Goal: Transaction & Acquisition: Purchase product/service

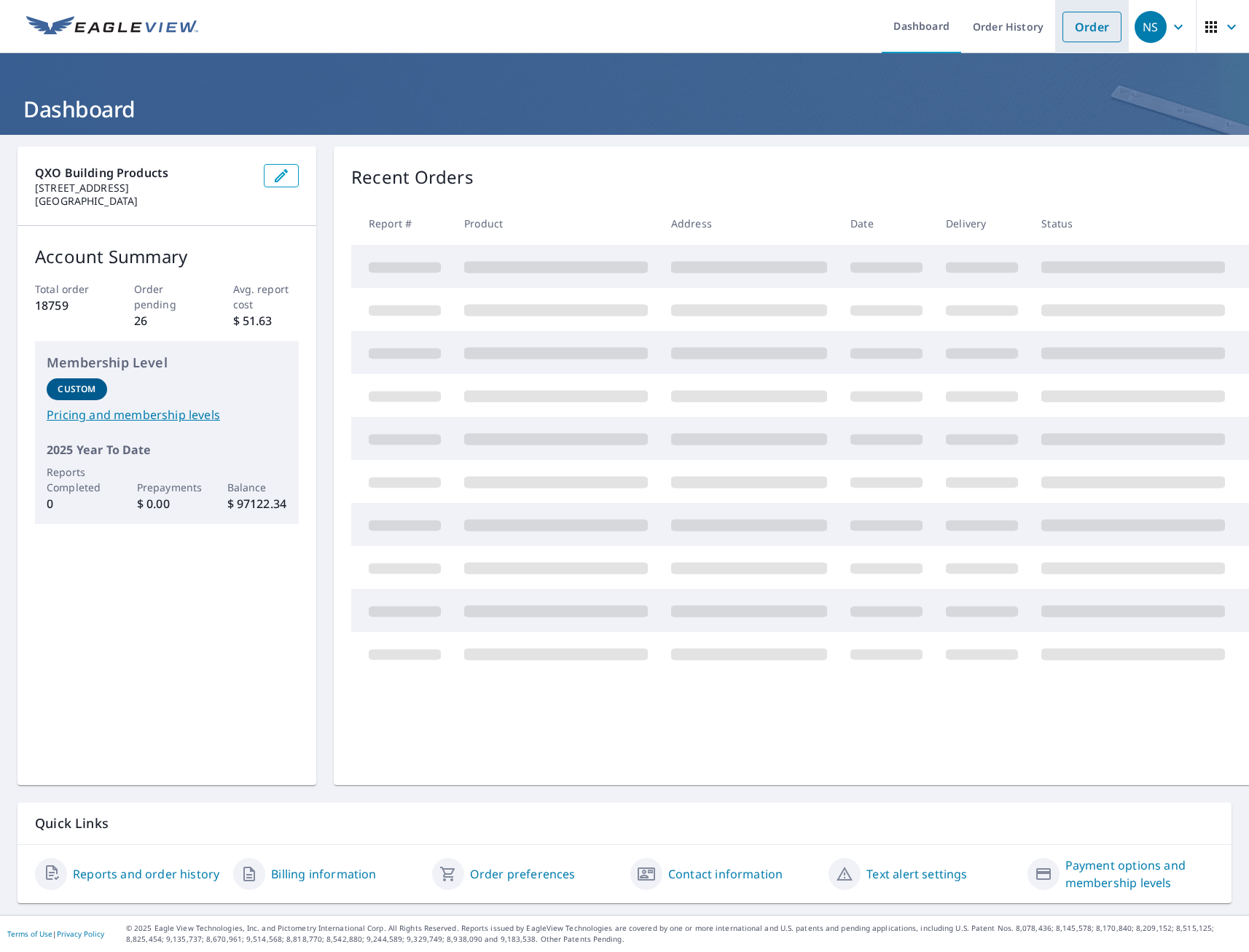
click at [1079, 35] on link "Order" at bounding box center [1092, 26] width 59 height 30
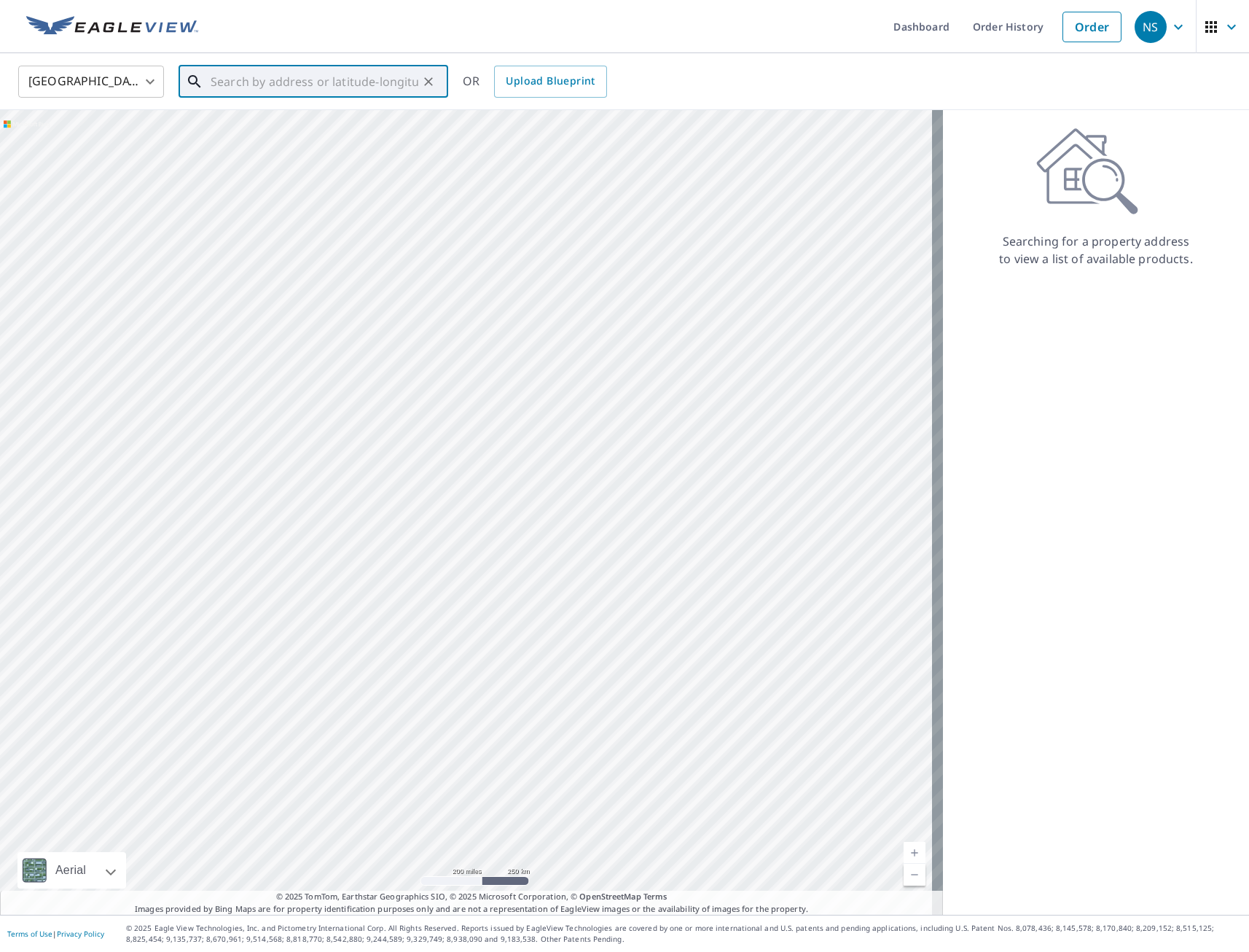
paste input "[STREET_ADDRESS][PERSON_NAME]"
click at [280, 149] on li "[STREET_ADDRESS][PERSON_NAME]" at bounding box center [313, 131] width 270 height 50
type input "[STREET_ADDRESS][PERSON_NAME]"
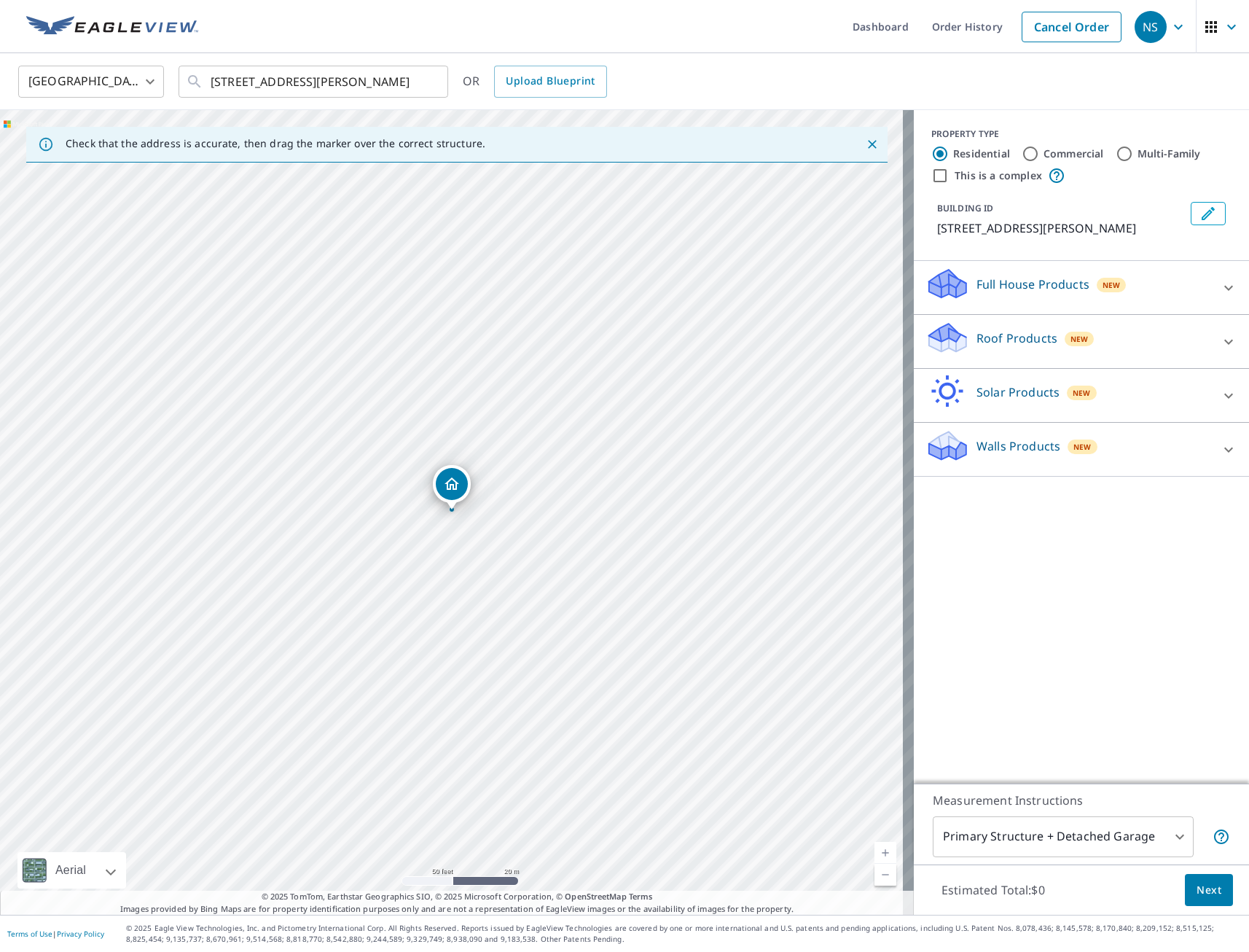
click at [1027, 293] on p "Full House Products" at bounding box center [1033, 284] width 113 height 17
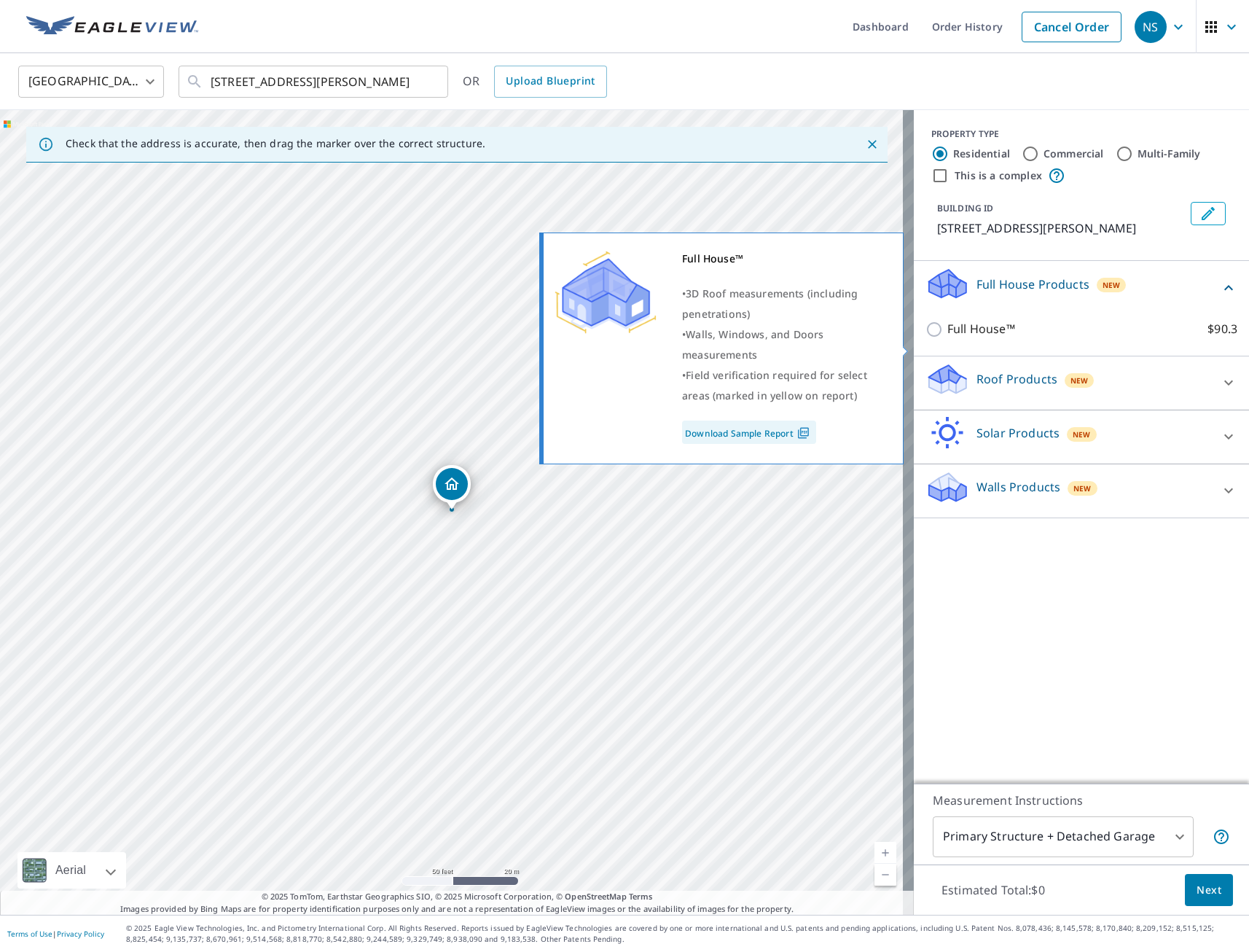
click at [926, 338] on input "Full House™ $90.3" at bounding box center [937, 329] width 22 height 17
checkbox input "true"
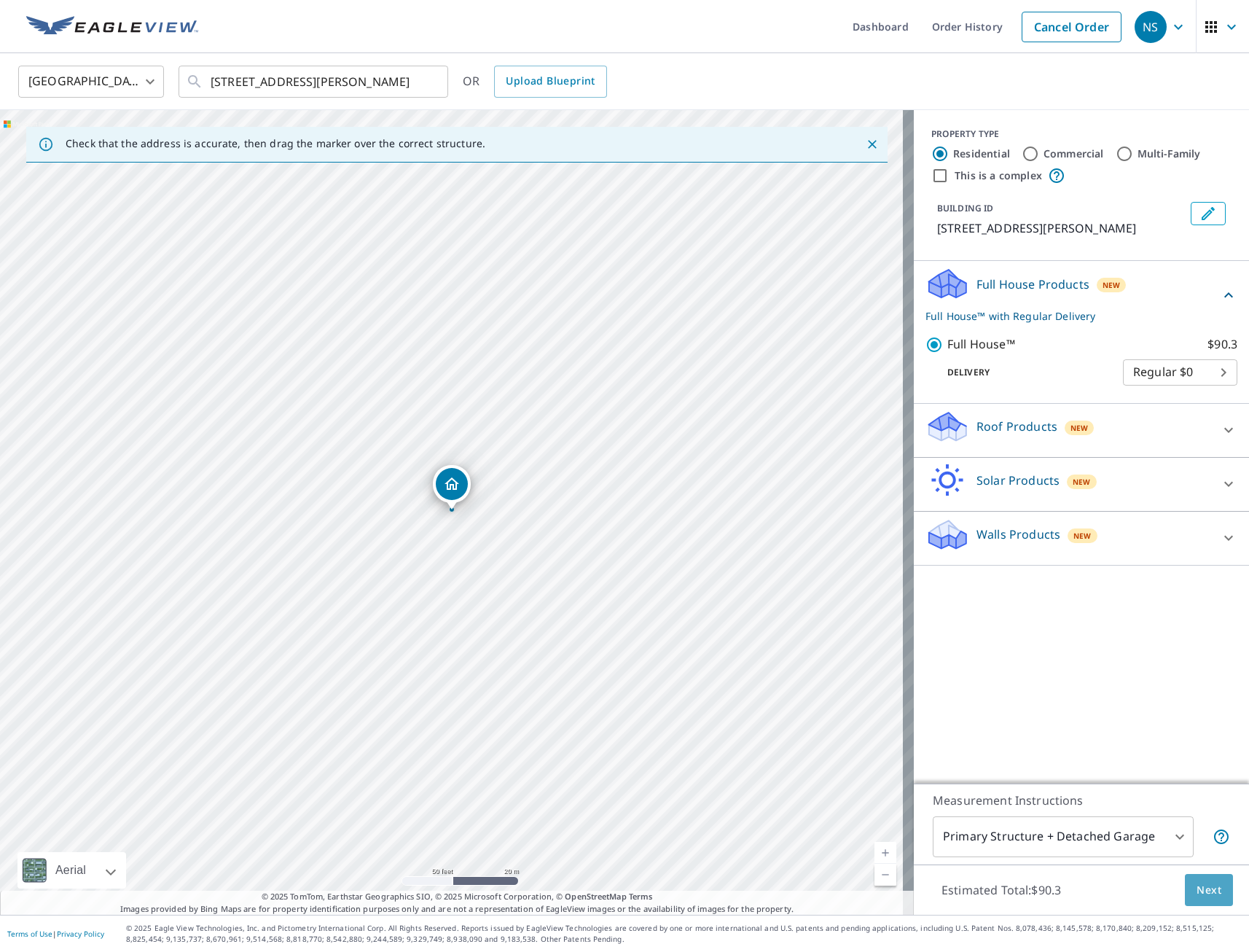
click at [1199, 894] on span "Next" at bounding box center [1209, 890] width 25 height 18
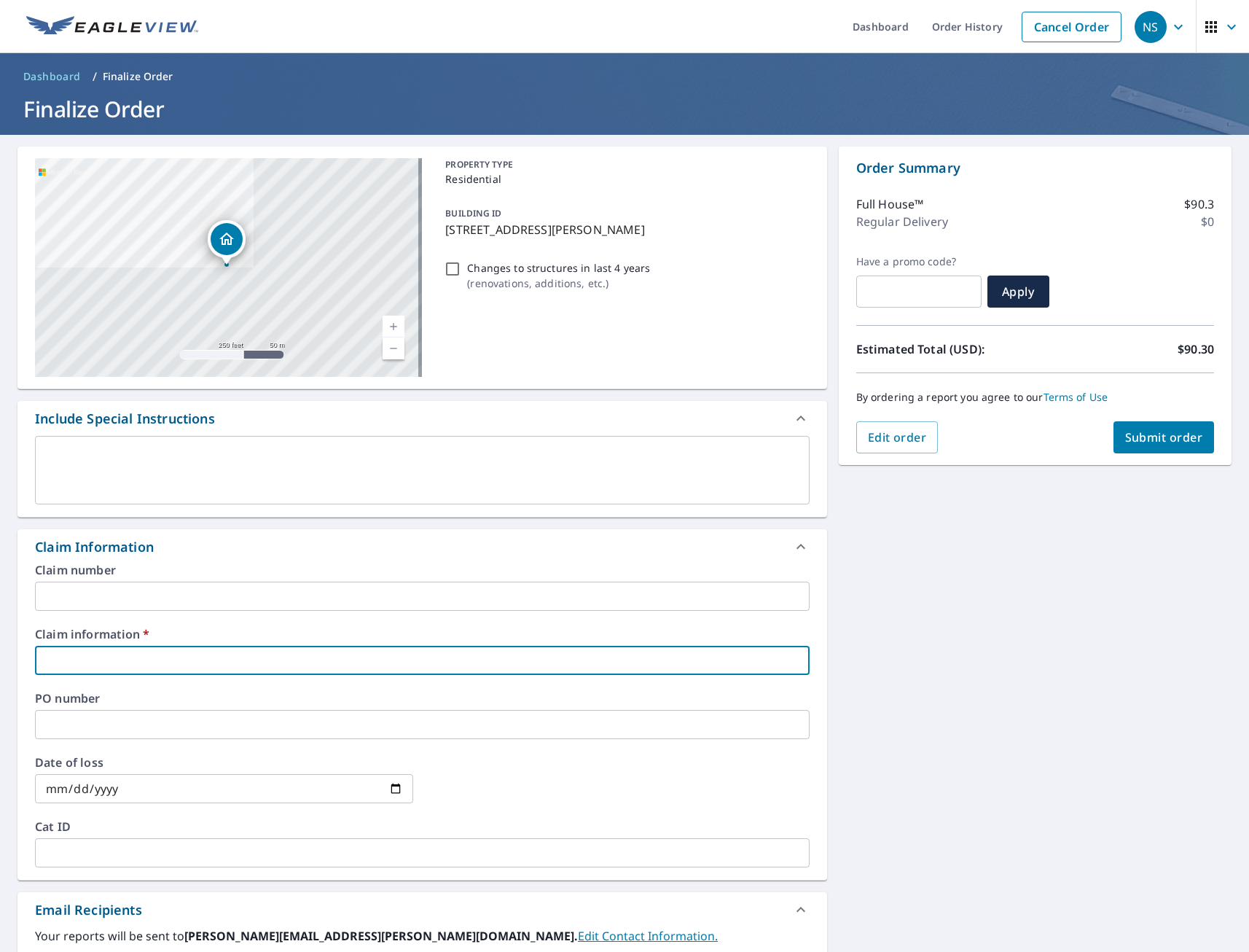
click at [152, 655] on input "text" at bounding box center [422, 660] width 775 height 29
type input "tmj"
checkbox input "true"
click at [983, 718] on div "[STREET_ADDRESS][PERSON_NAME] Aerial Road A standard road map Aerial A detailed…" at bounding box center [624, 689] width 1249 height 1110
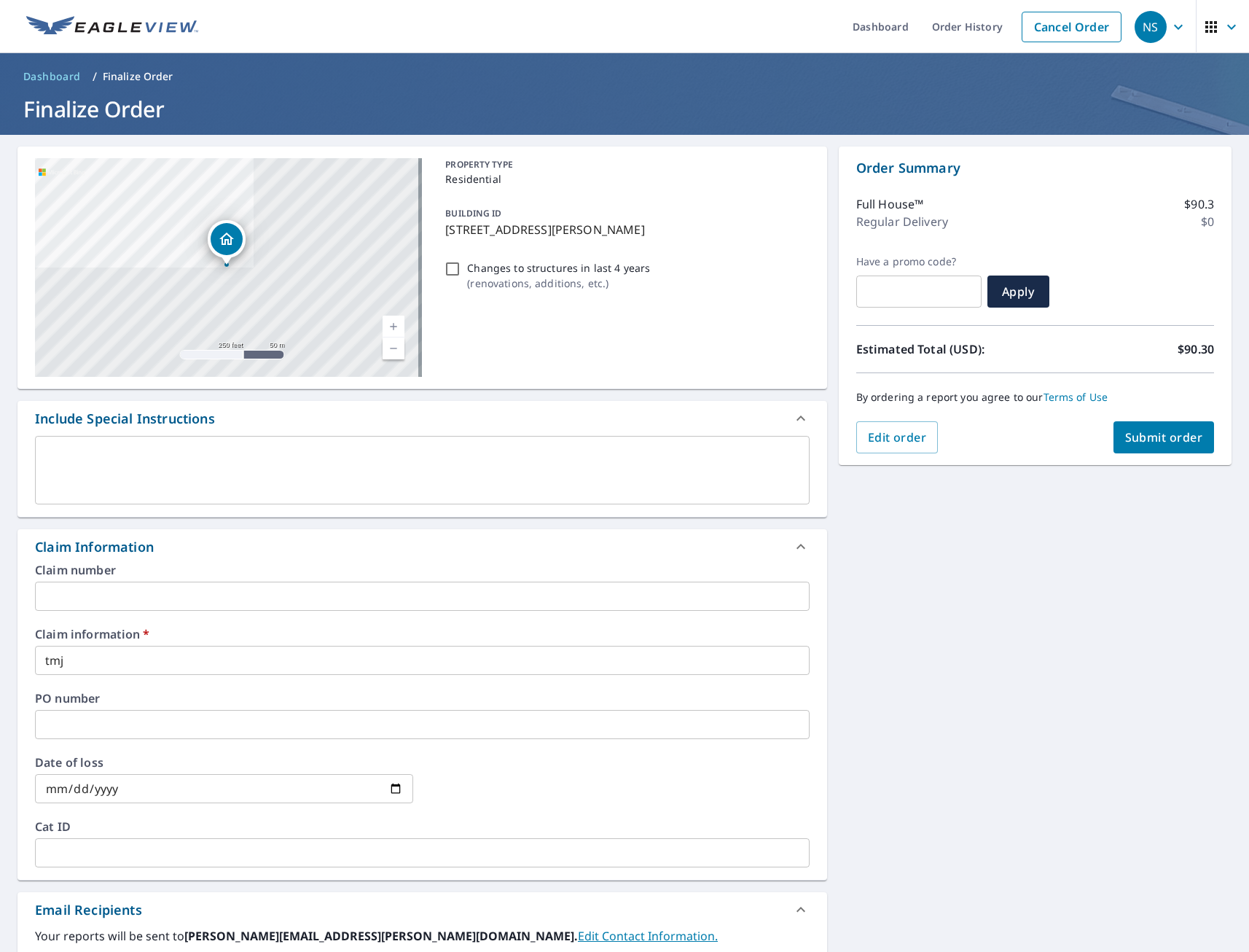
scroll to position [330, 0]
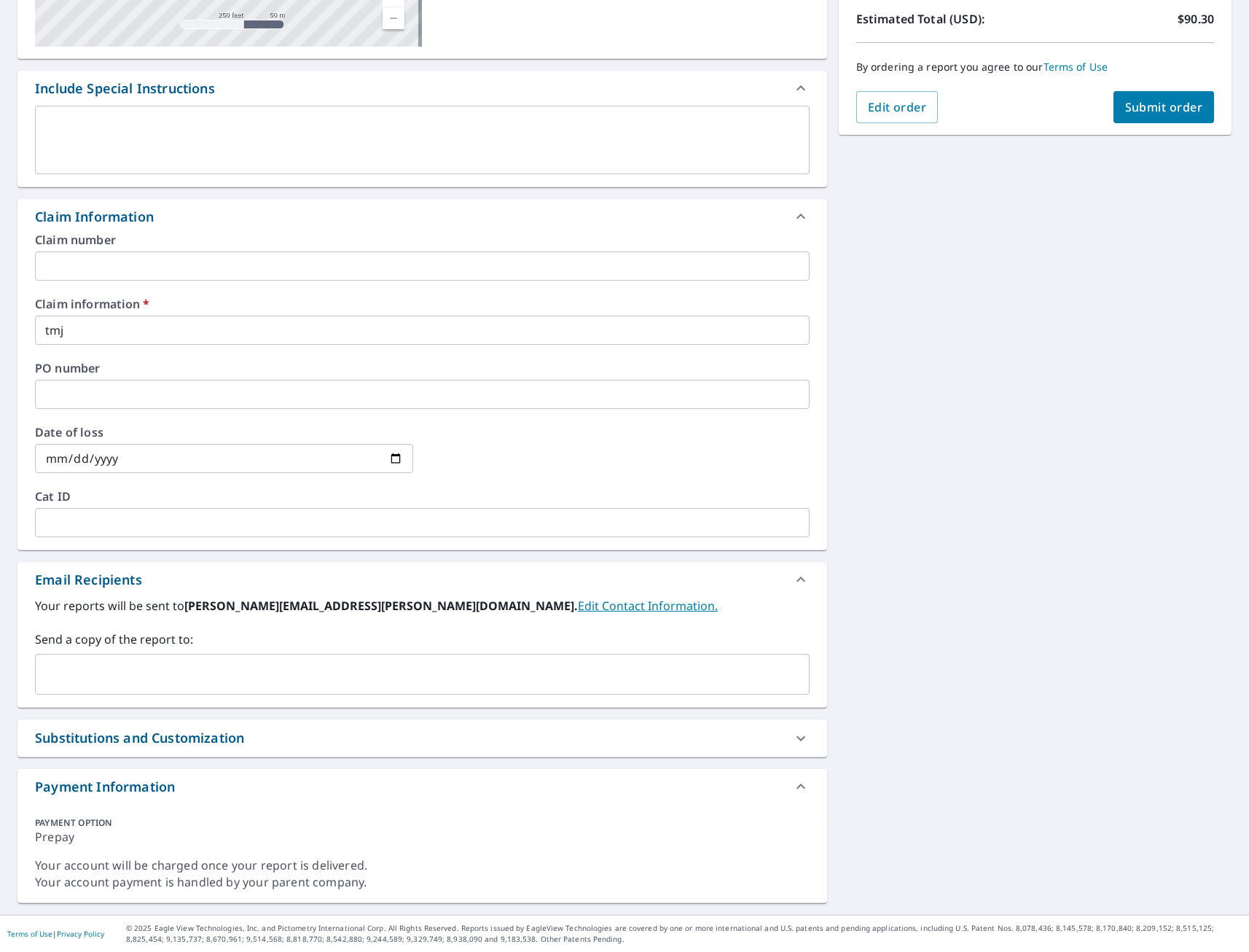
click at [200, 675] on input "text" at bounding box center [411, 674] width 739 height 28
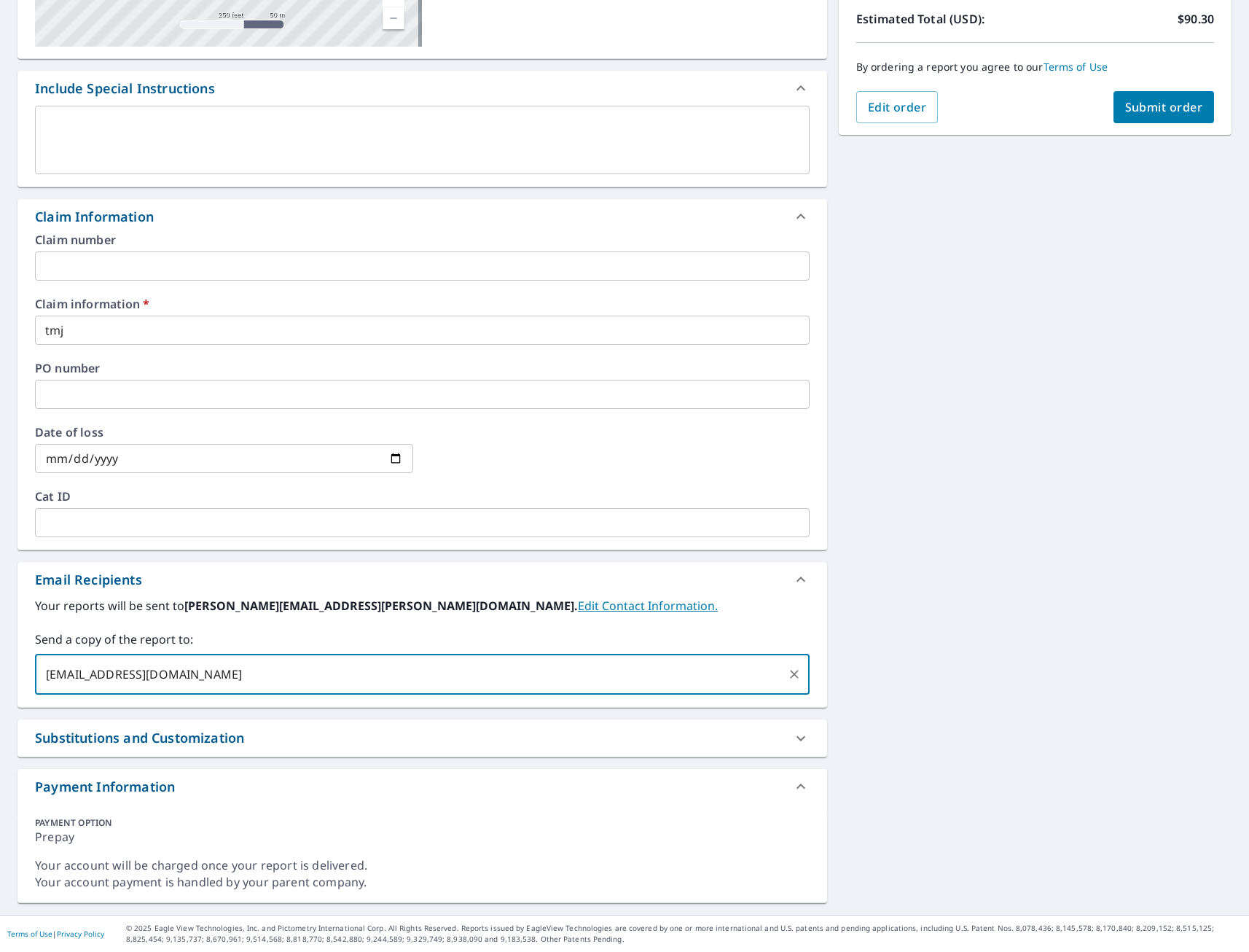
type input "[EMAIL_ADDRESS][DOMAIN_NAME]"
click at [955, 604] on div "[STREET_ADDRESS][PERSON_NAME] Aerial Road A standard road map Aerial A detailed…" at bounding box center [624, 359] width 1249 height 1110
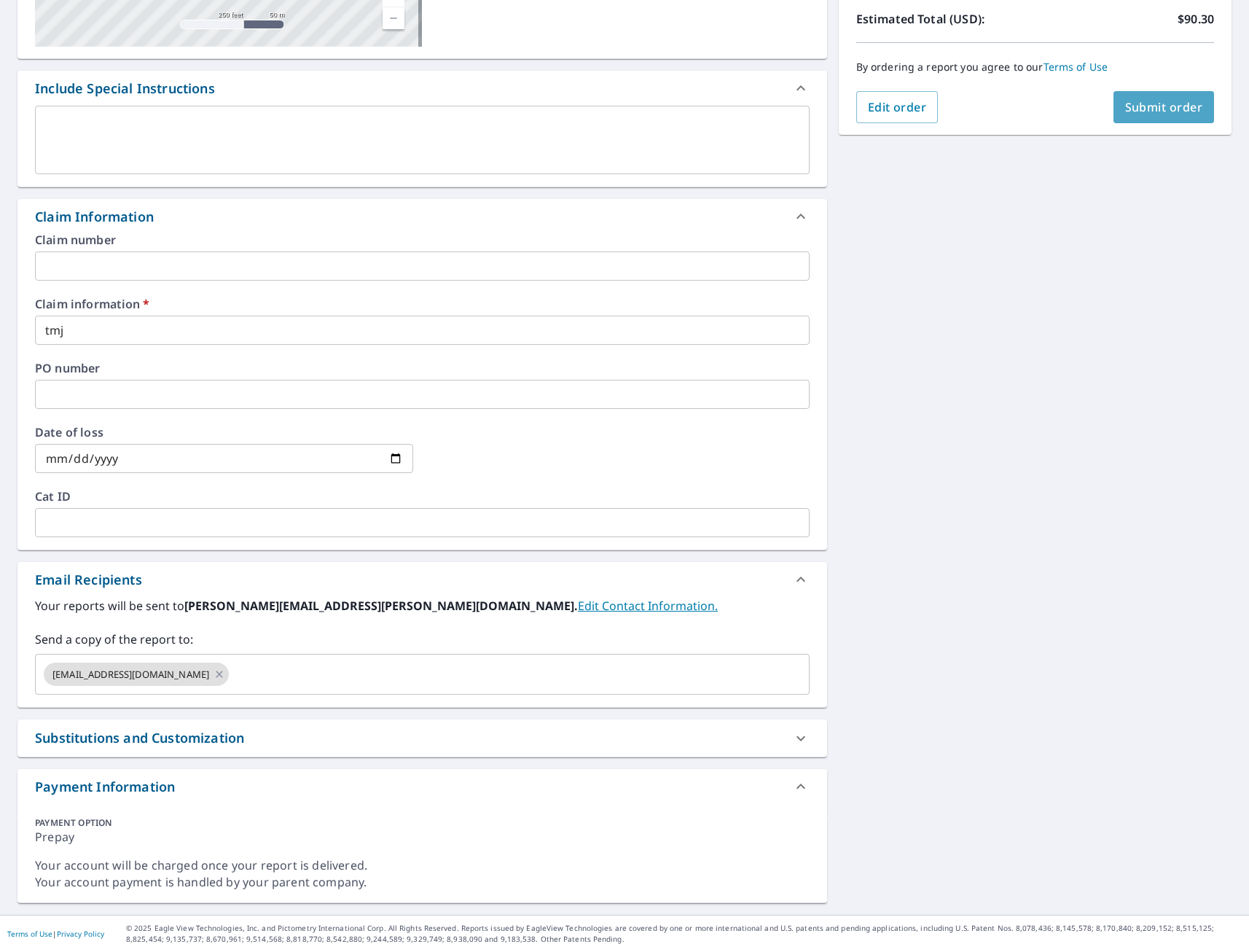
click at [1160, 106] on span "Submit order" at bounding box center [1164, 107] width 78 height 16
checkbox input "true"
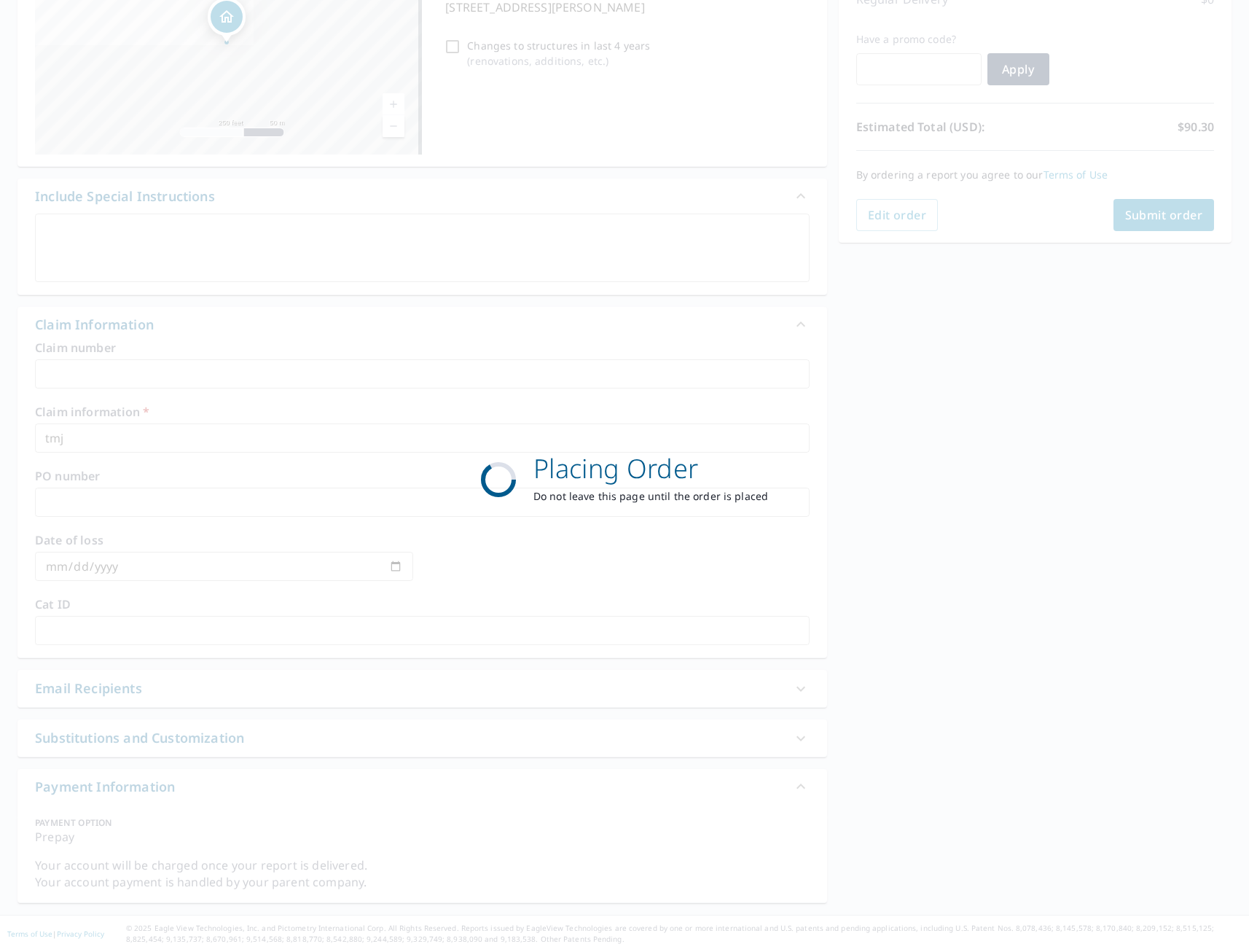
scroll to position [222, 0]
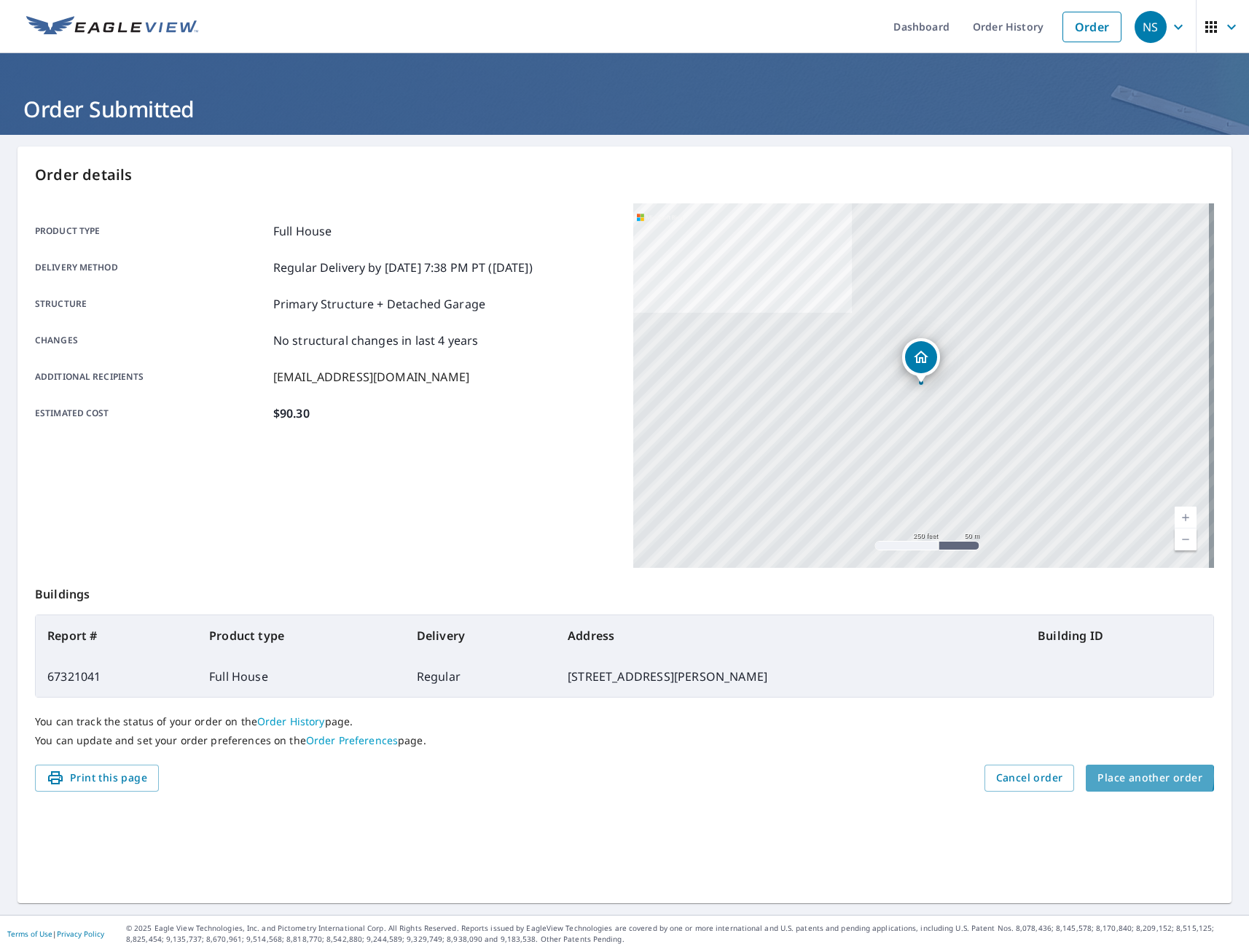
click at [1131, 775] on span "Place another order" at bounding box center [1150, 778] width 105 height 18
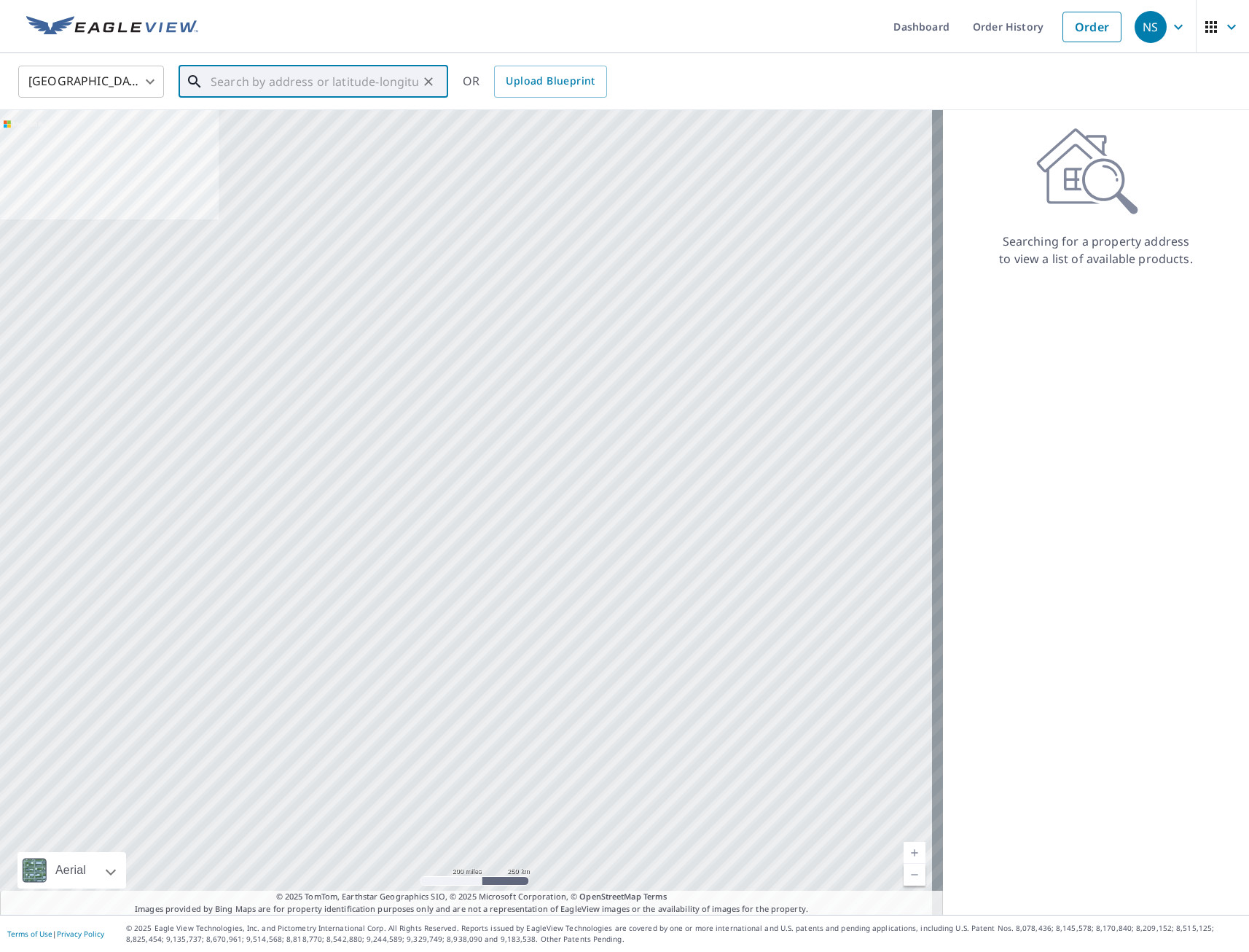
click at [317, 86] on input "text" at bounding box center [315, 82] width 208 height 41
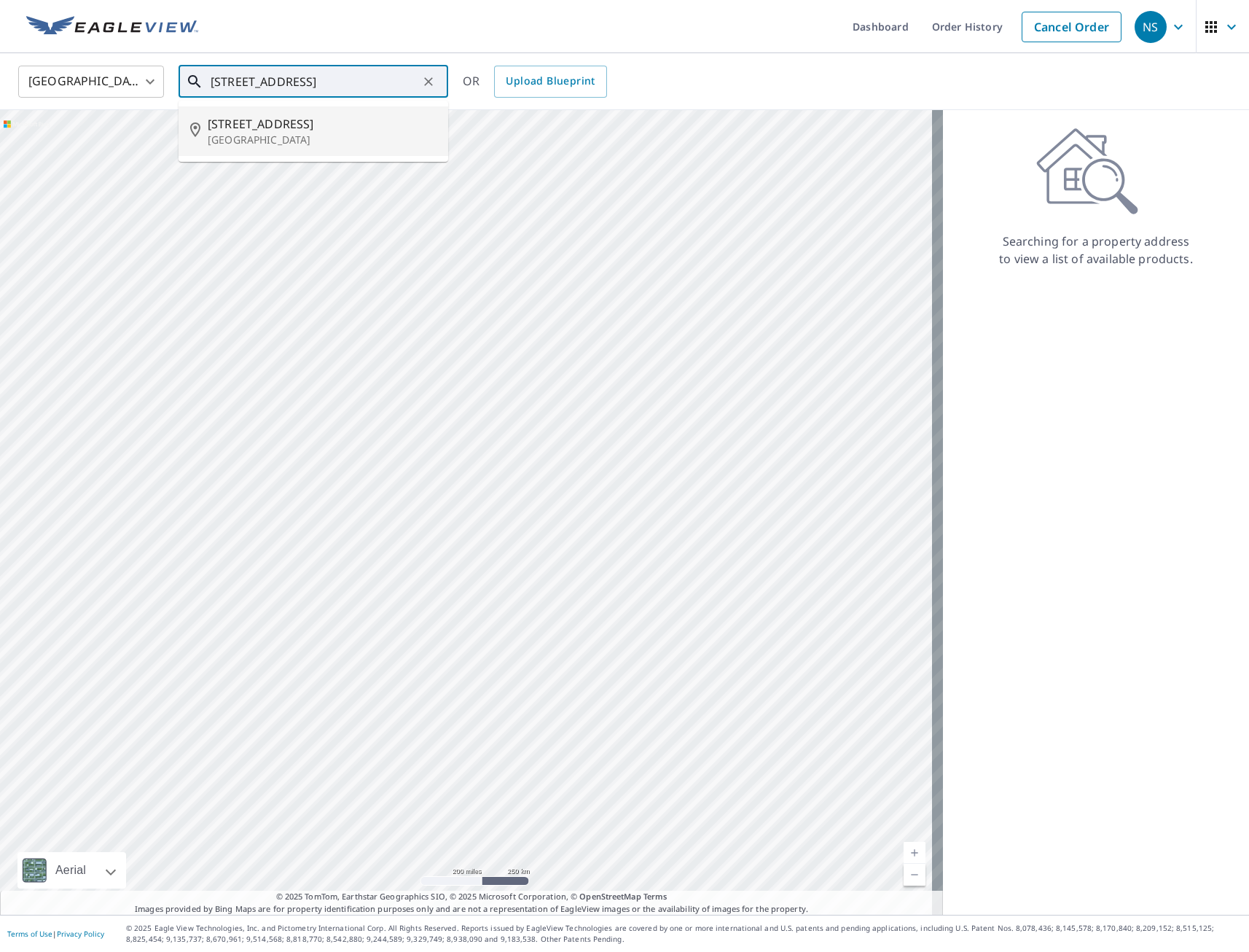
click at [314, 150] on li "[STREET_ADDRESS]" at bounding box center [313, 131] width 270 height 50
type input "[STREET_ADDRESS]"
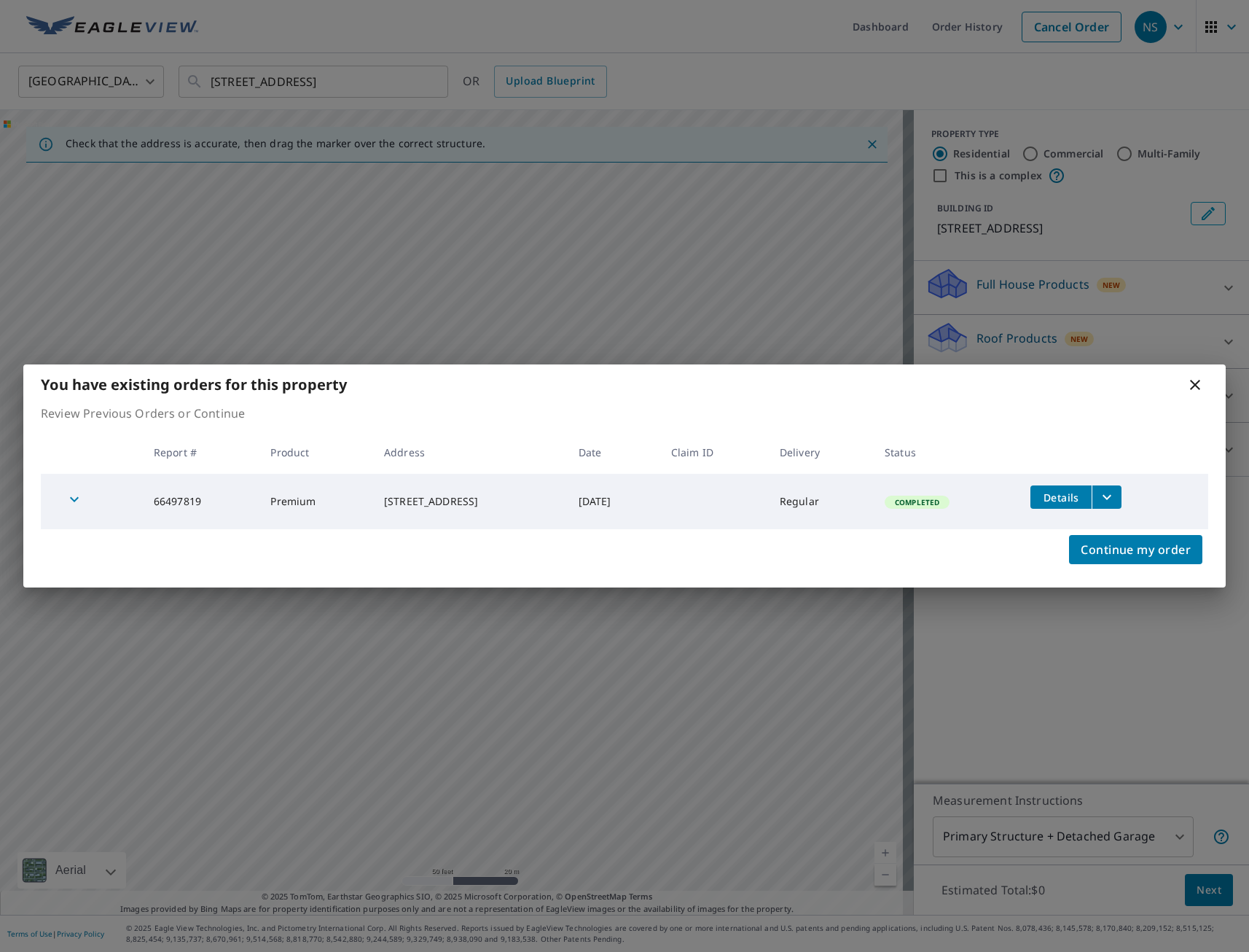
click at [1198, 385] on icon at bounding box center [1195, 384] width 17 height 17
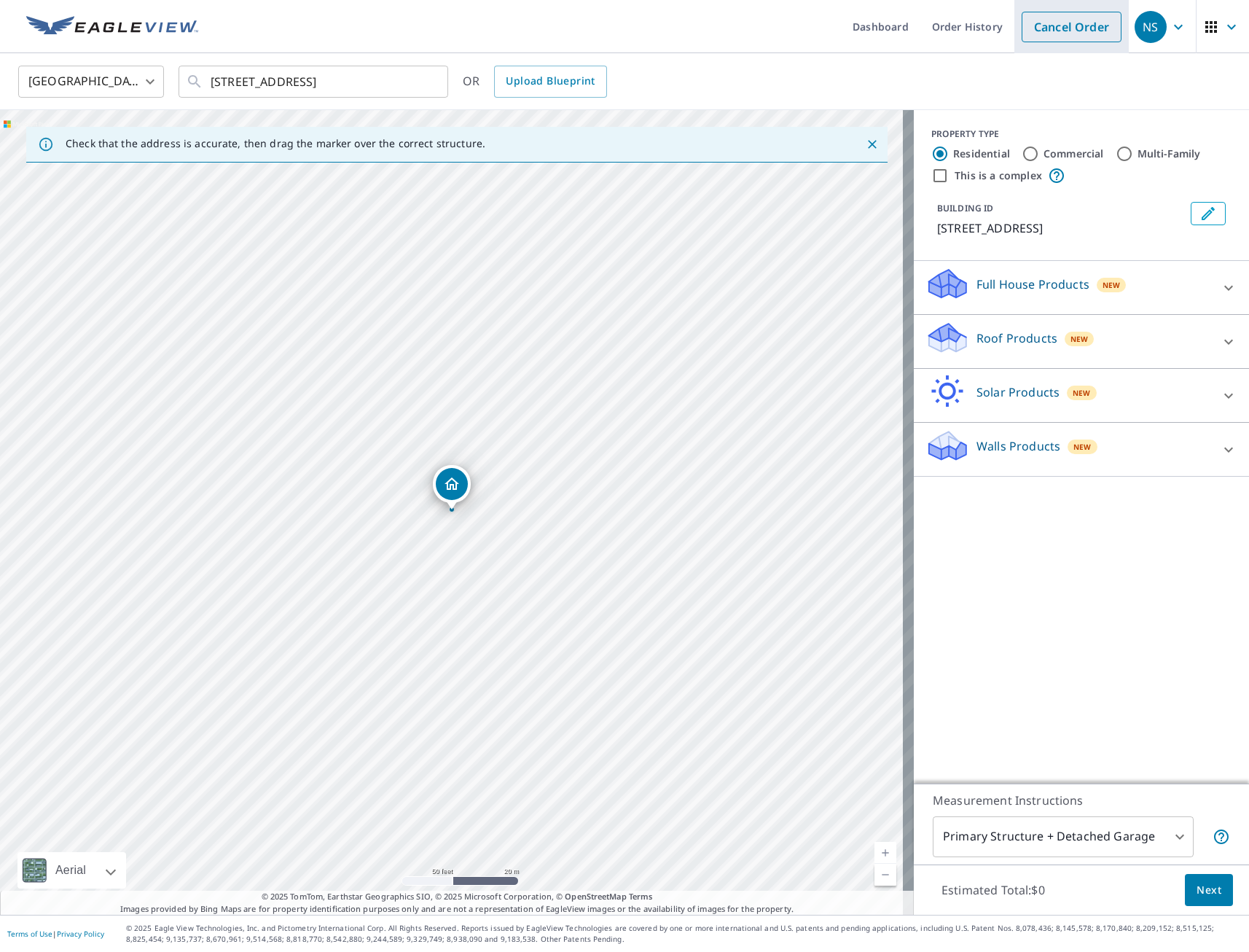
click at [1068, 34] on link "Cancel Order" at bounding box center [1072, 26] width 100 height 30
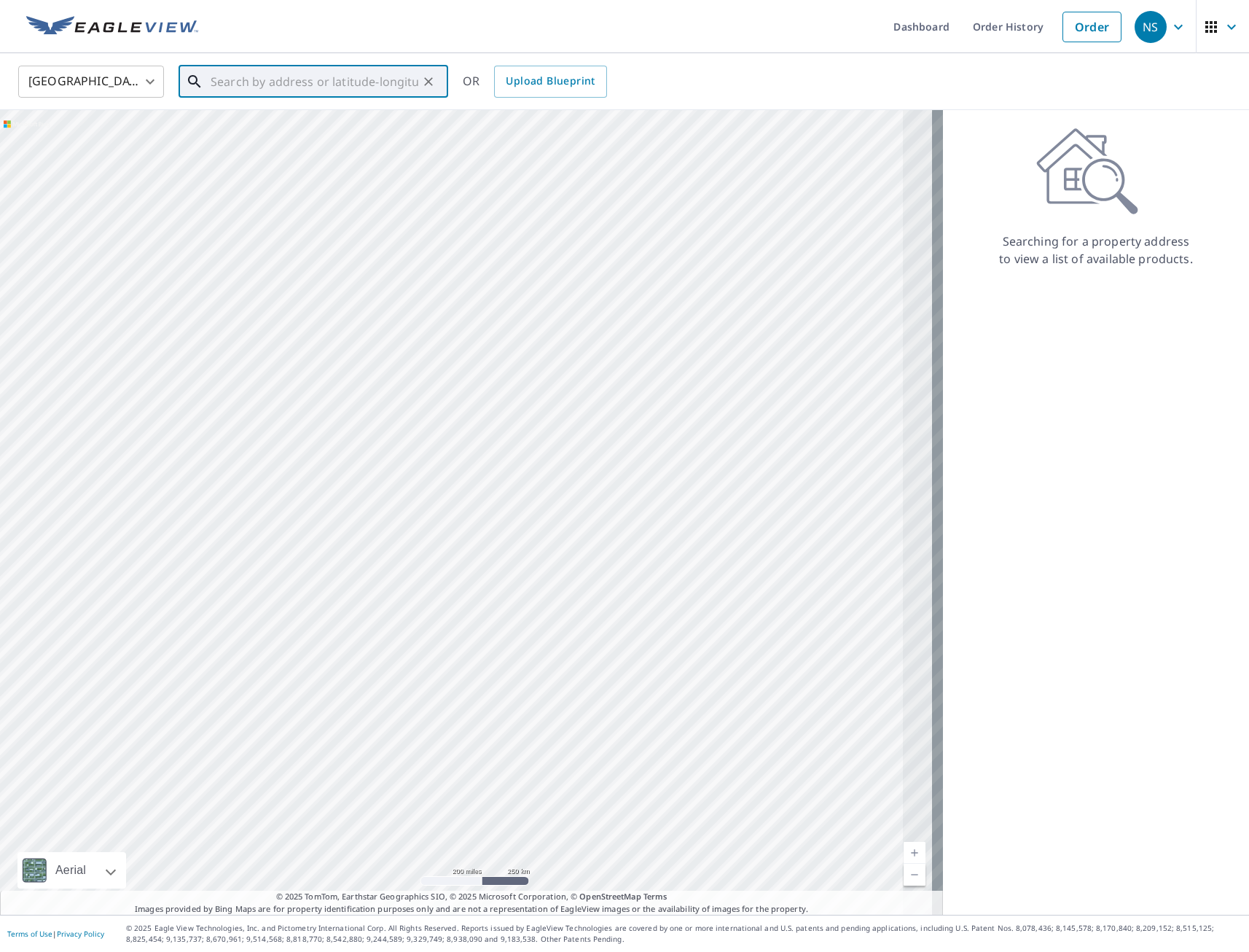
paste input "[STREET_ADDRESS]"
click at [277, 120] on span "[STREET_ADDRESS]" at bounding box center [322, 123] width 229 height 17
type input "[STREET_ADDRESS]"
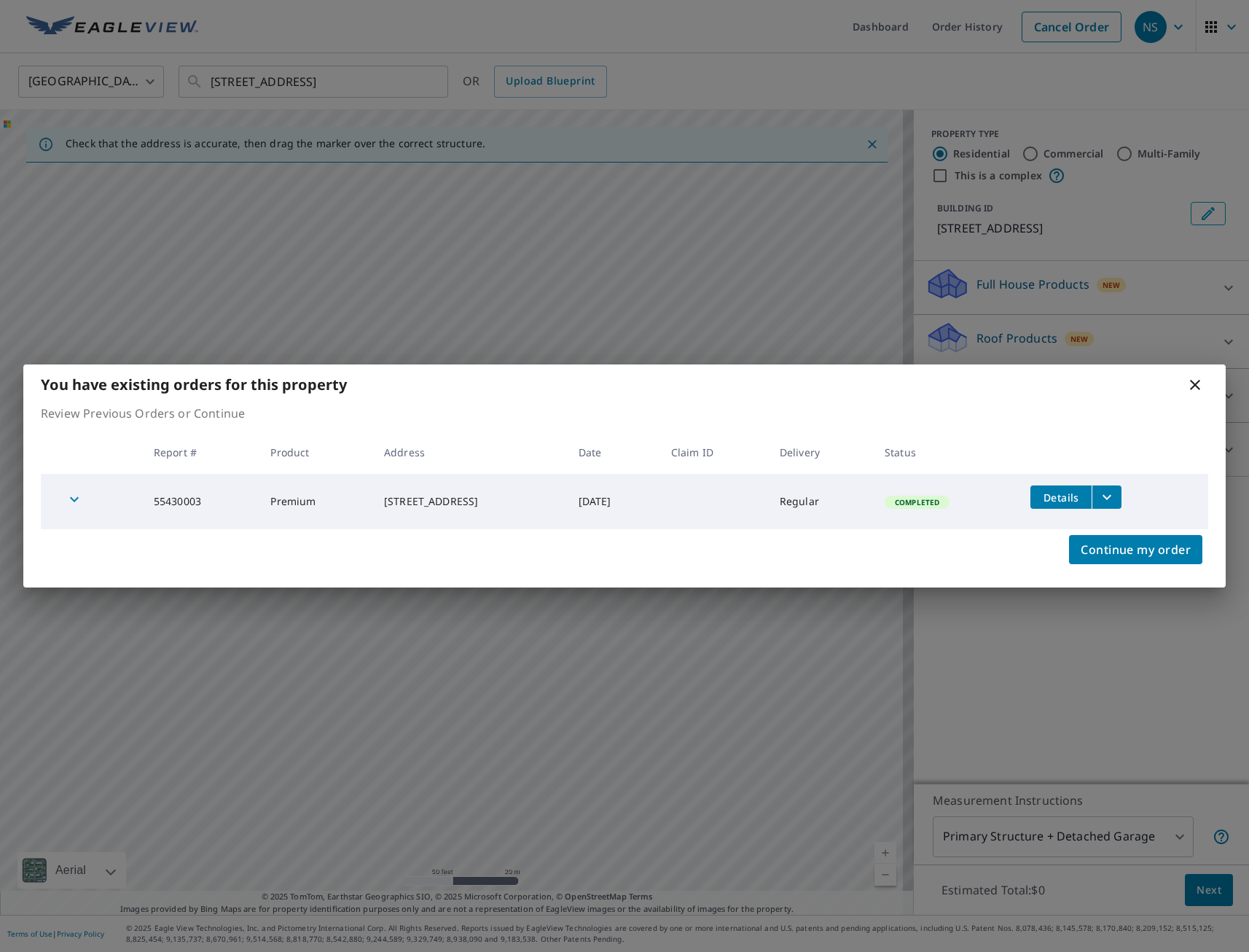
click at [1197, 391] on icon at bounding box center [1195, 384] width 17 height 17
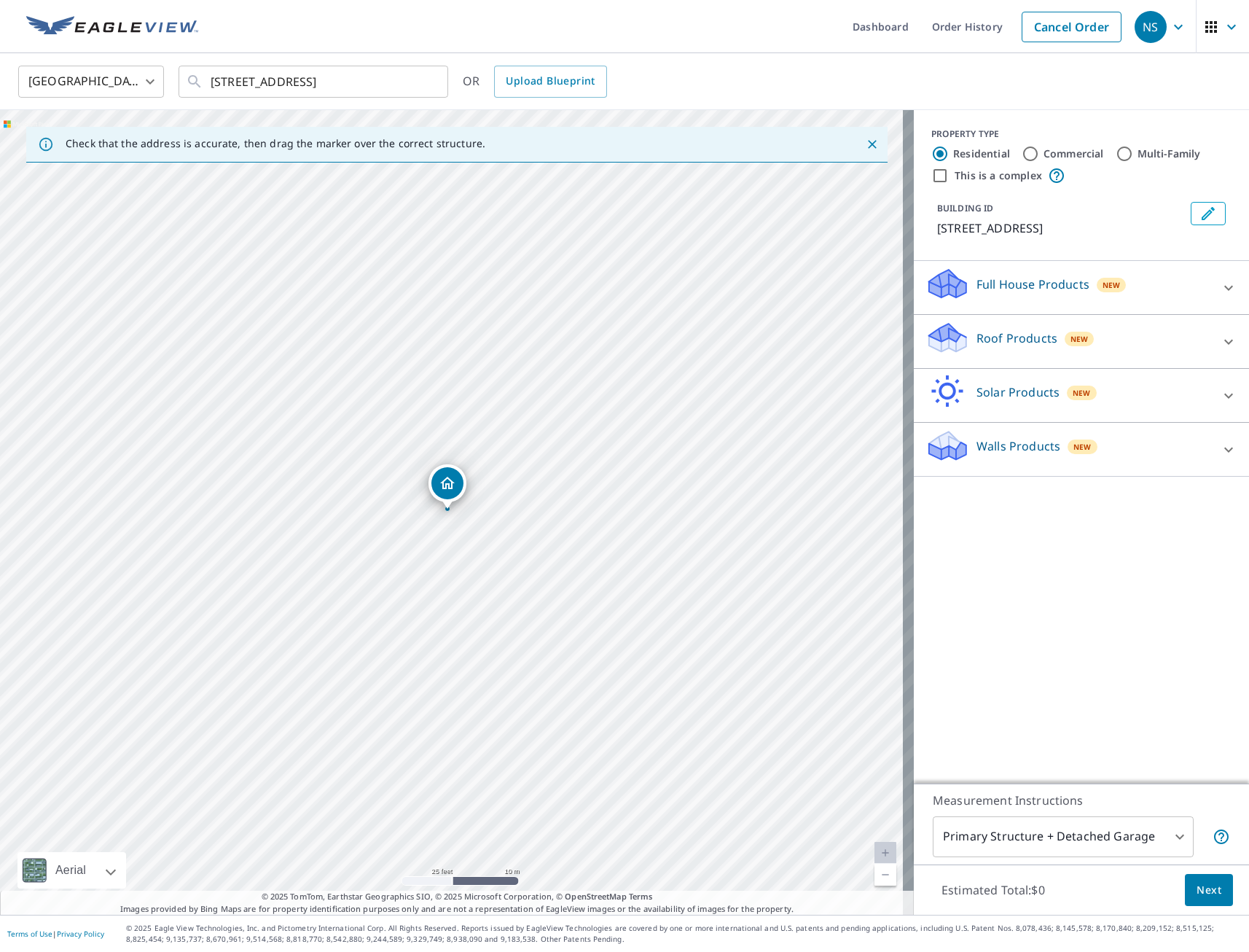
click at [1013, 287] on p "Full House Products" at bounding box center [1033, 284] width 113 height 17
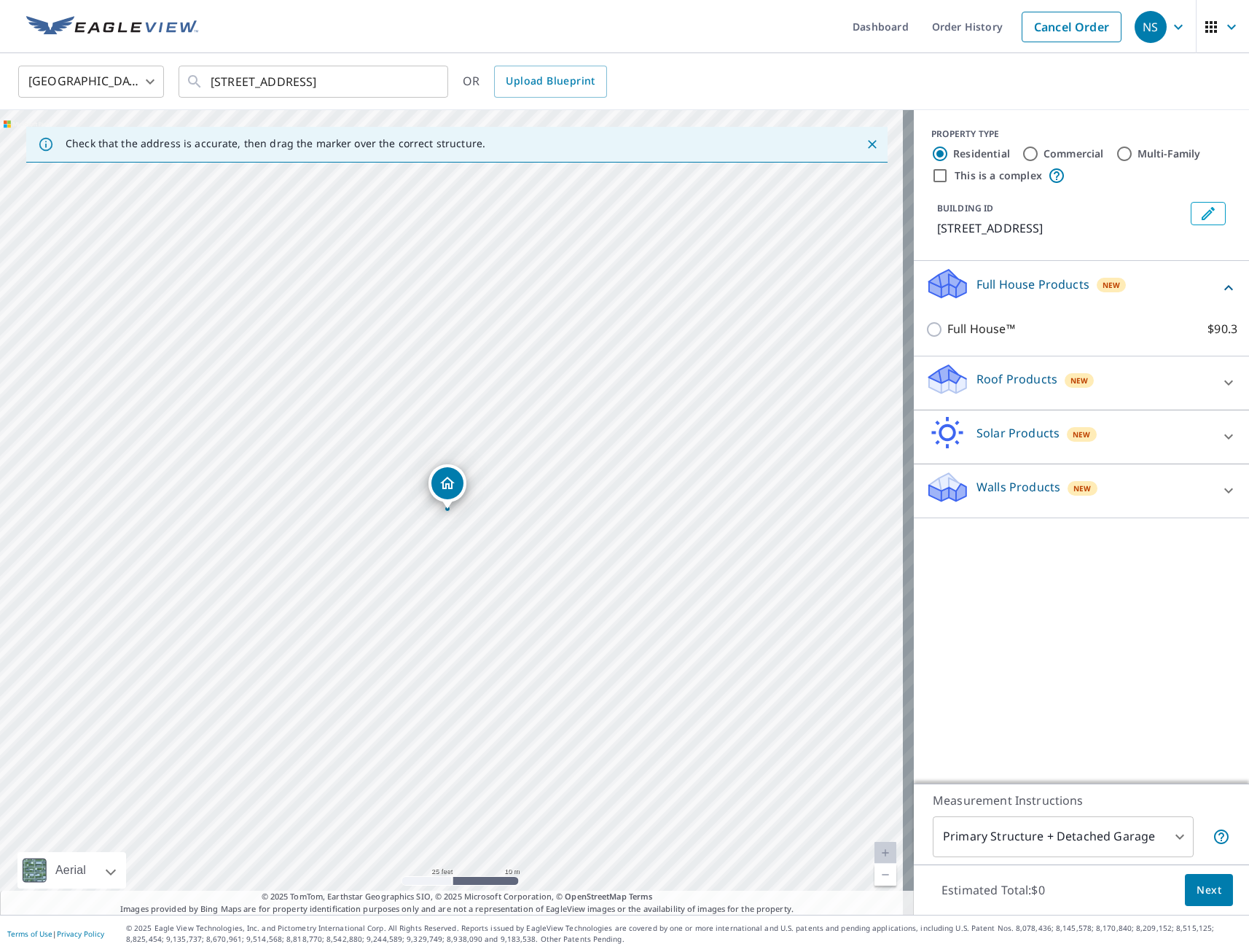
click at [1000, 379] on p "Roof Products" at bounding box center [1017, 379] width 81 height 17
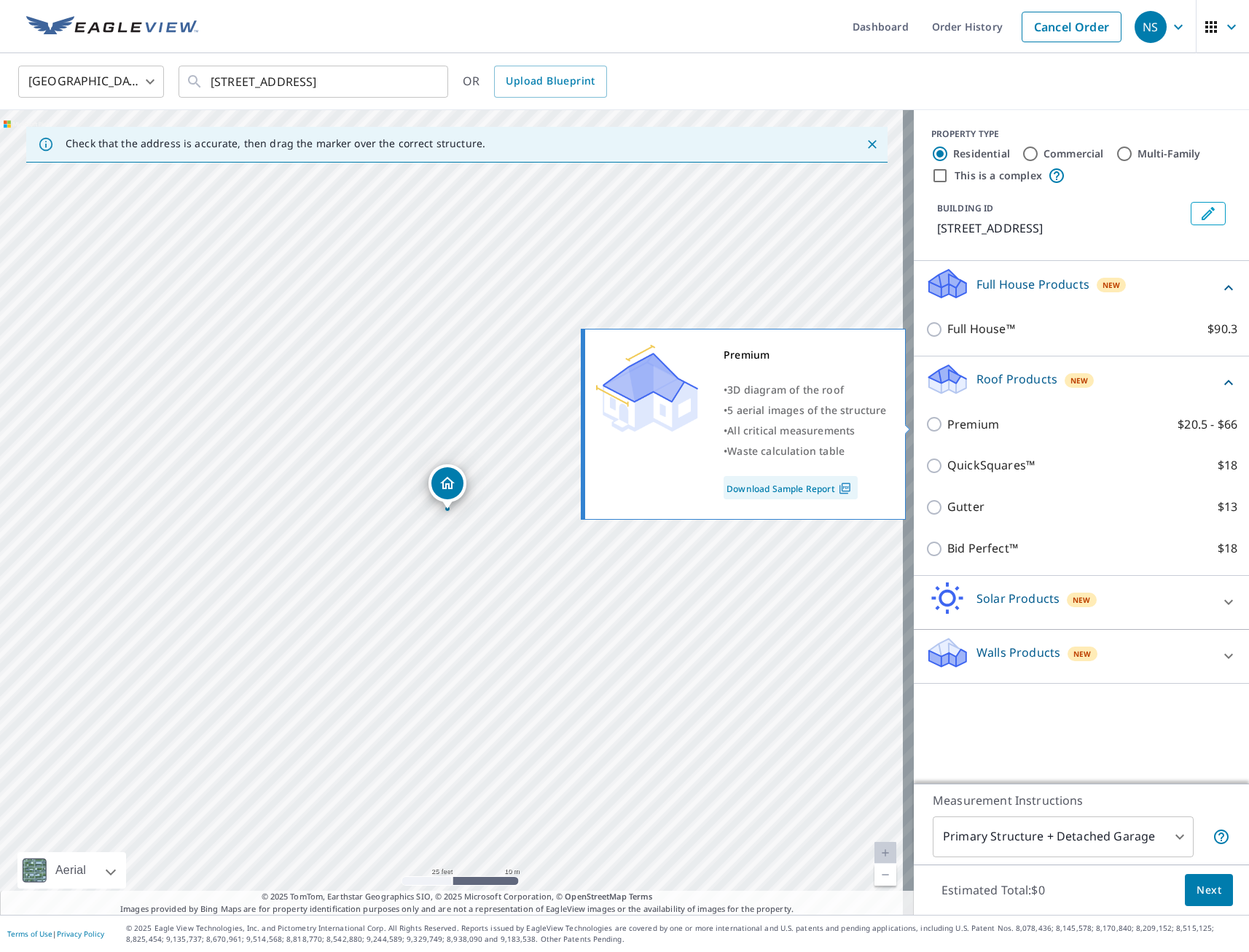
click at [926, 424] on input "Premium $20.5 - $66" at bounding box center [937, 424] width 22 height 17
checkbox input "true"
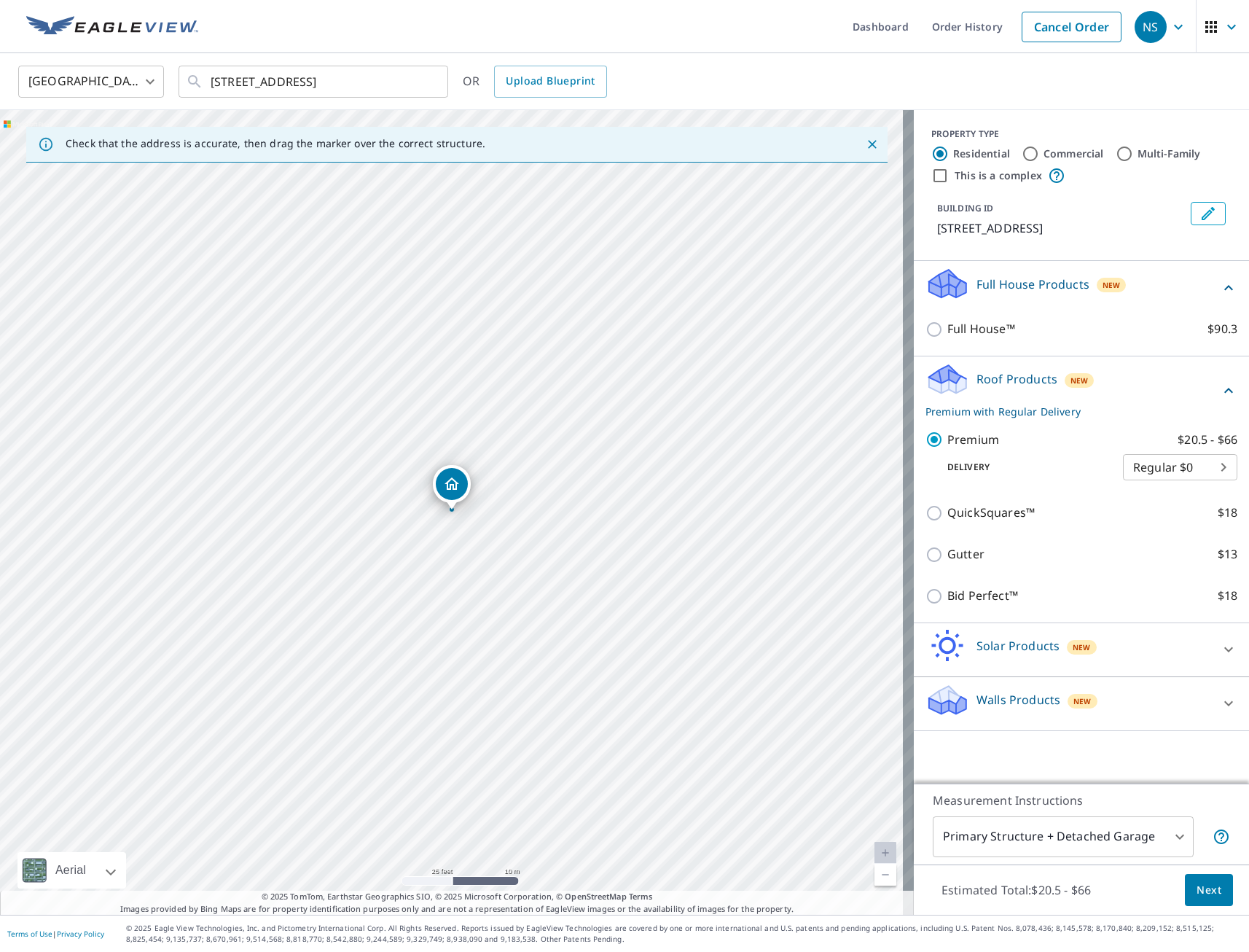
click at [1202, 891] on span "Next" at bounding box center [1209, 890] width 25 height 18
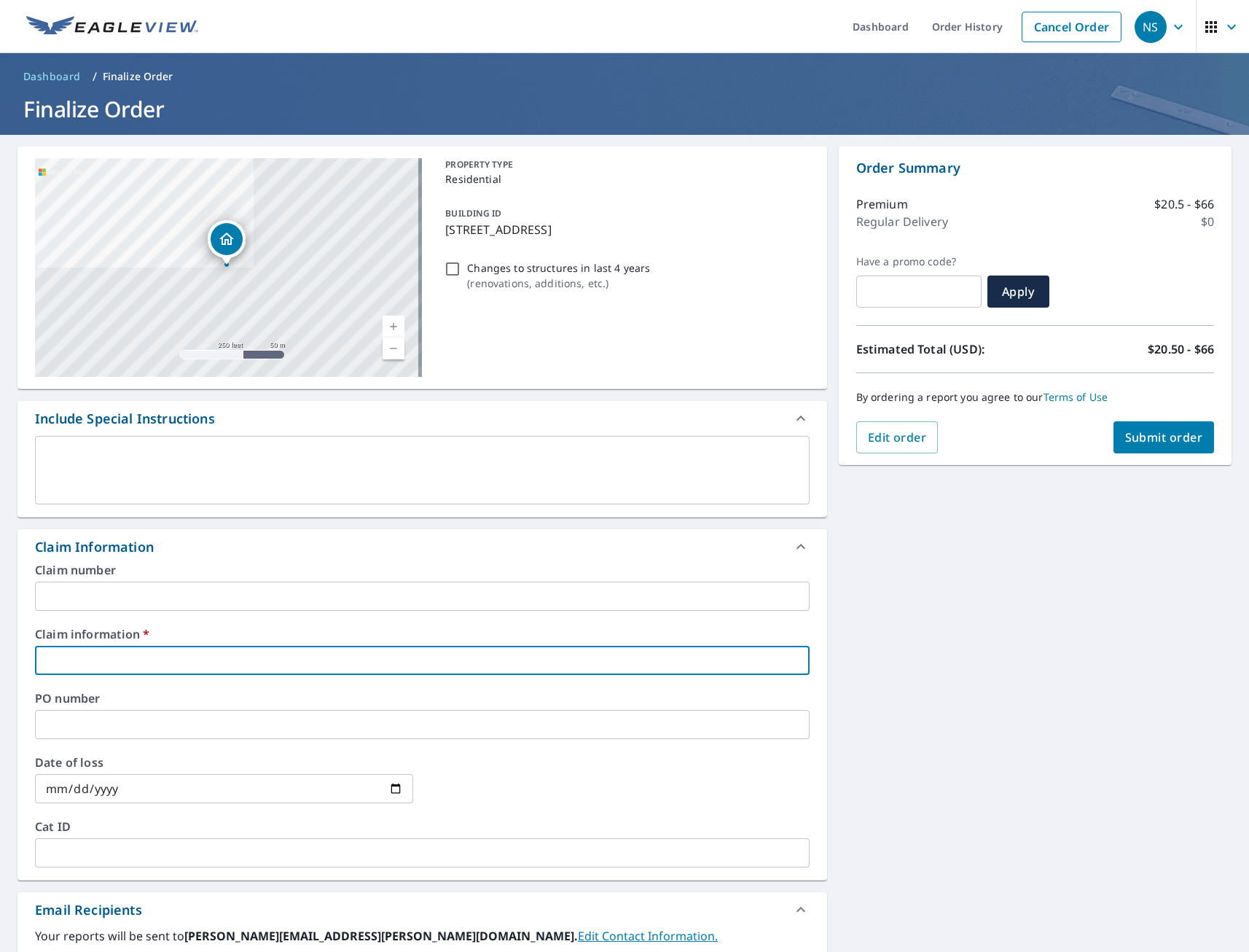
click at [90, 670] on input "text" at bounding box center [422, 660] width 775 height 29
type input "tmj"
checkbox input "true"
click at [886, 732] on div "[STREET_ADDRESS] A standard road map Aerial A detailed look from above Labels L…" at bounding box center [624, 689] width 1249 height 1110
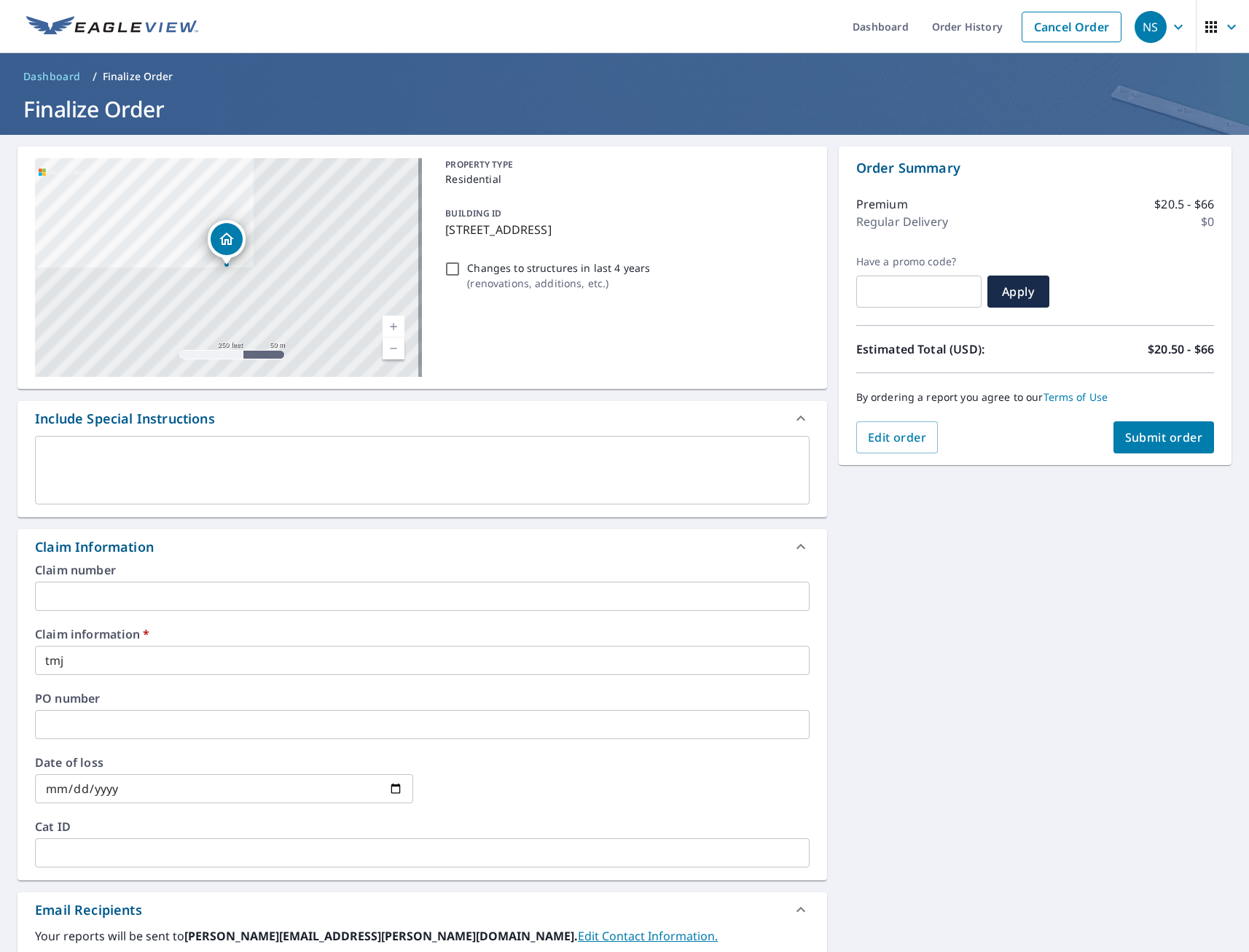
scroll to position [146, 0]
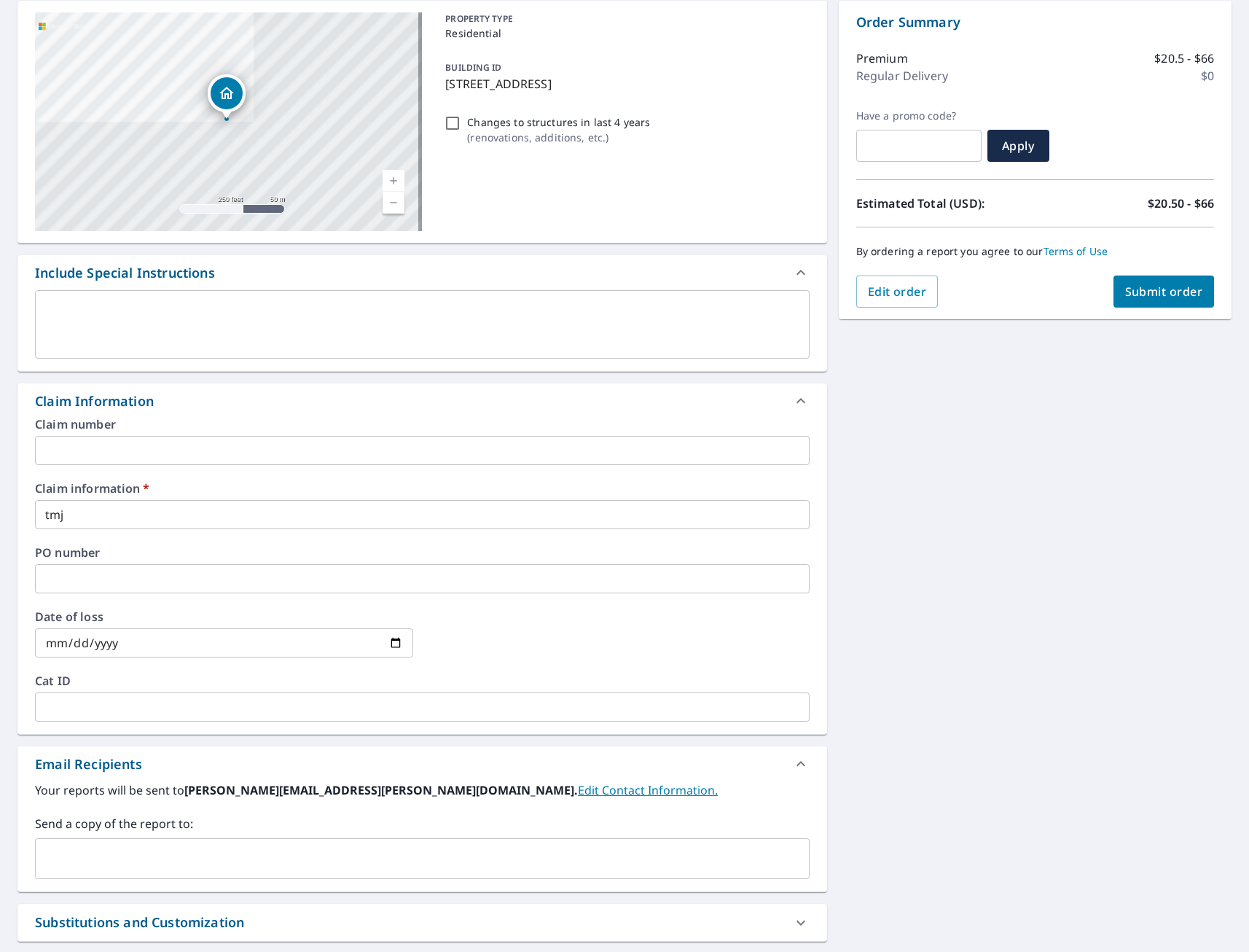
click at [129, 848] on input "text" at bounding box center [411, 859] width 739 height 28
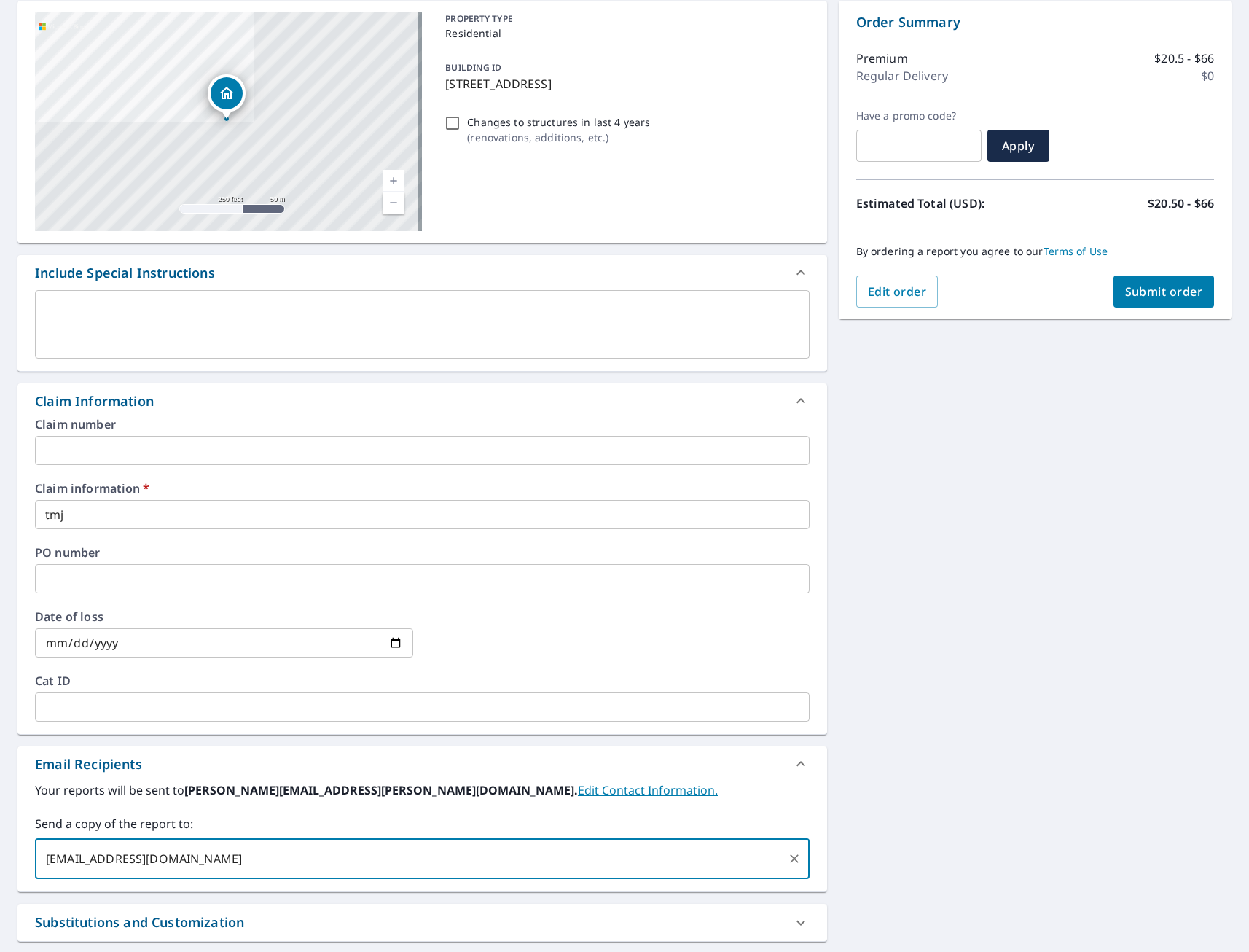
type input "[EMAIL_ADDRESS][DOMAIN_NAME]"
click at [986, 624] on div "[STREET_ADDRESS] A standard road map Aerial A detailed look from above Labels L…" at bounding box center [624, 544] width 1249 height 1110
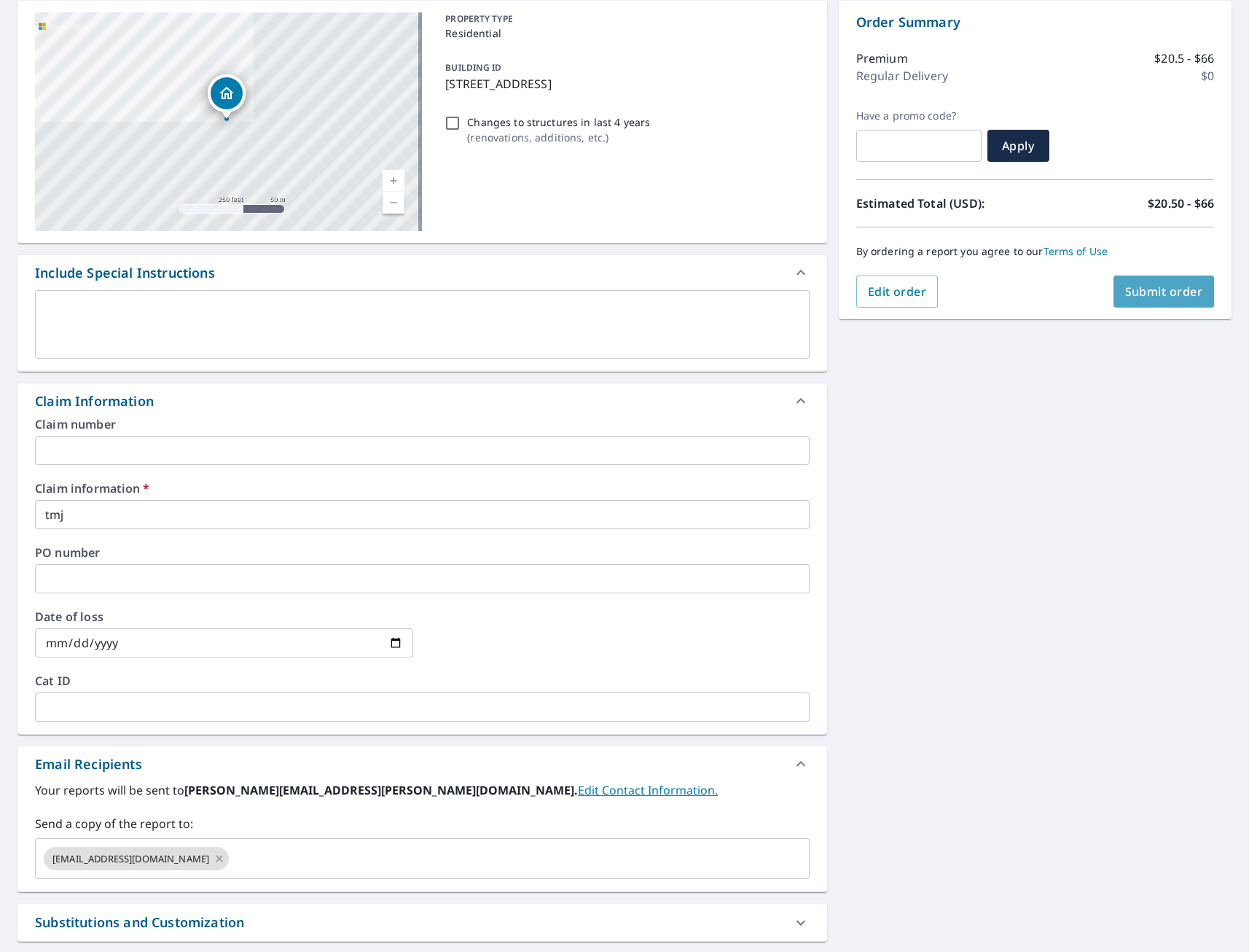
click at [1145, 294] on span "Submit order" at bounding box center [1164, 292] width 78 height 16
checkbox input "true"
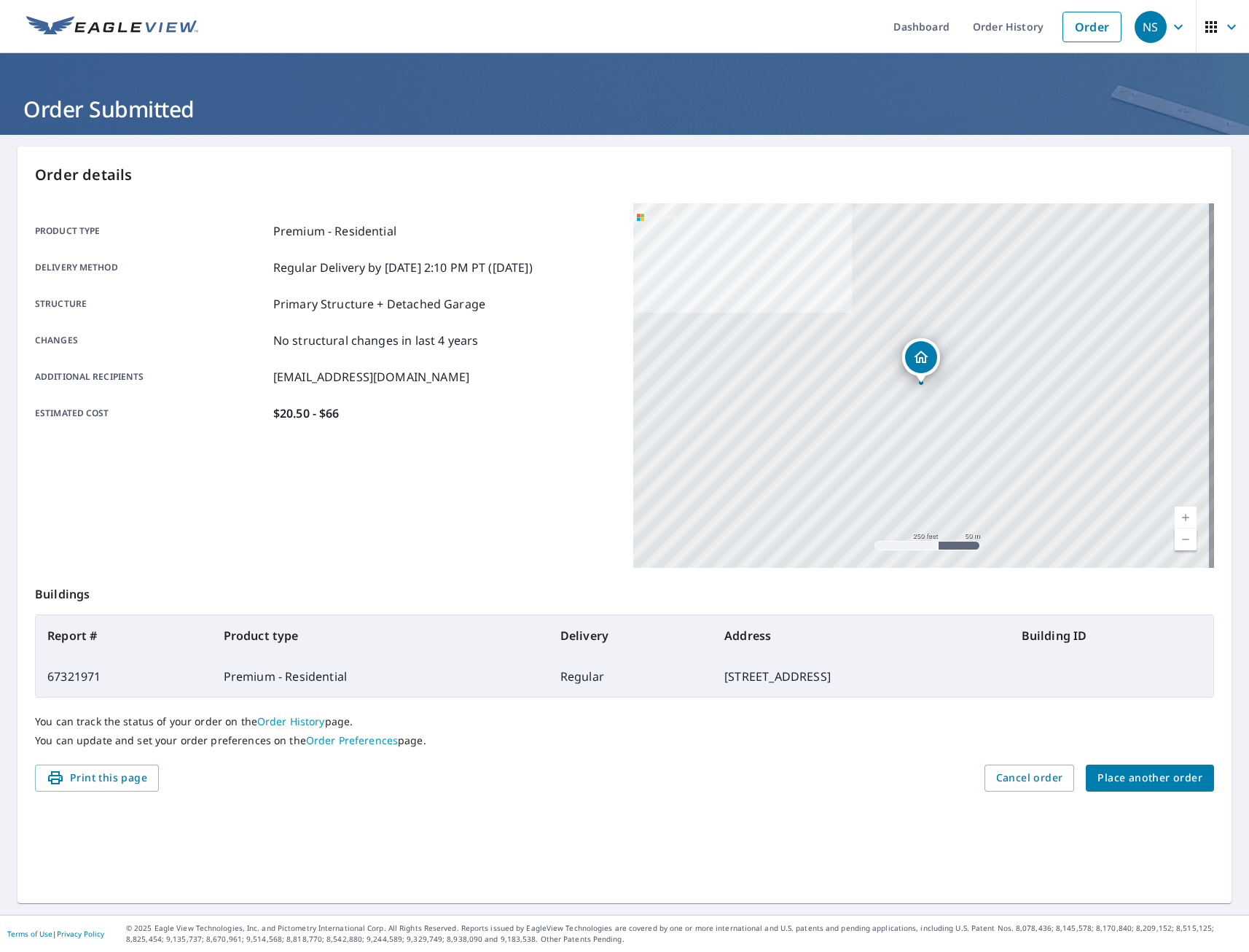
click at [1145, 779] on span "Place another order" at bounding box center [1150, 778] width 105 height 18
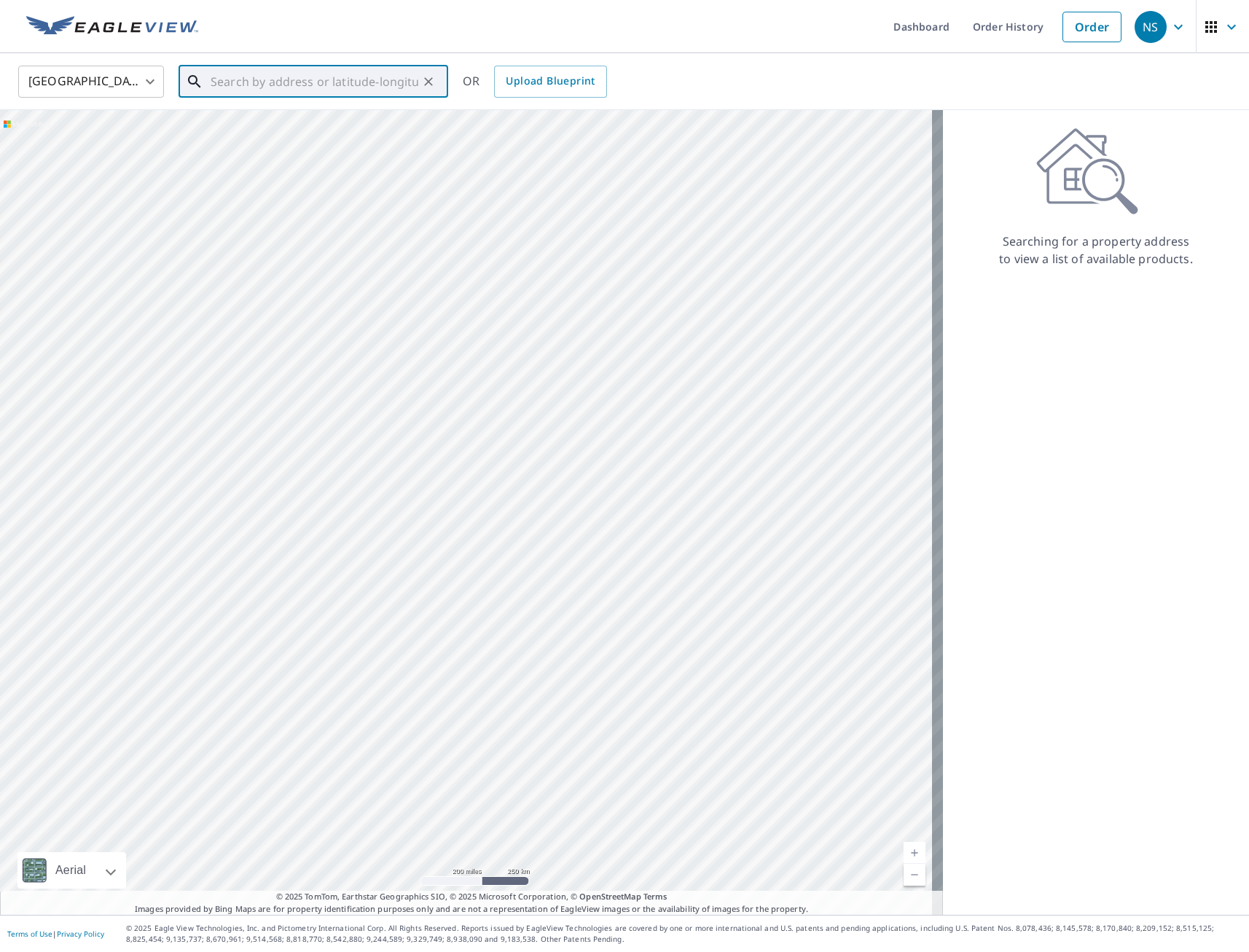
paste input "821 [PERSON_NAME] Dr"
click at [259, 132] on p "Ankeny, IA 50021" at bounding box center [322, 140] width 229 height 15
type input "[STREET_ADDRESS][PERSON_NAME][PERSON_NAME]"
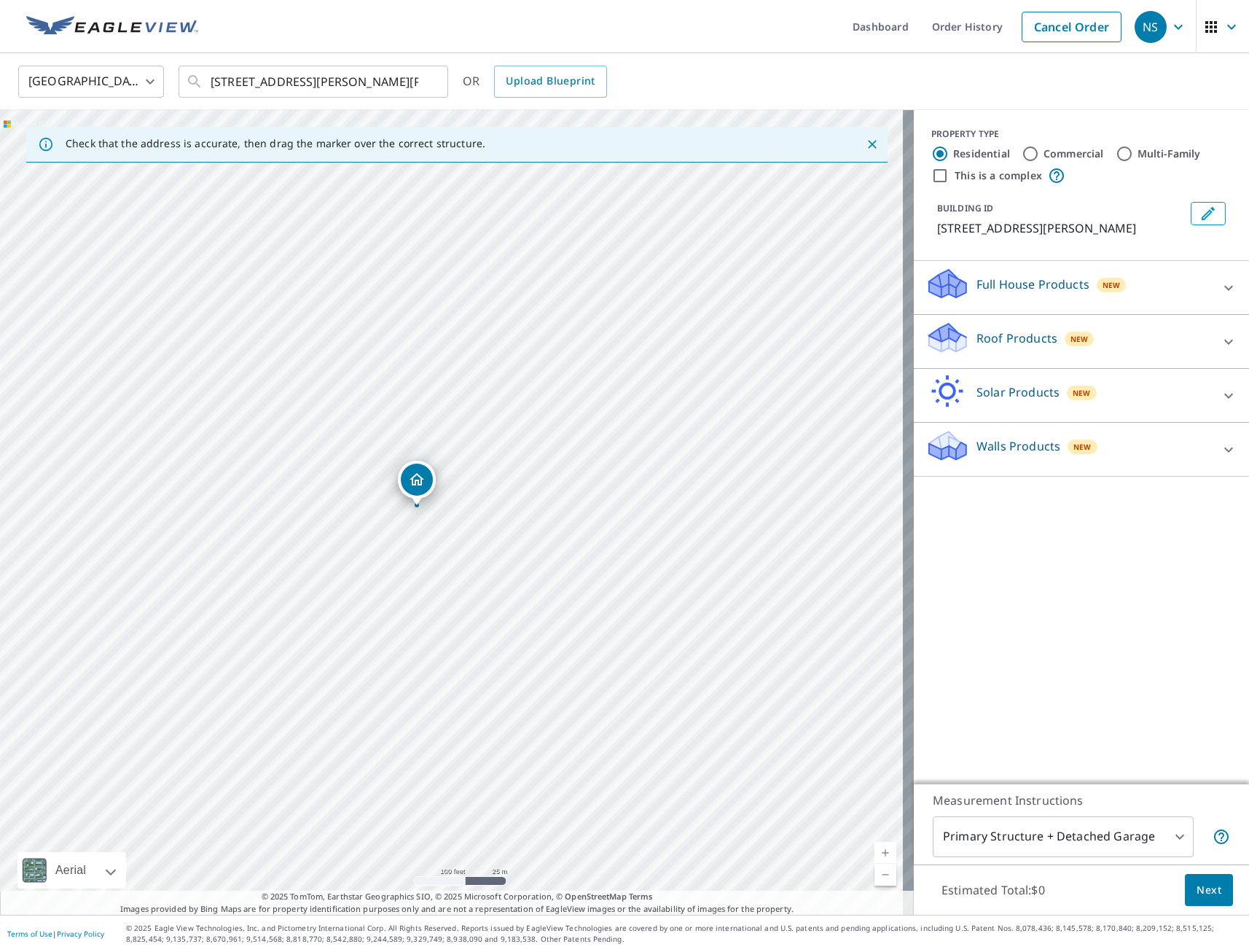
click at [1020, 286] on p "Full House Products" at bounding box center [1033, 284] width 113 height 17
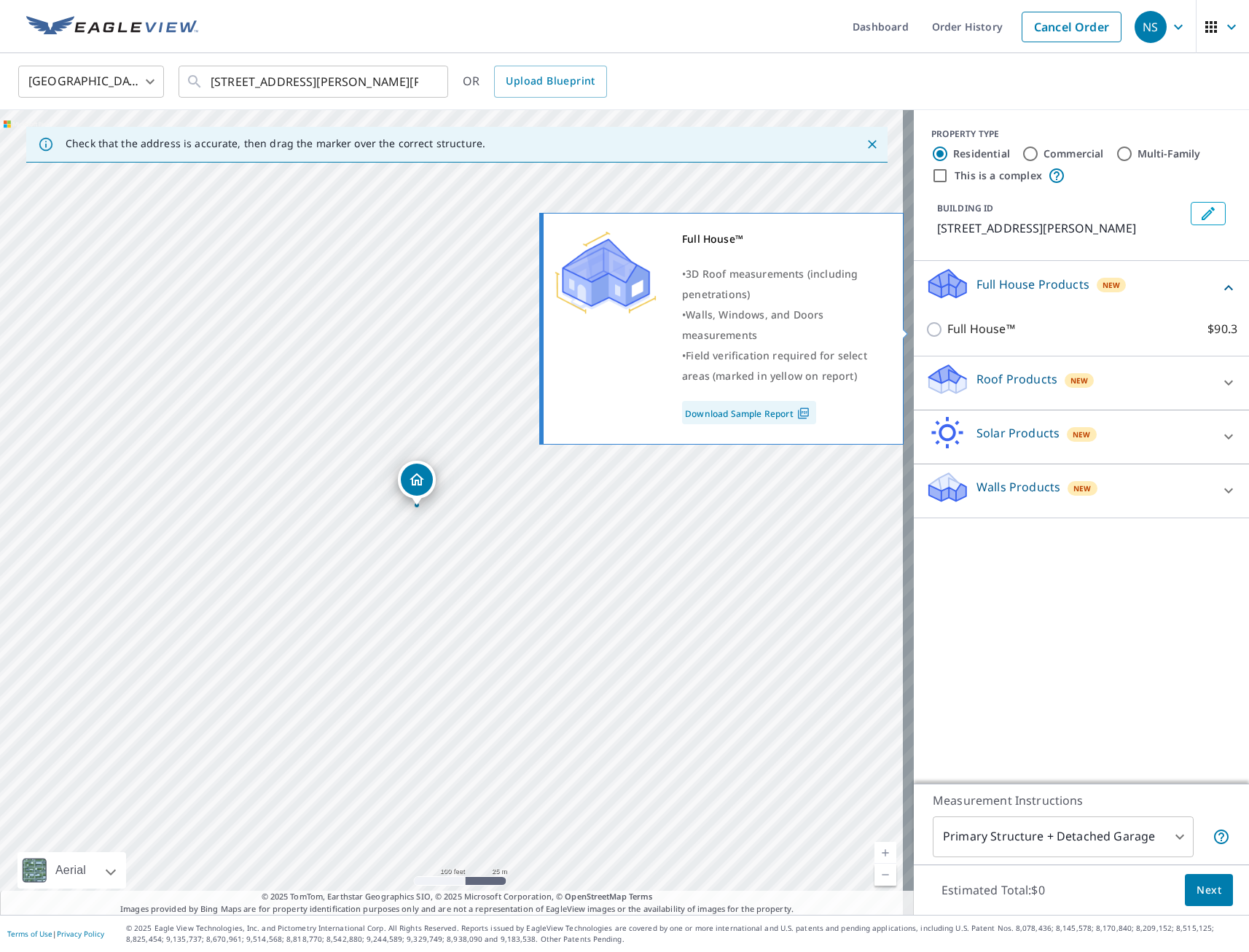
click at [926, 331] on input "Full House™ $90.3" at bounding box center [937, 329] width 22 height 17
checkbox input "true"
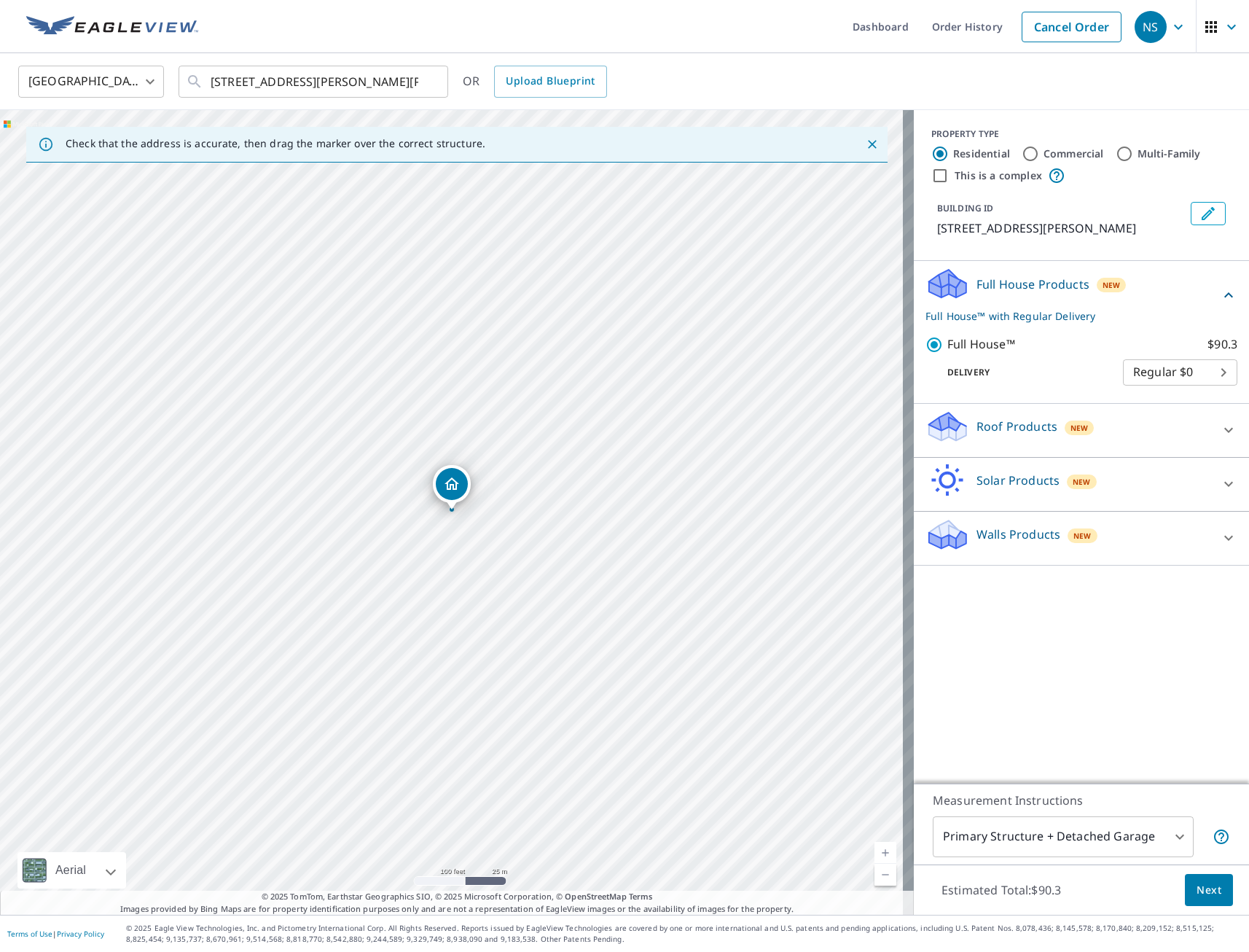
click at [1197, 886] on span "Next" at bounding box center [1209, 890] width 25 height 18
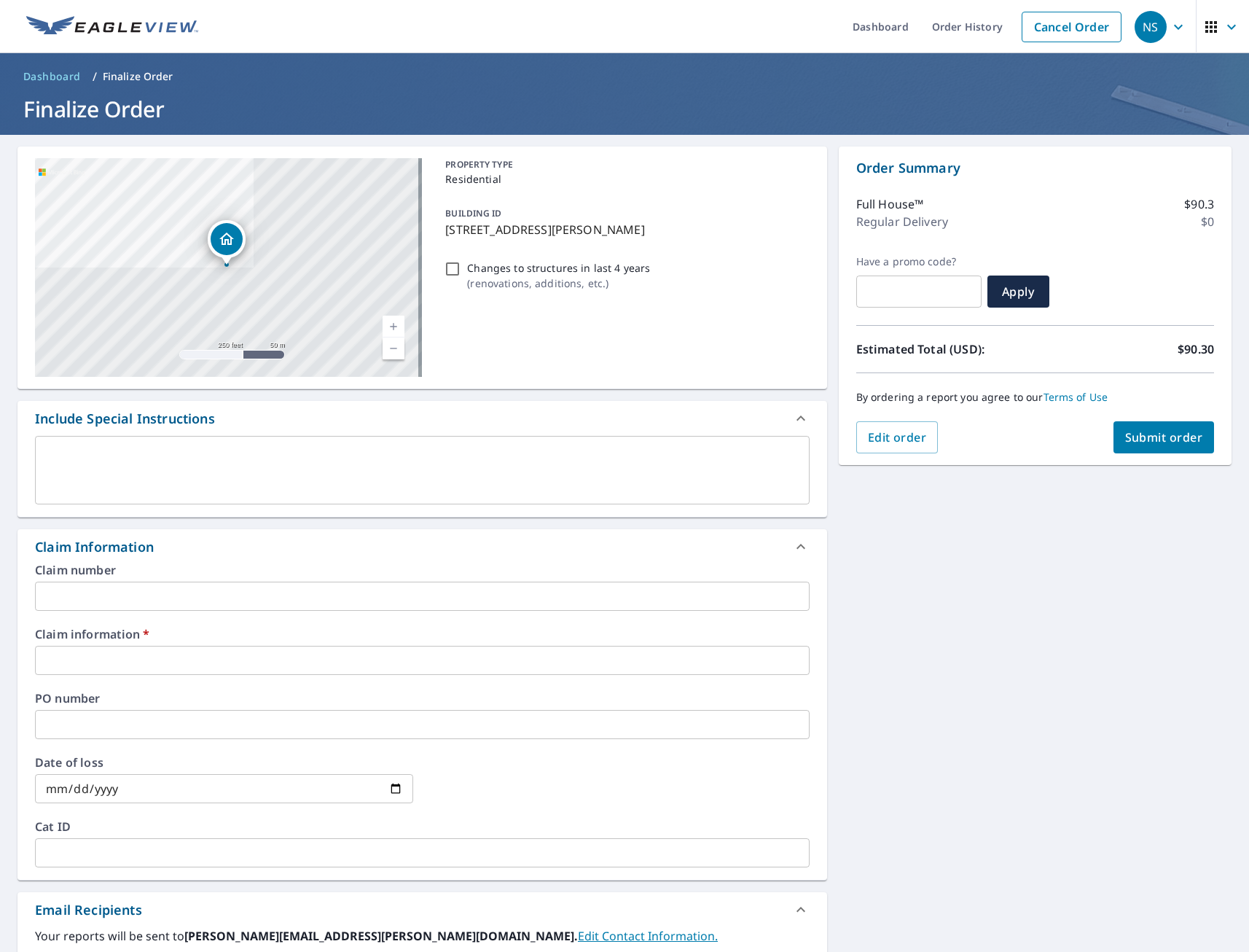
click at [169, 655] on input "text" at bounding box center [422, 660] width 775 height 29
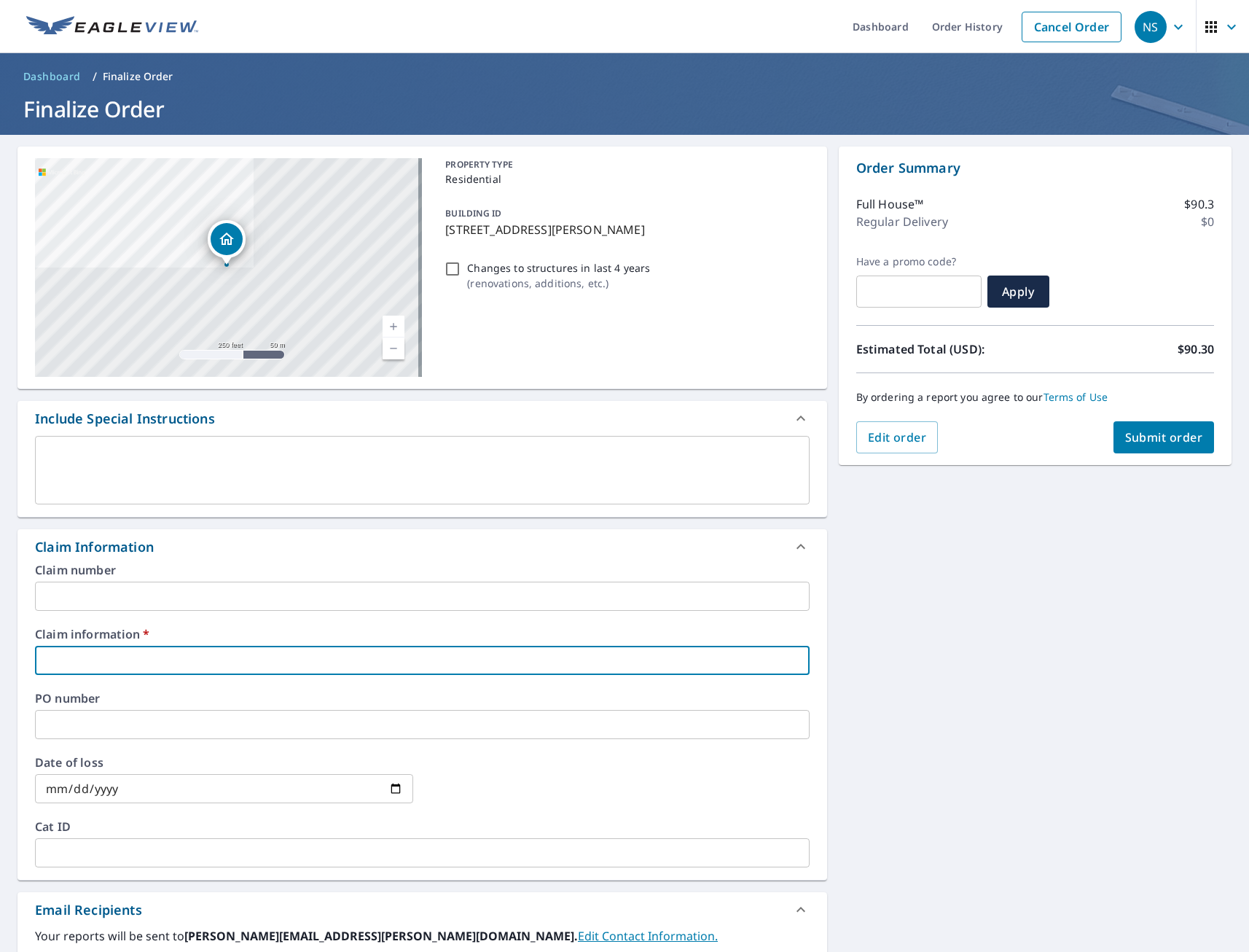
type input "tmj"
checkbox input "true"
click at [892, 716] on div "[STREET_ADDRESS][PERSON_NAME][PERSON_NAME] A standard road map Aerial A detaile…" at bounding box center [624, 689] width 1249 height 1110
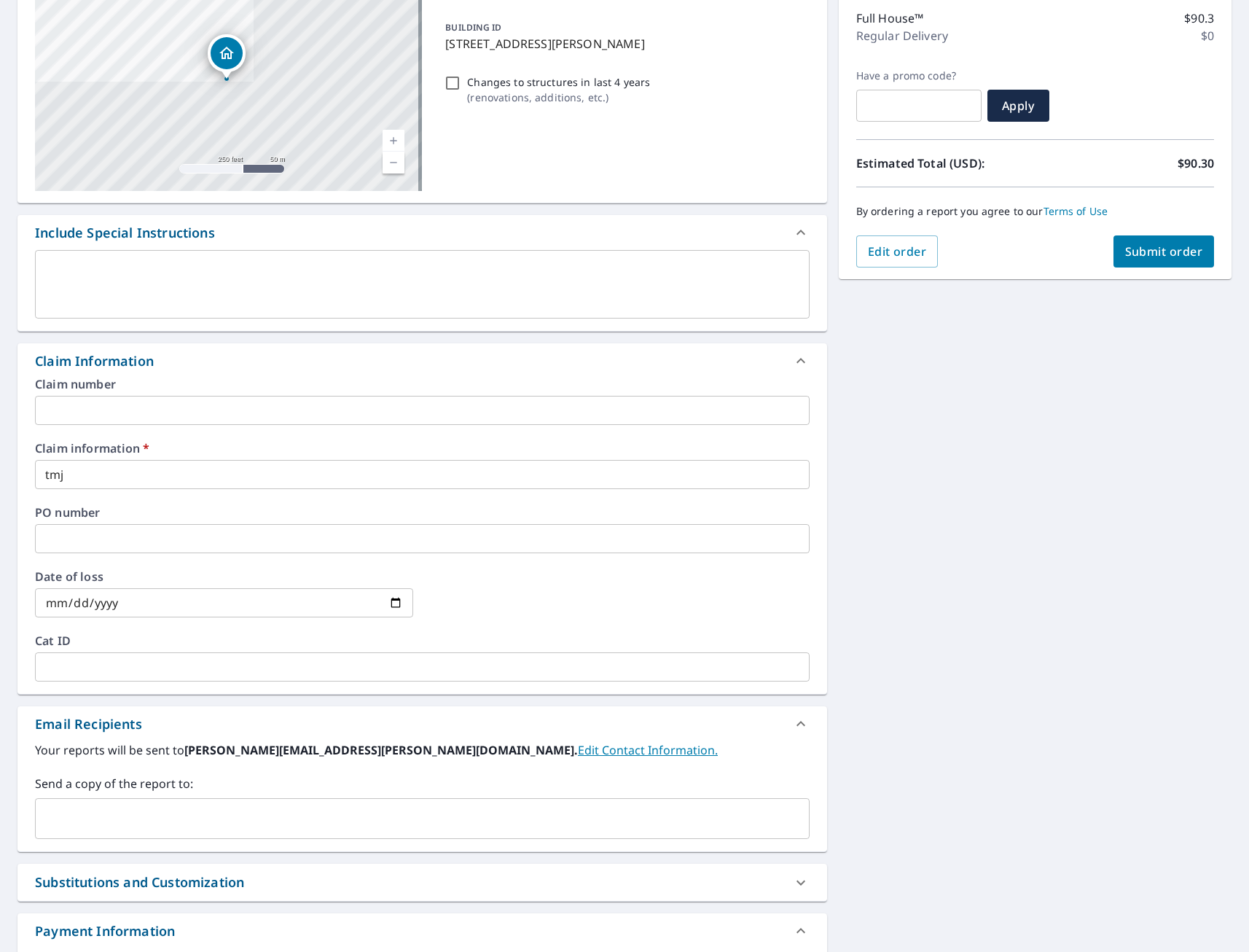
scroll to position [291, 0]
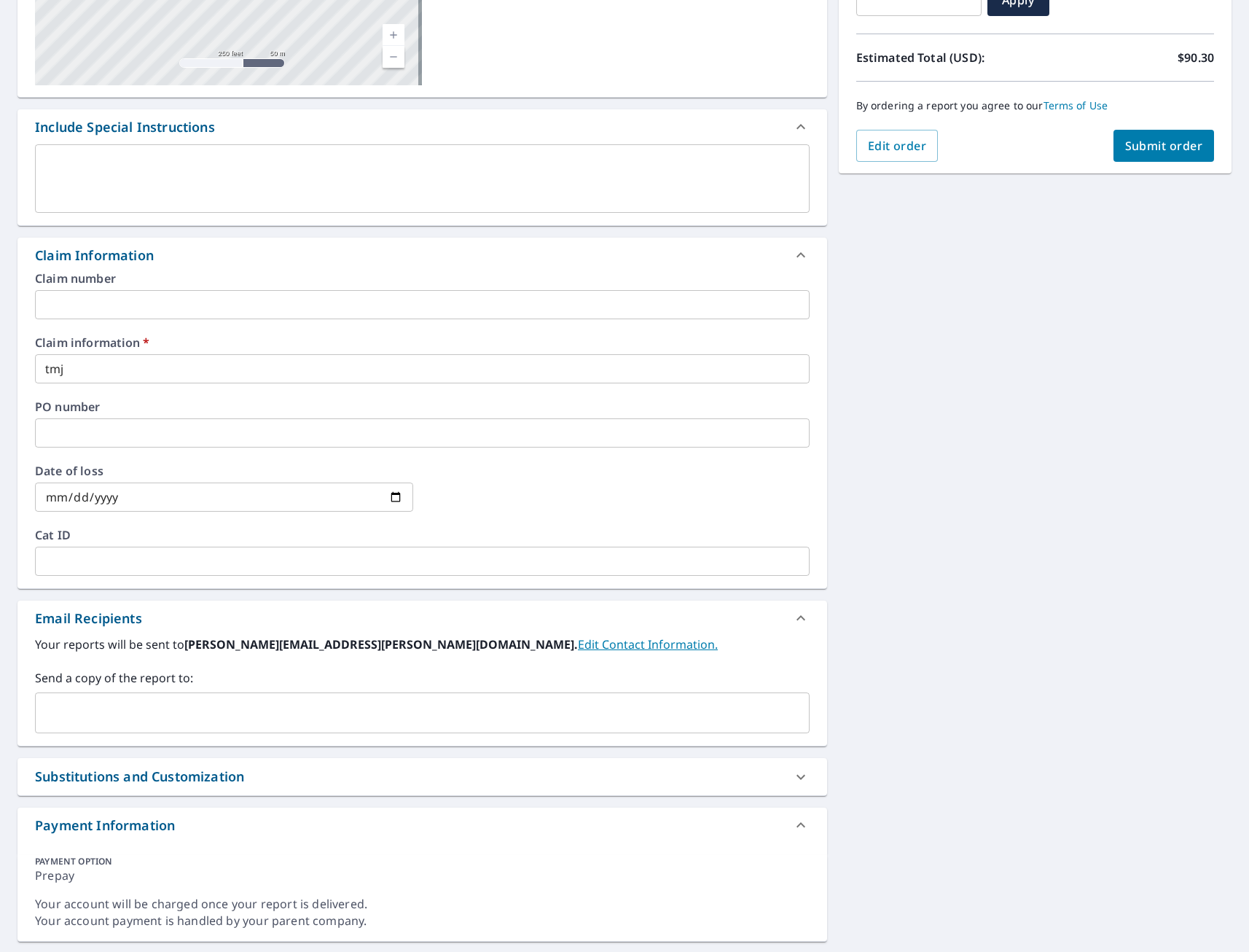
click at [118, 706] on input "text" at bounding box center [411, 712] width 739 height 28
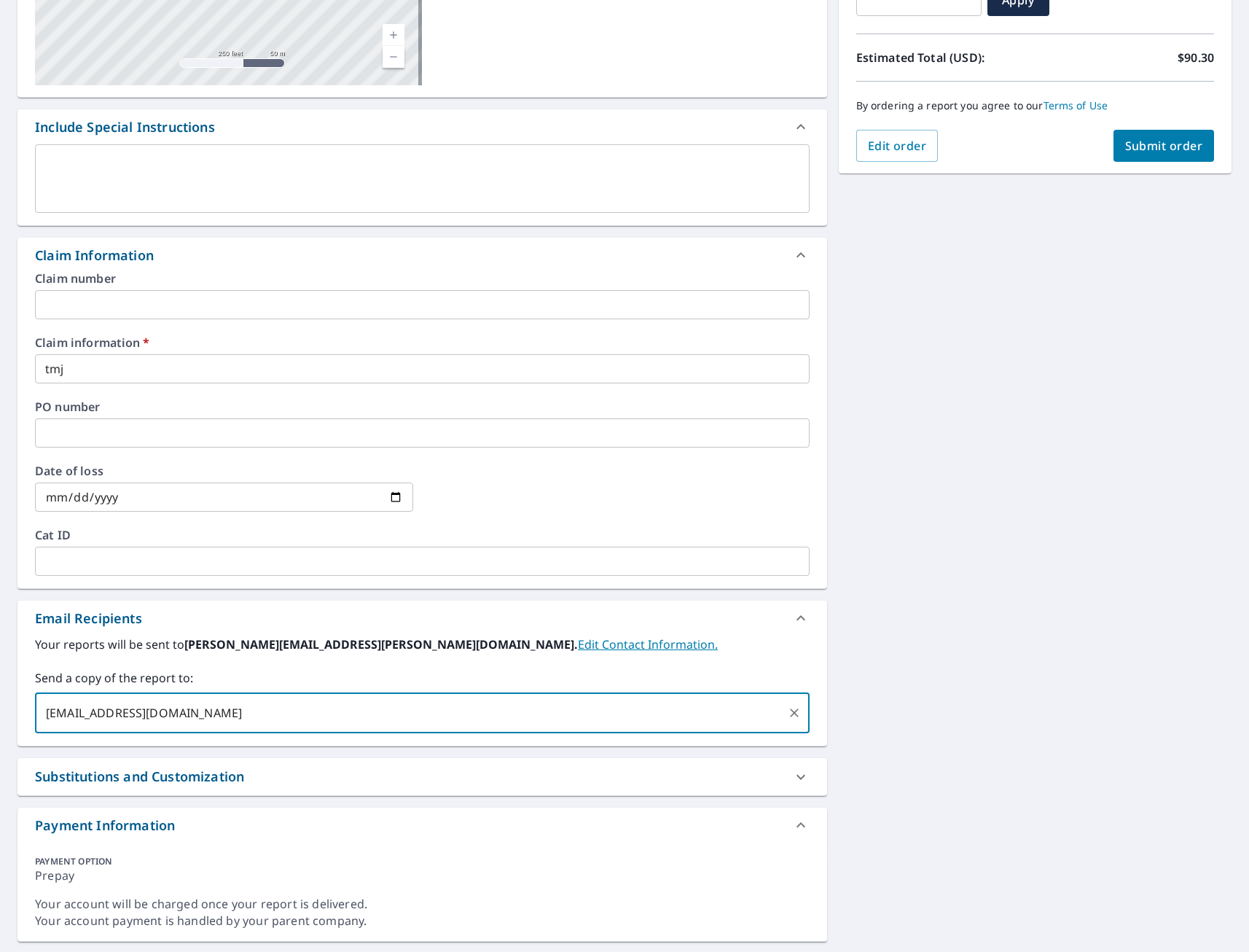
type input "[EMAIL_ADDRESS][DOMAIN_NAME]"
click at [1142, 141] on span "Submit order" at bounding box center [1164, 146] width 78 height 16
checkbox input "true"
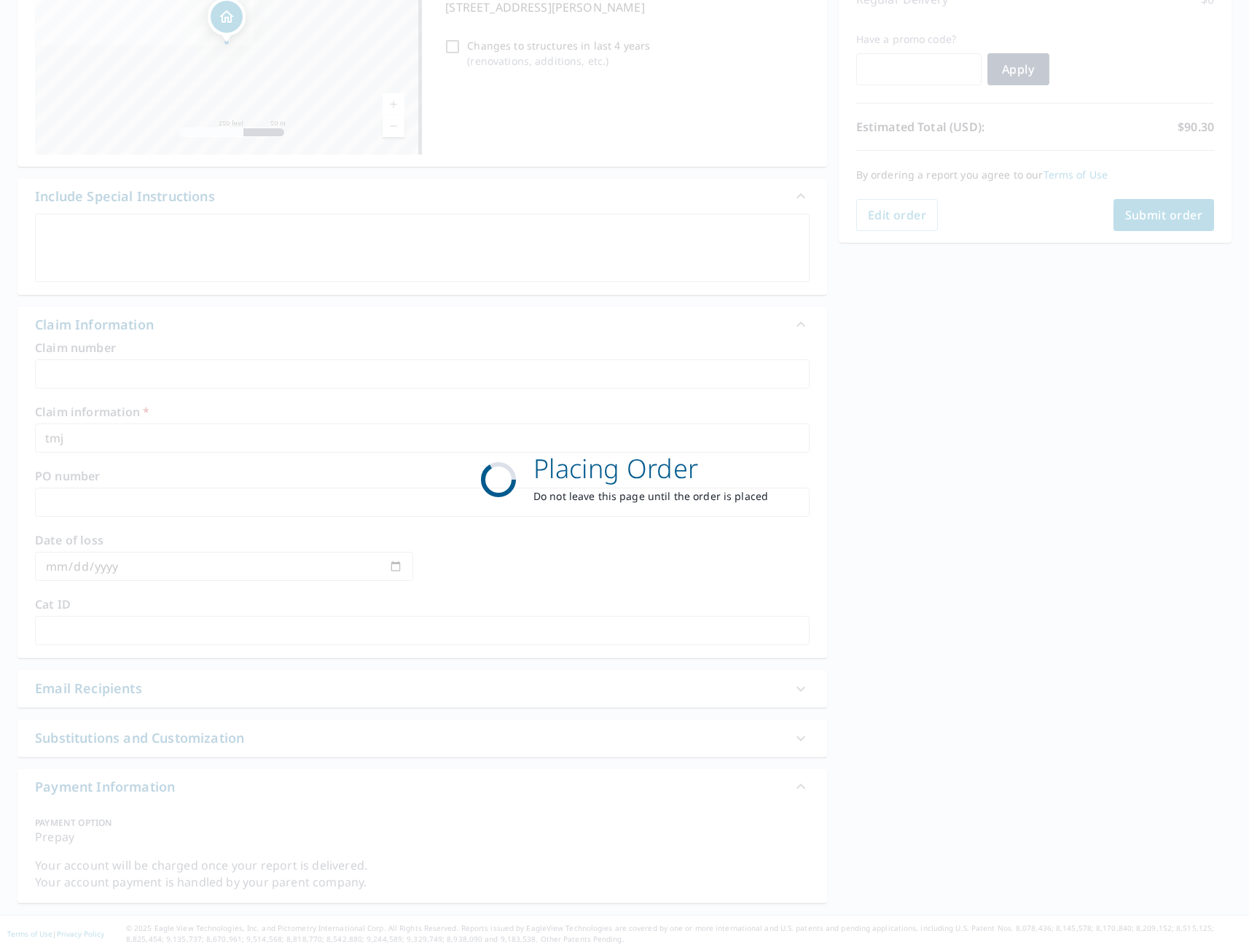
scroll to position [222, 0]
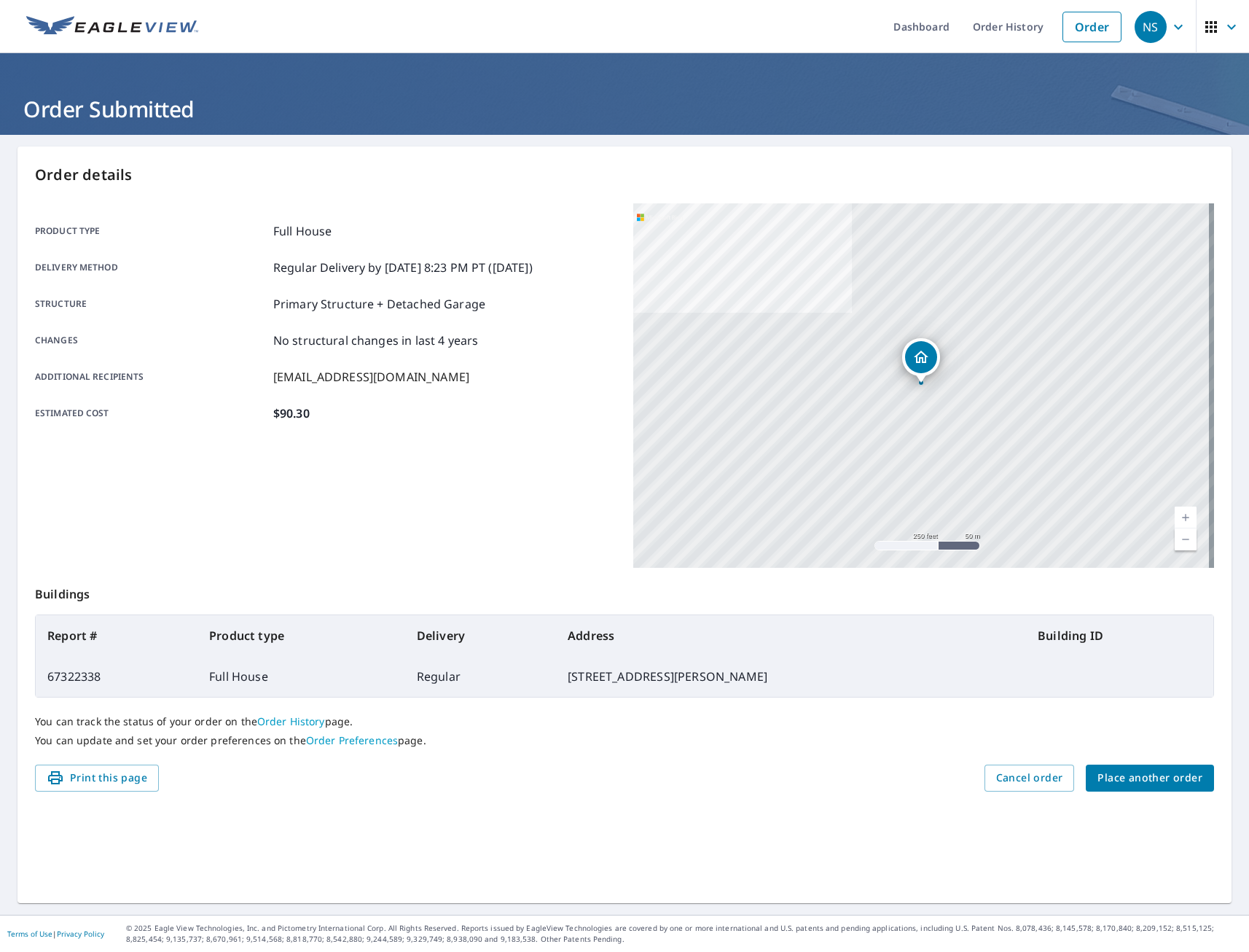
click at [1142, 783] on span "Place another order" at bounding box center [1150, 778] width 105 height 18
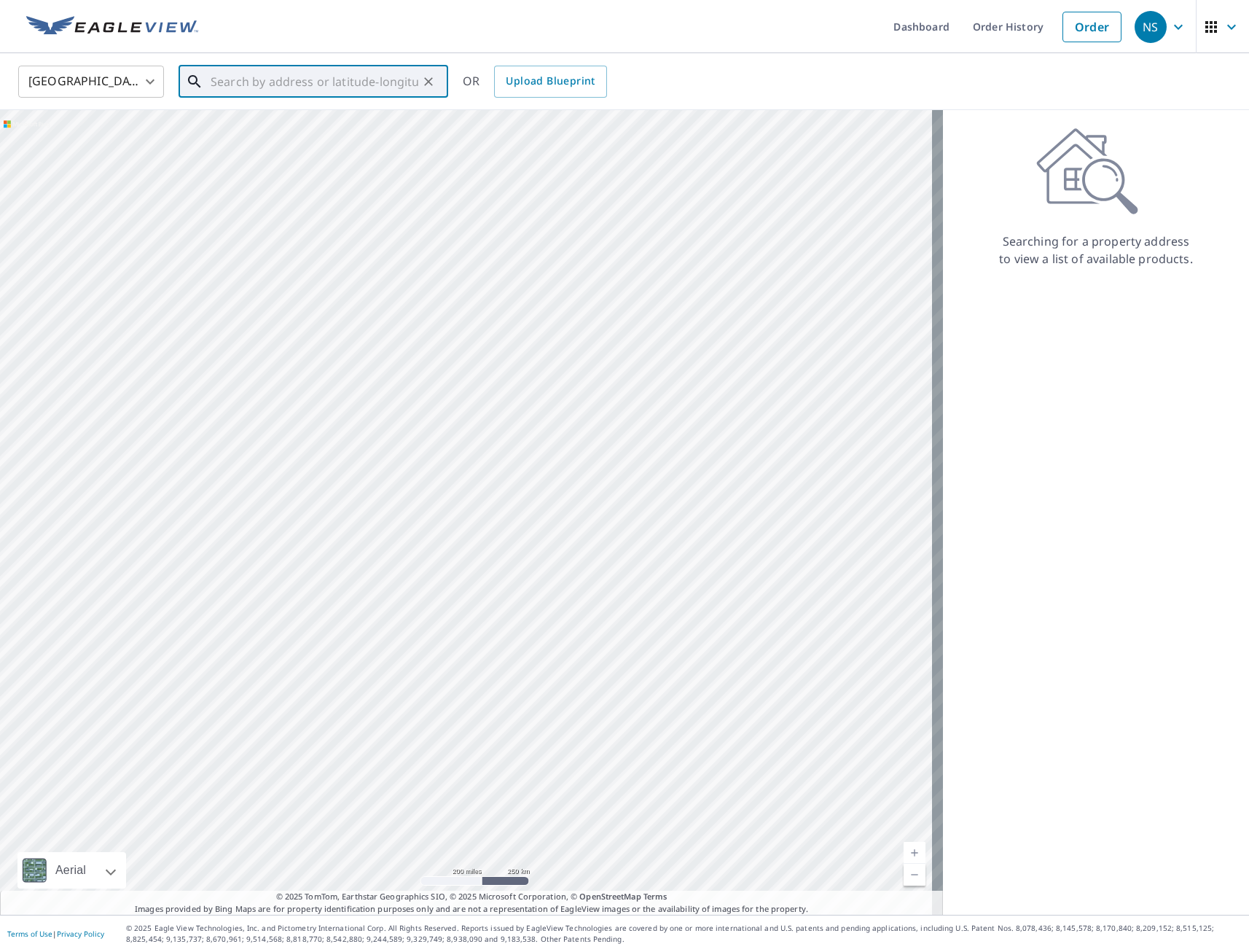
paste input "1802 [PERSON_NAME] Dr."
click at [298, 143] on p "[GEOGRAPHIC_DATA], IA 50010" at bounding box center [322, 140] width 229 height 15
type input "[STREET_ADDRESS][PERSON_NAME][PERSON_NAME]"
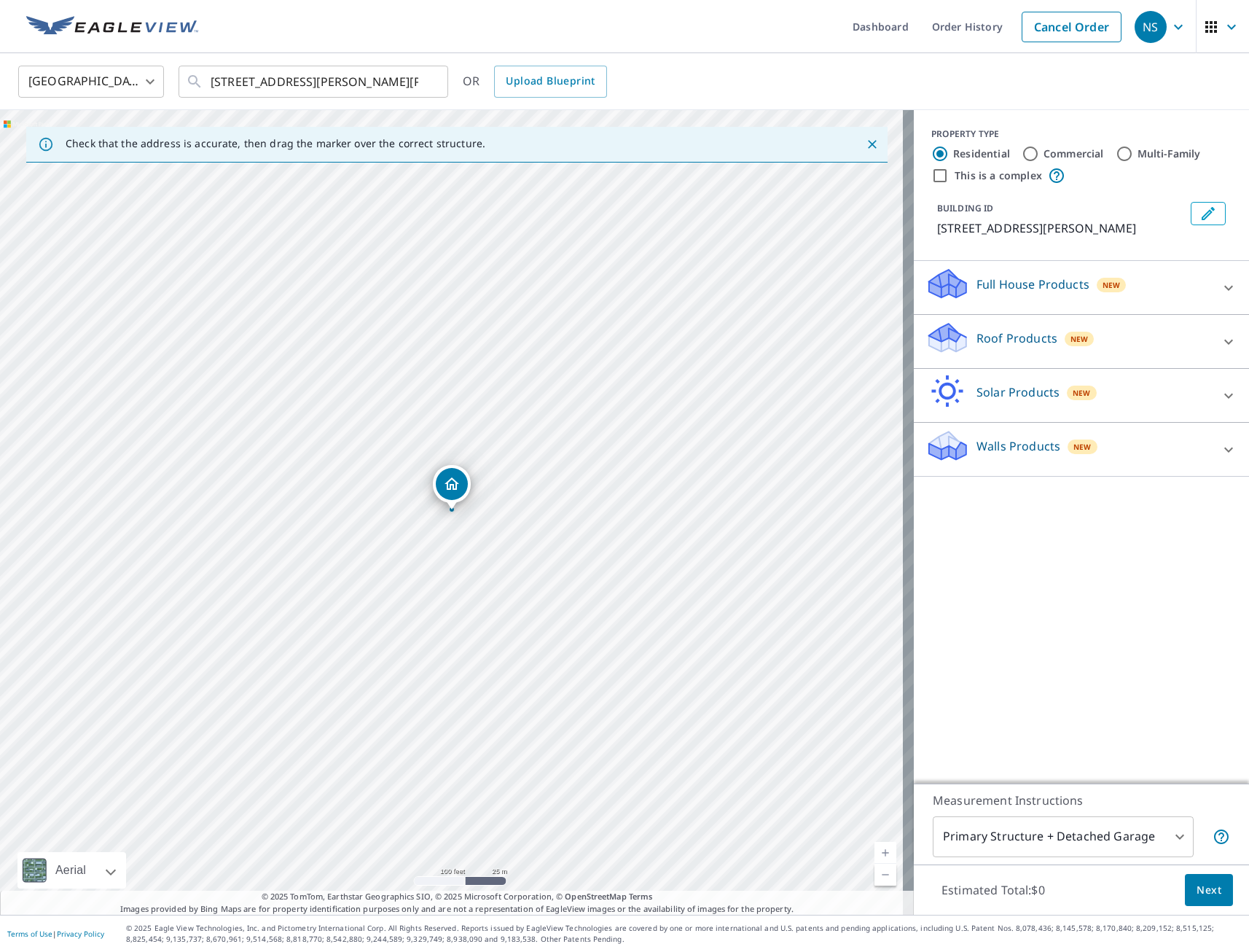
click at [1014, 287] on p "Full House Products" at bounding box center [1033, 284] width 113 height 17
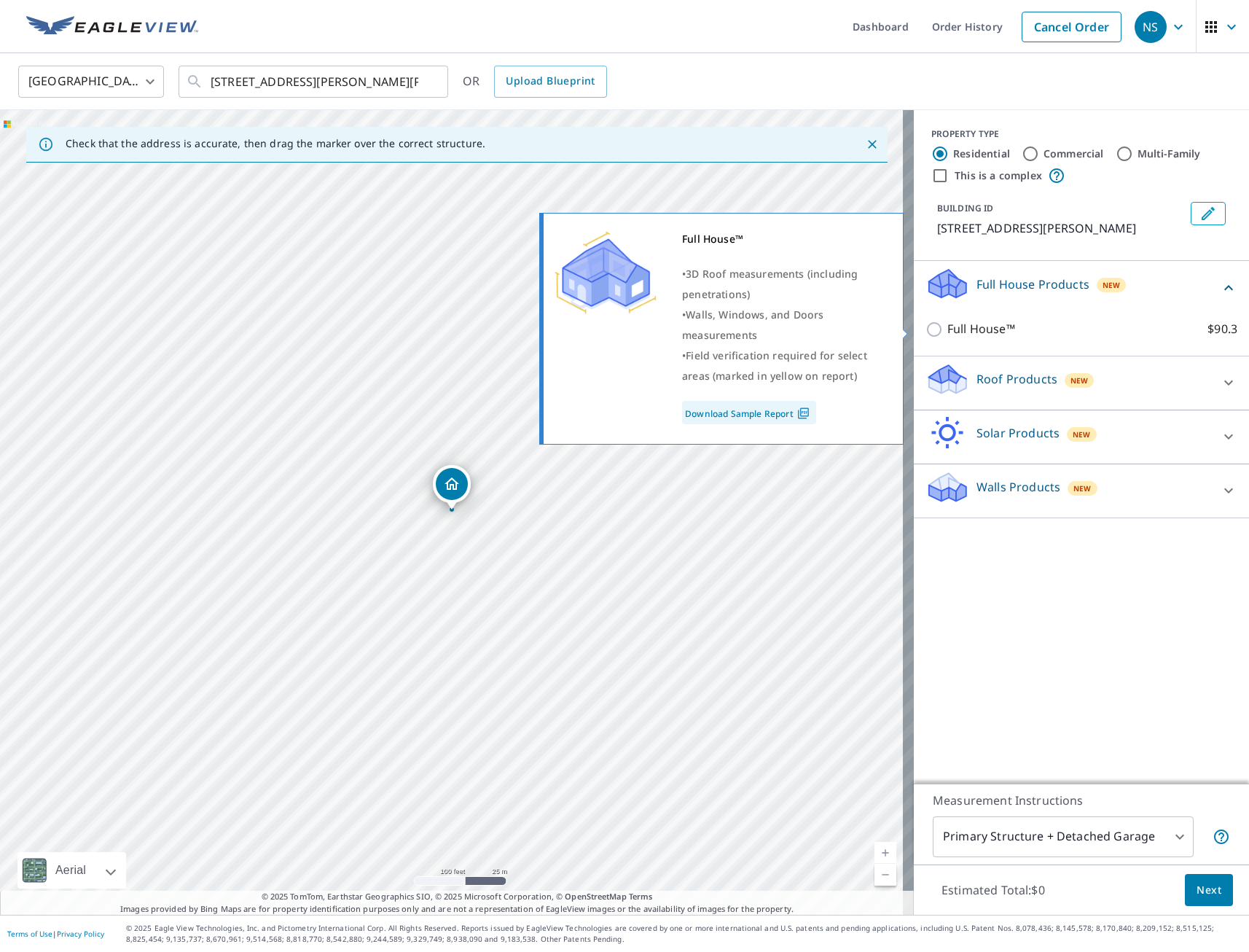
click at [928, 331] on input "Full House™ $90.3" at bounding box center [937, 329] width 22 height 17
checkbox input "true"
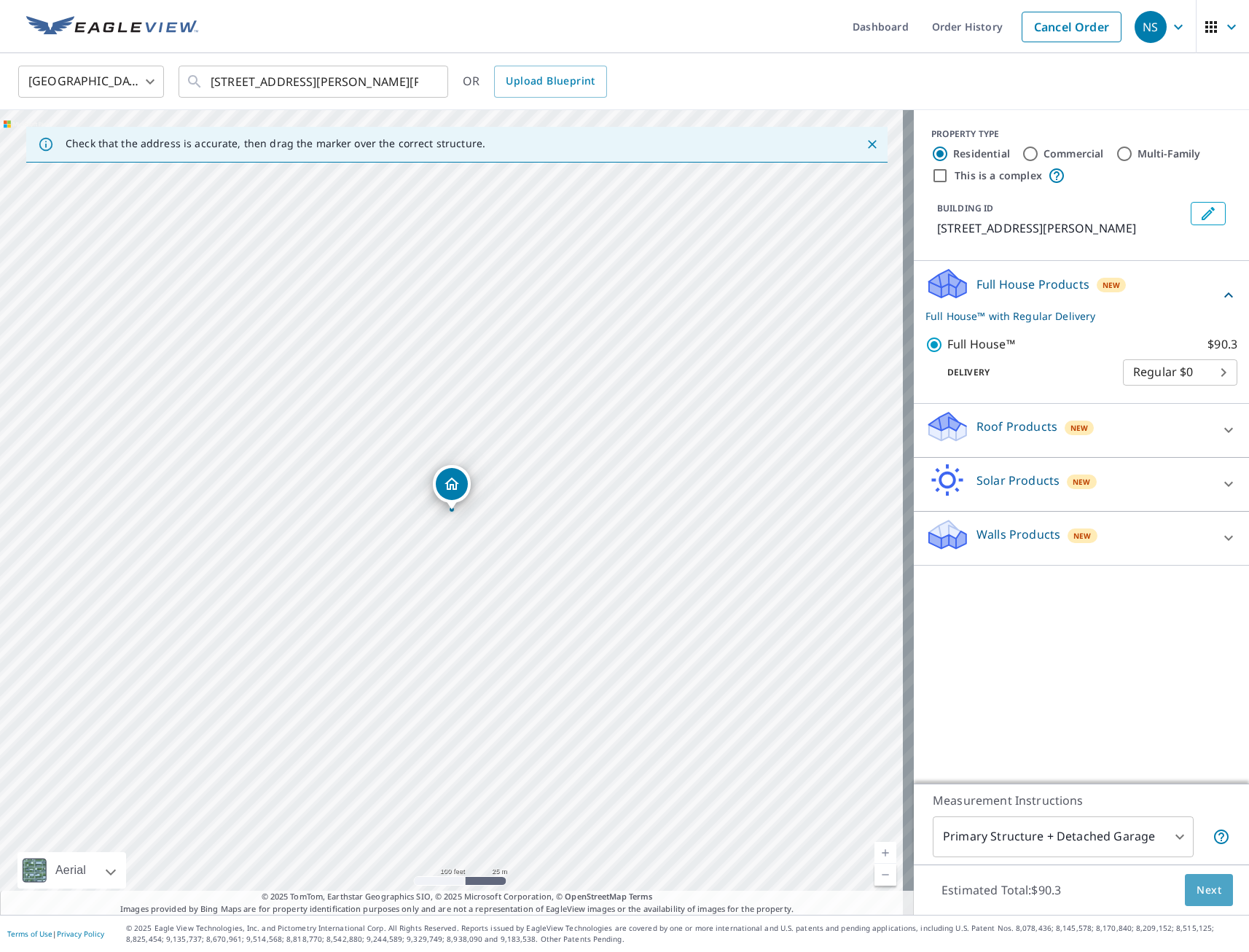
click at [1197, 896] on span "Next" at bounding box center [1209, 890] width 25 height 18
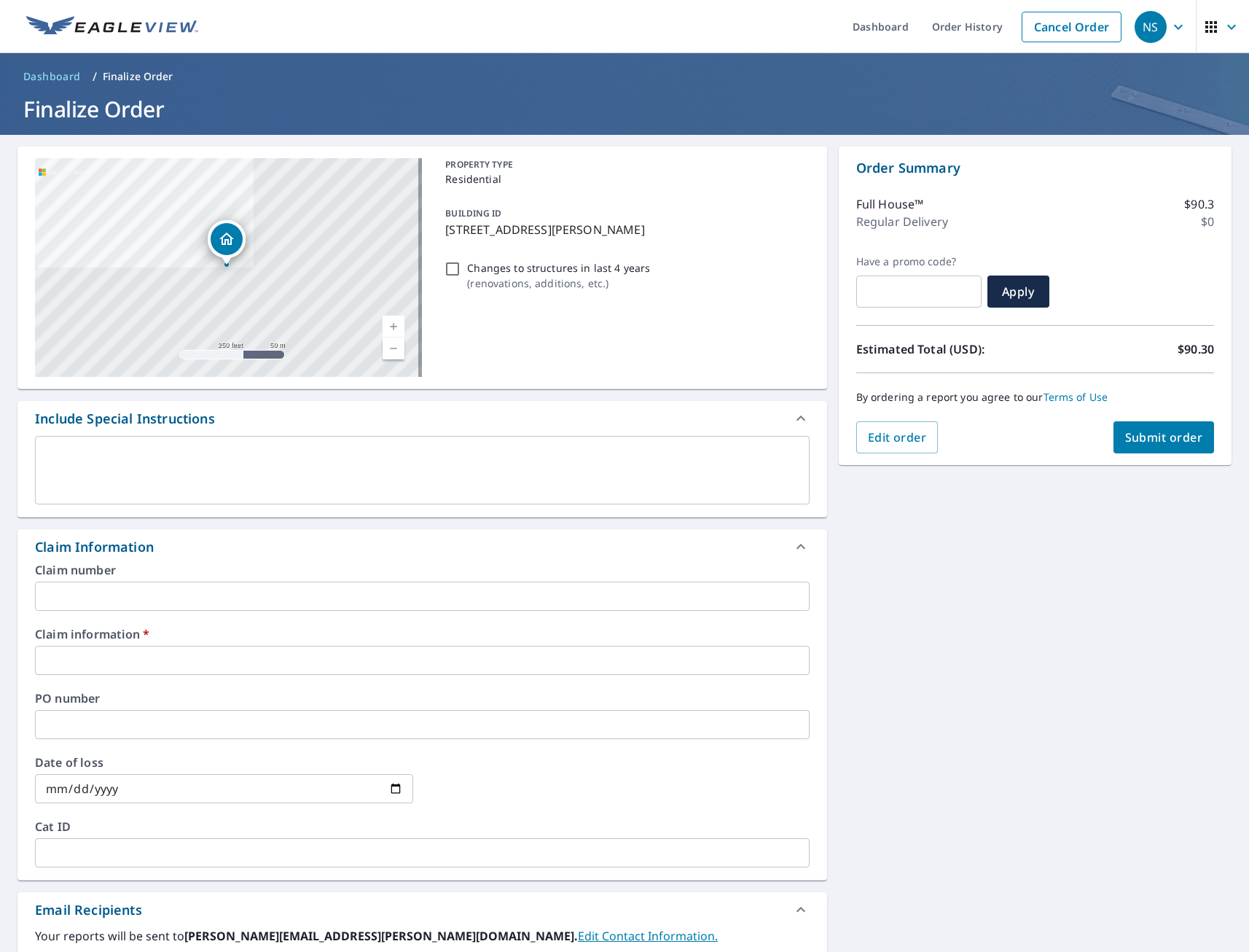
click at [199, 662] on input "text" at bounding box center [422, 660] width 775 height 29
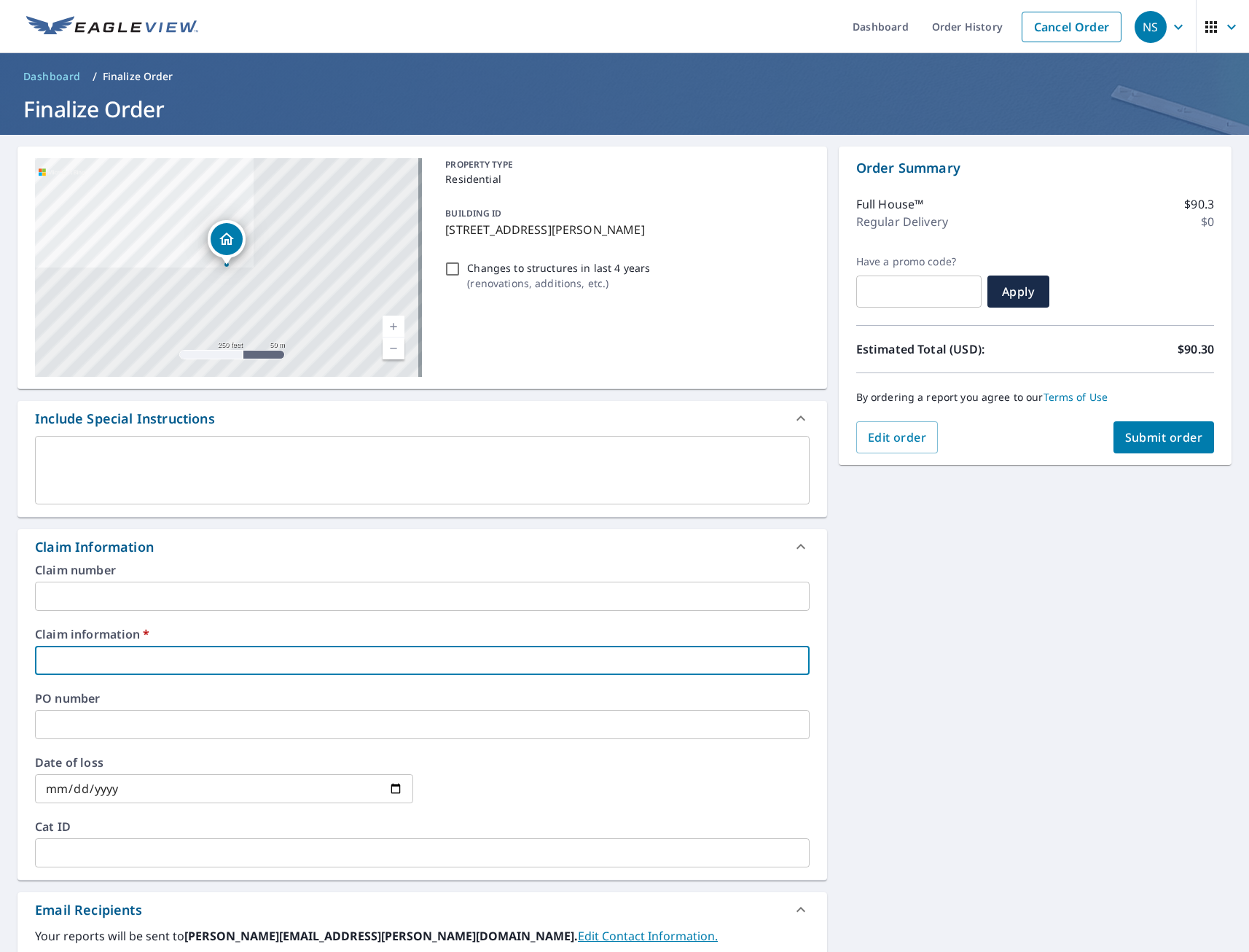
type input "tmj"
checkbox input "true"
click at [890, 731] on div "[STREET_ADDRESS][PERSON_NAME][PERSON_NAME] A standard road map Aerial A detaile…" at bounding box center [624, 689] width 1249 height 1110
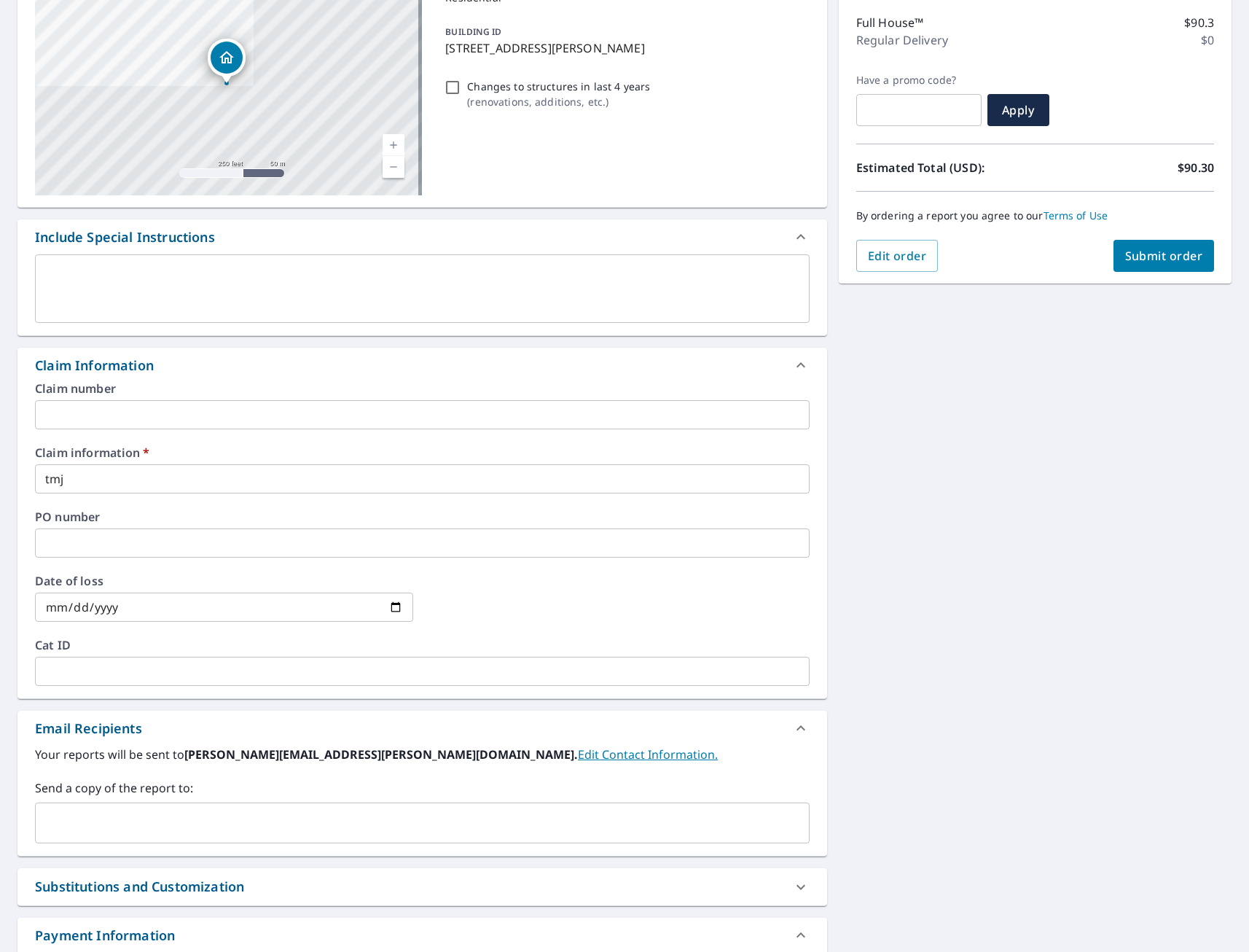
scroll to position [330, 0]
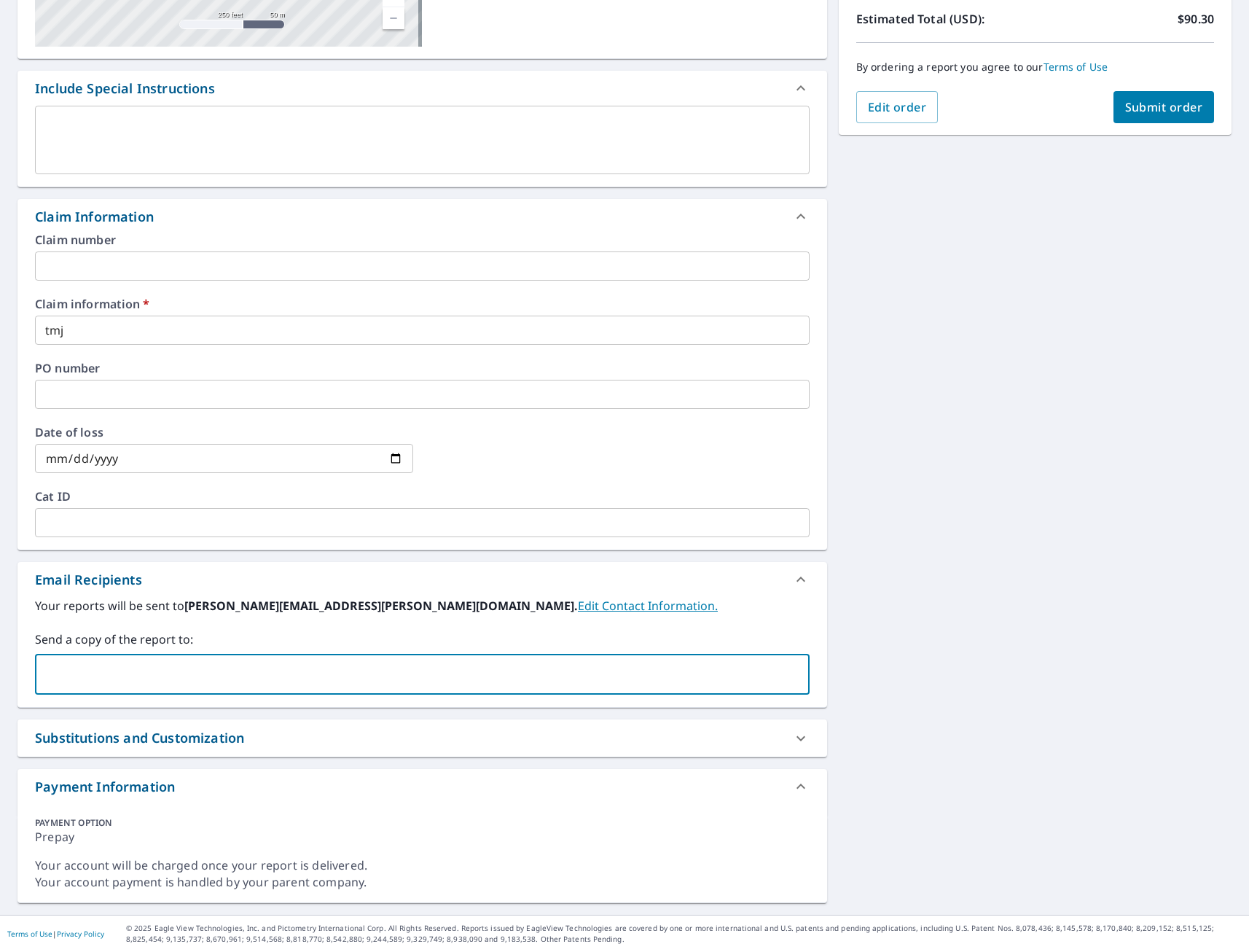
click at [119, 679] on input "text" at bounding box center [411, 674] width 739 height 28
type input "[EMAIL_ADDRESS][DOMAIN_NAME]"
click at [955, 613] on div "[STREET_ADDRESS][PERSON_NAME][PERSON_NAME] A standard road map Aerial A detaile…" at bounding box center [624, 359] width 1249 height 1110
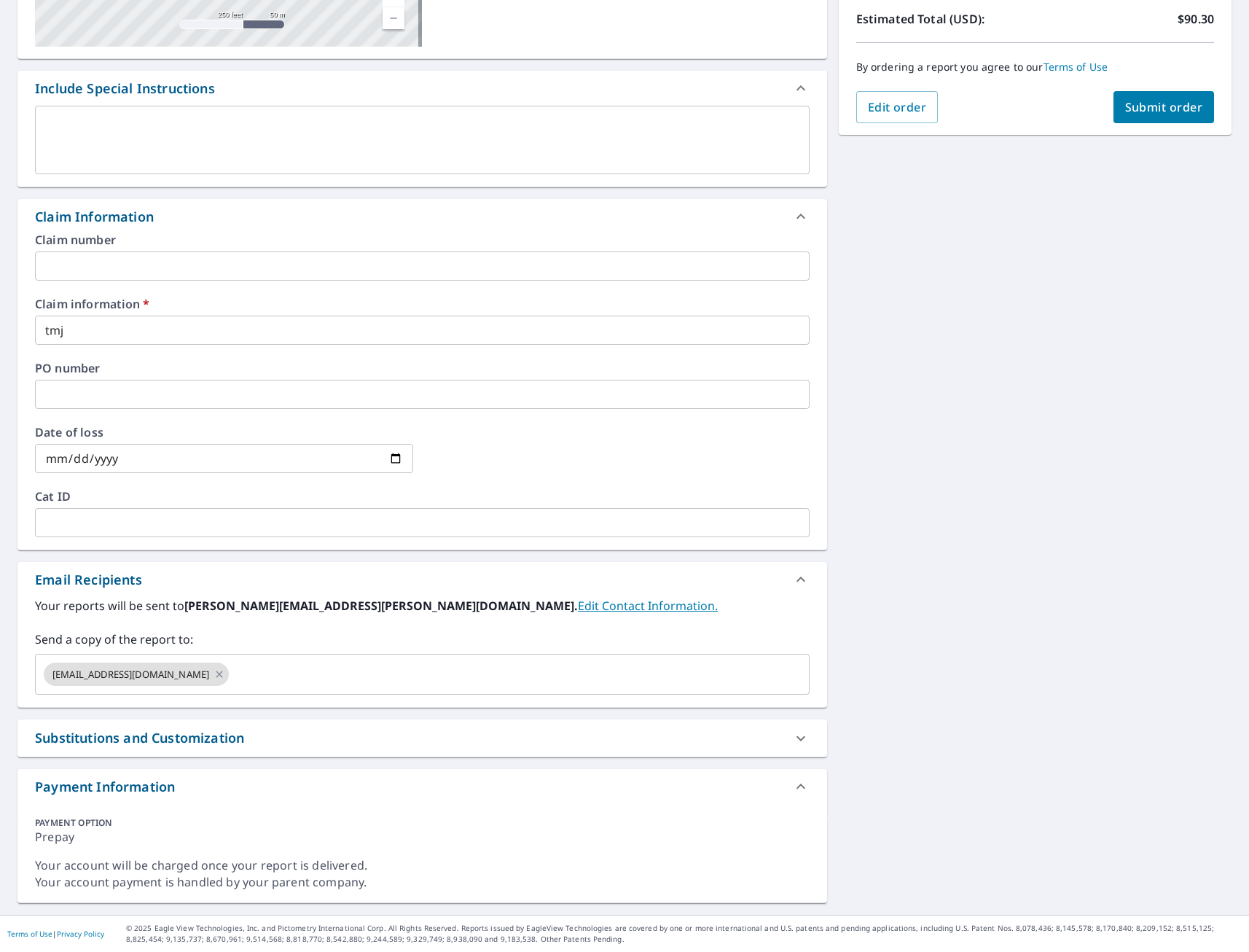
click at [1162, 113] on span "Submit order" at bounding box center [1164, 107] width 78 height 16
checkbox input "true"
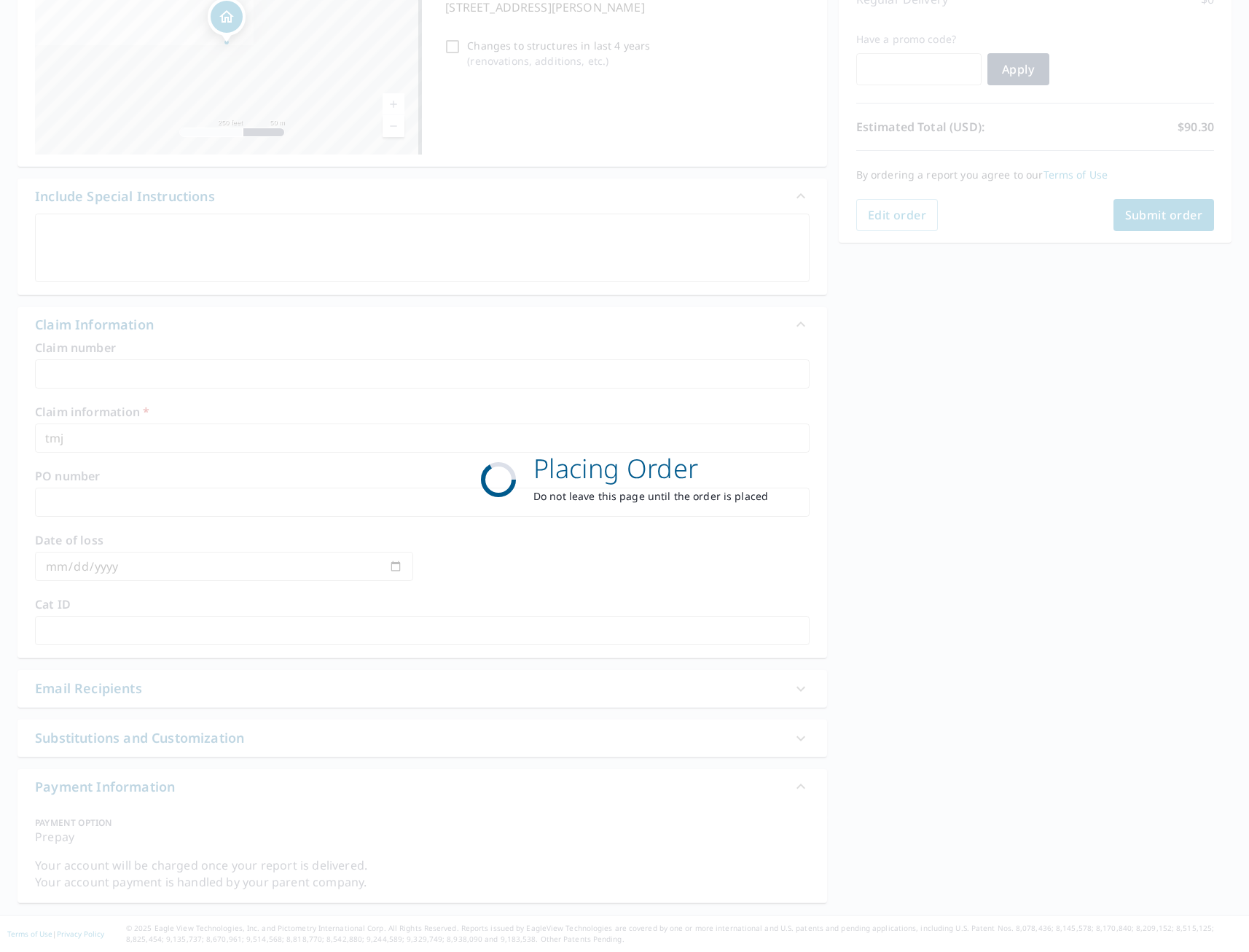
scroll to position [222, 0]
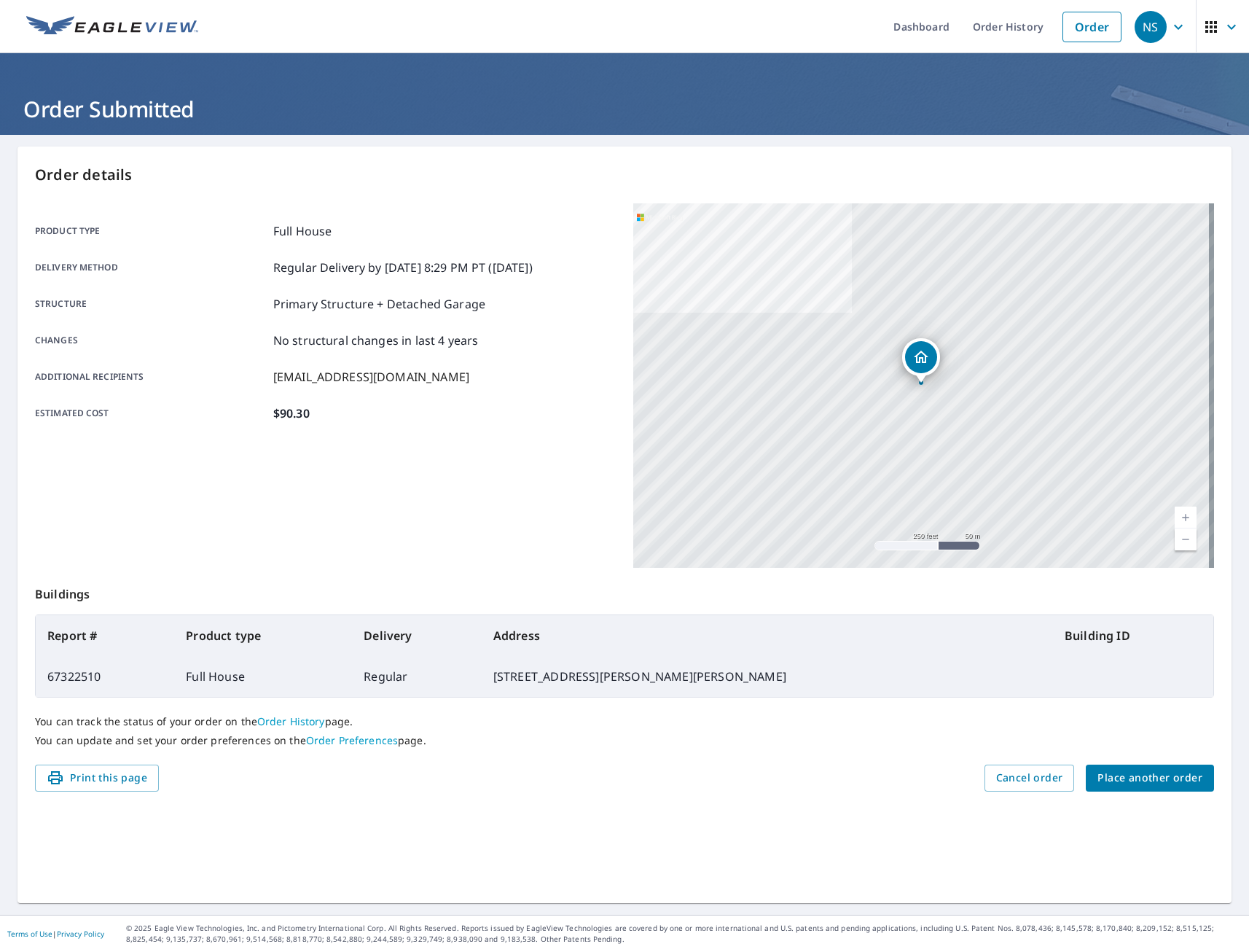
click at [1125, 779] on span "Place another order" at bounding box center [1150, 778] width 105 height 18
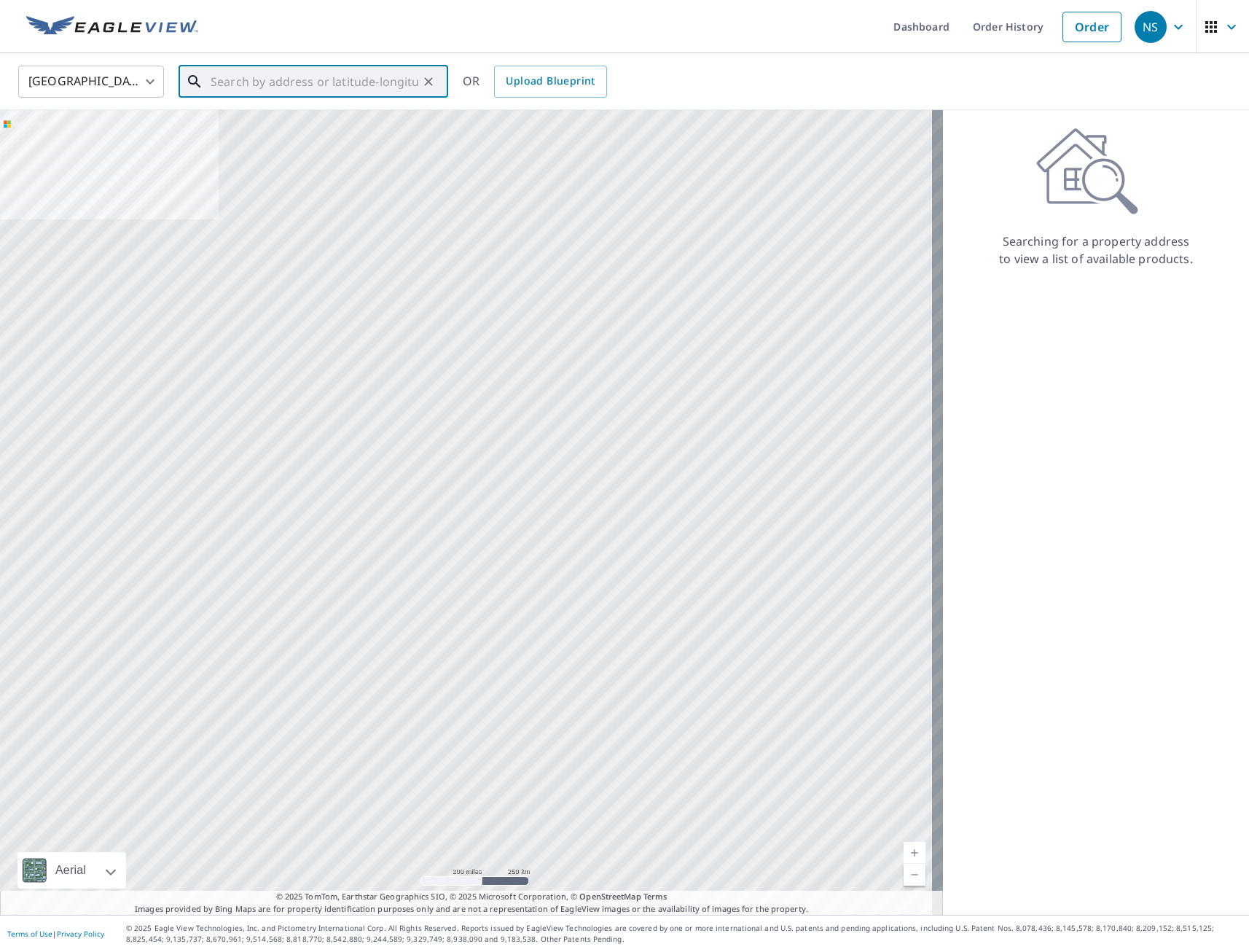
click at [344, 79] on input "text" at bounding box center [315, 82] width 208 height 41
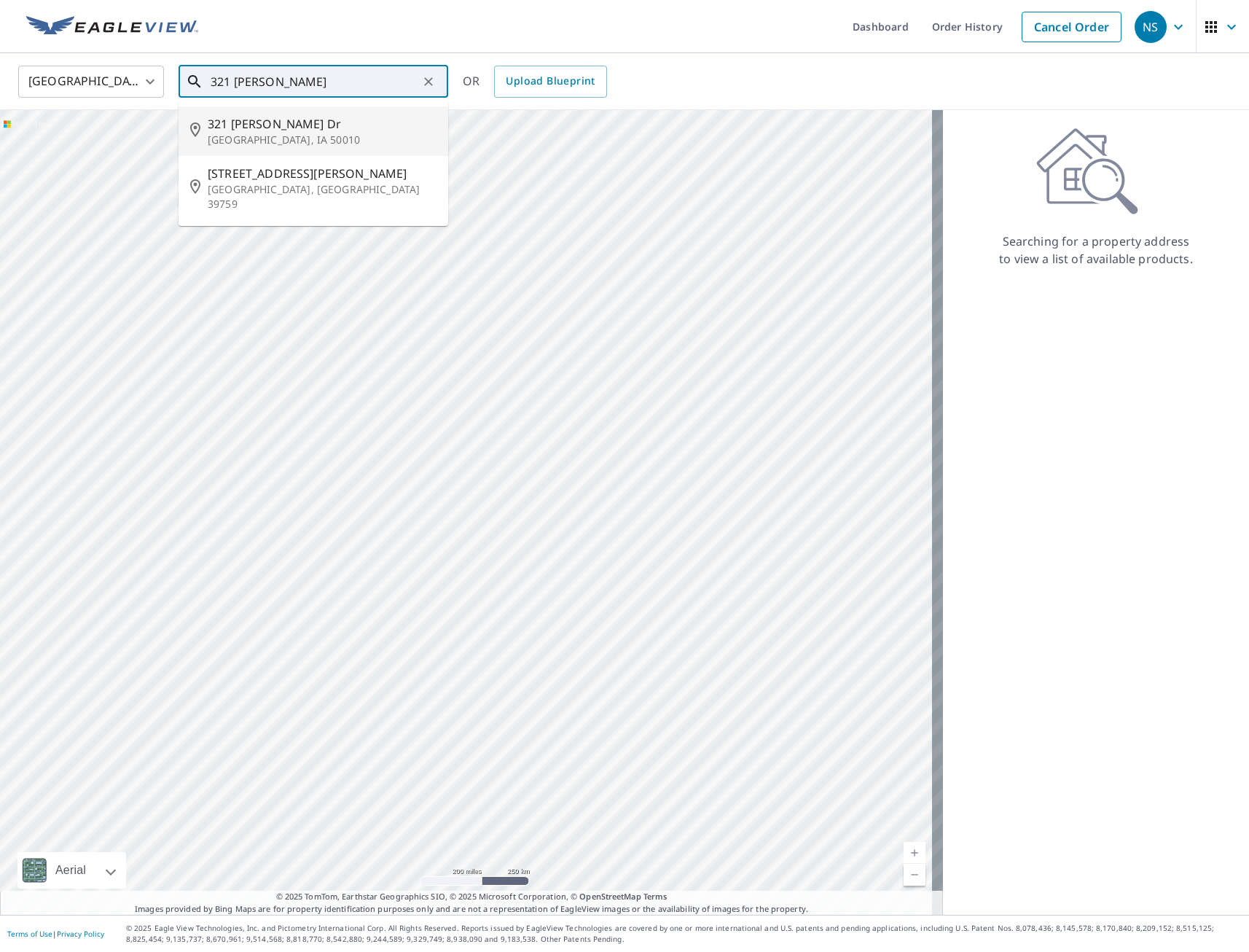
click at [303, 137] on p "[GEOGRAPHIC_DATA], IA 50010" at bounding box center [322, 140] width 229 height 15
type input "[STREET_ADDRESS][PERSON_NAME][PERSON_NAME]"
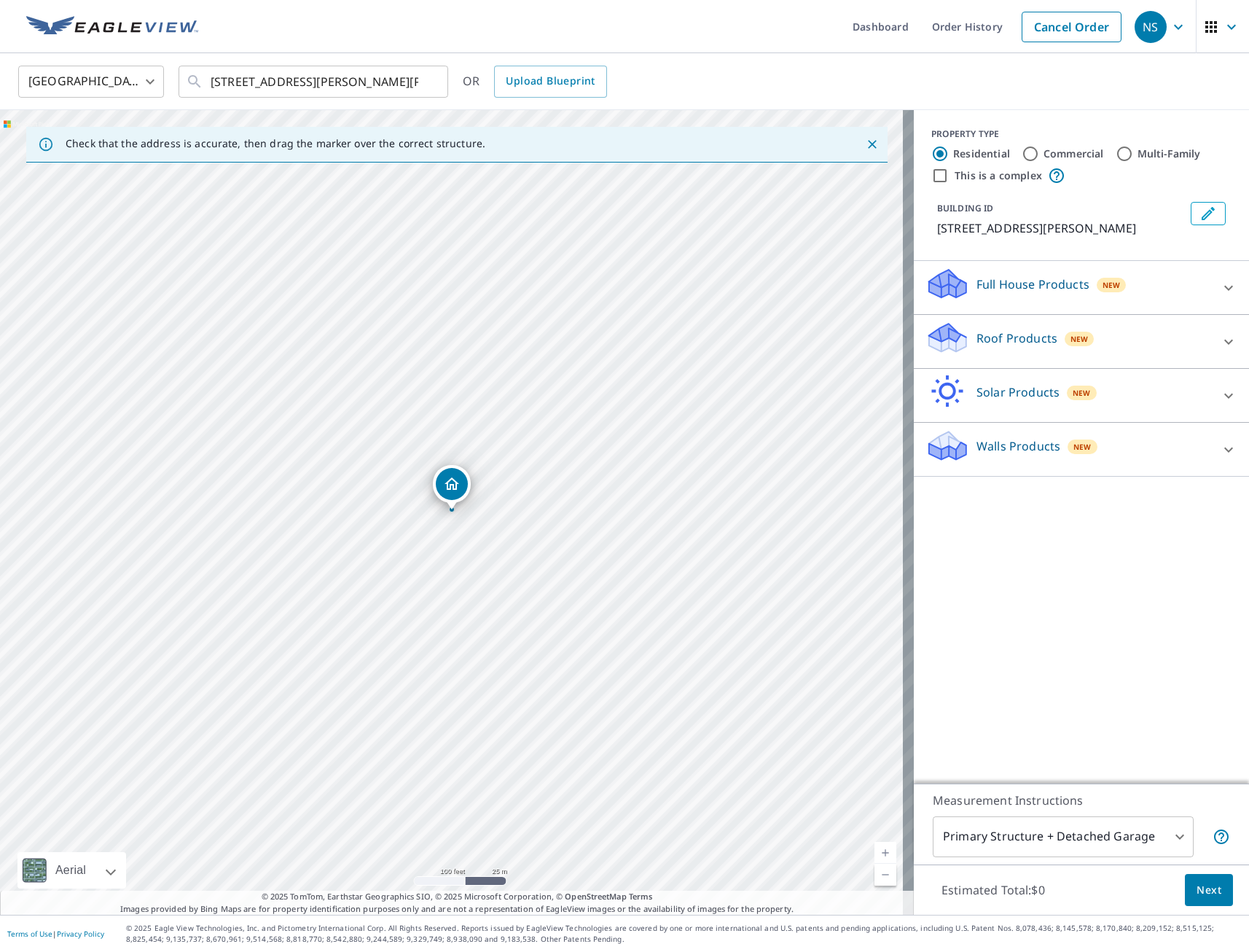
click at [998, 291] on p "Full House Products" at bounding box center [1033, 284] width 113 height 17
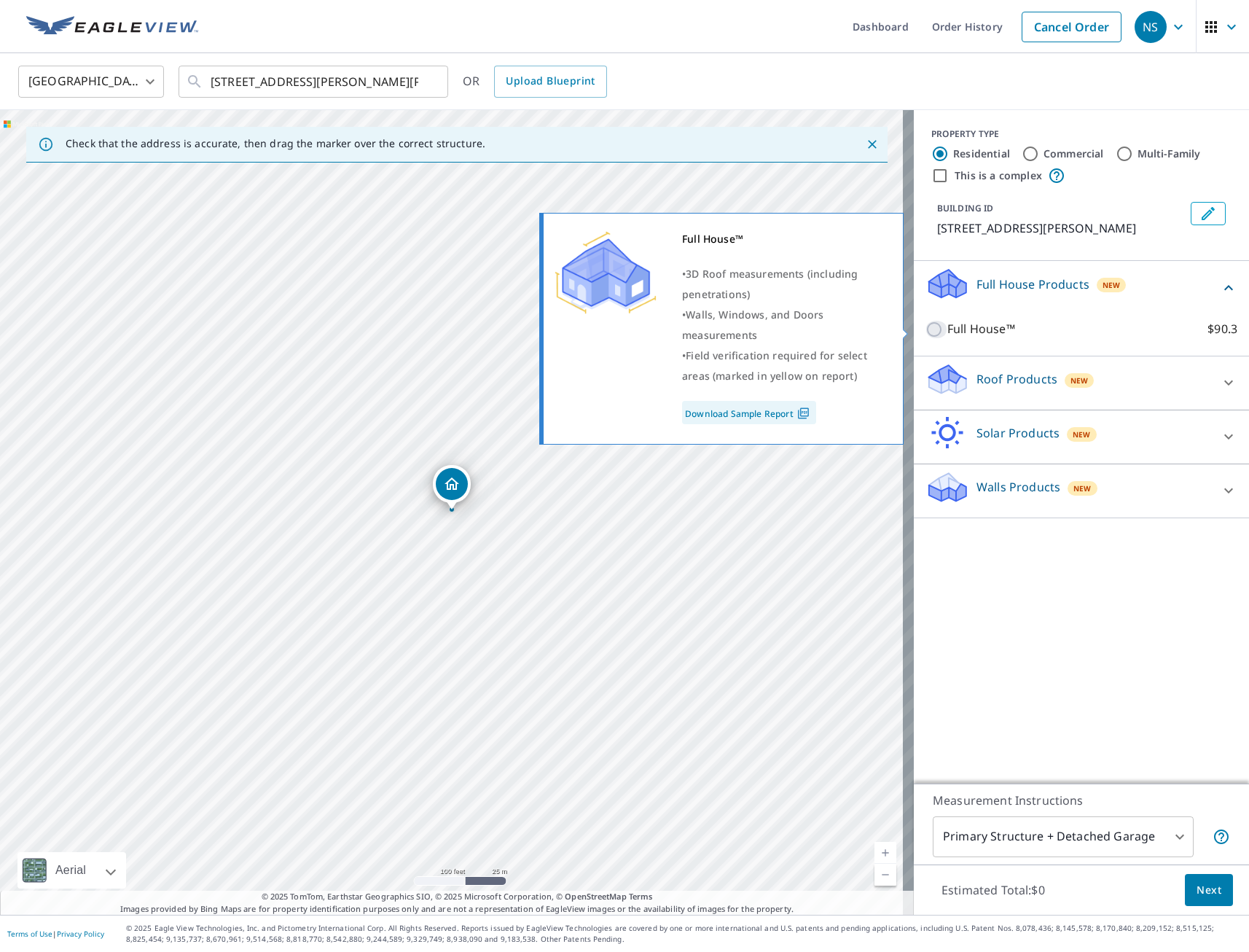
click at [926, 330] on input "Full House™ $90.3" at bounding box center [937, 329] width 22 height 17
checkbox input "true"
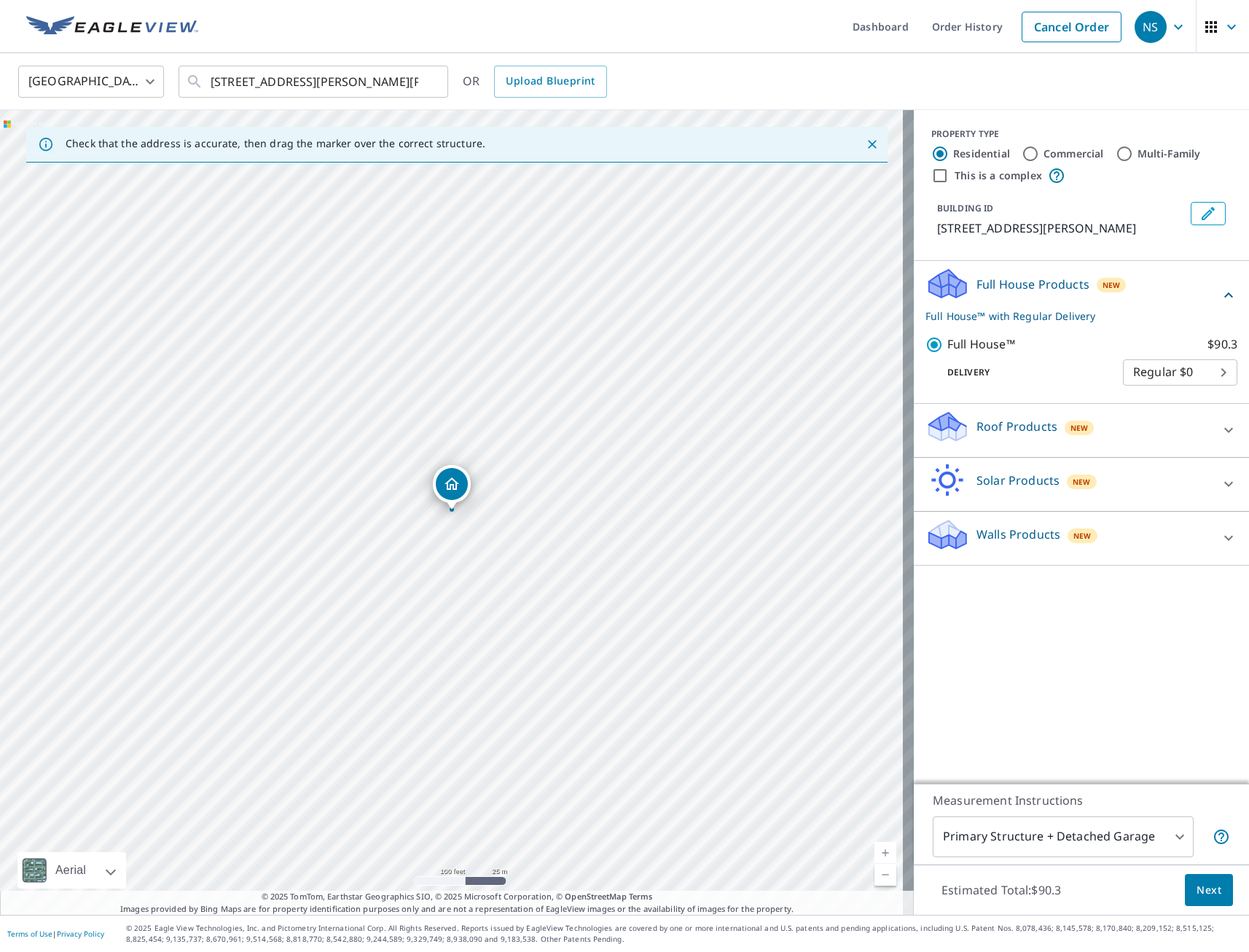
click at [1197, 892] on span "Next" at bounding box center [1209, 890] width 25 height 18
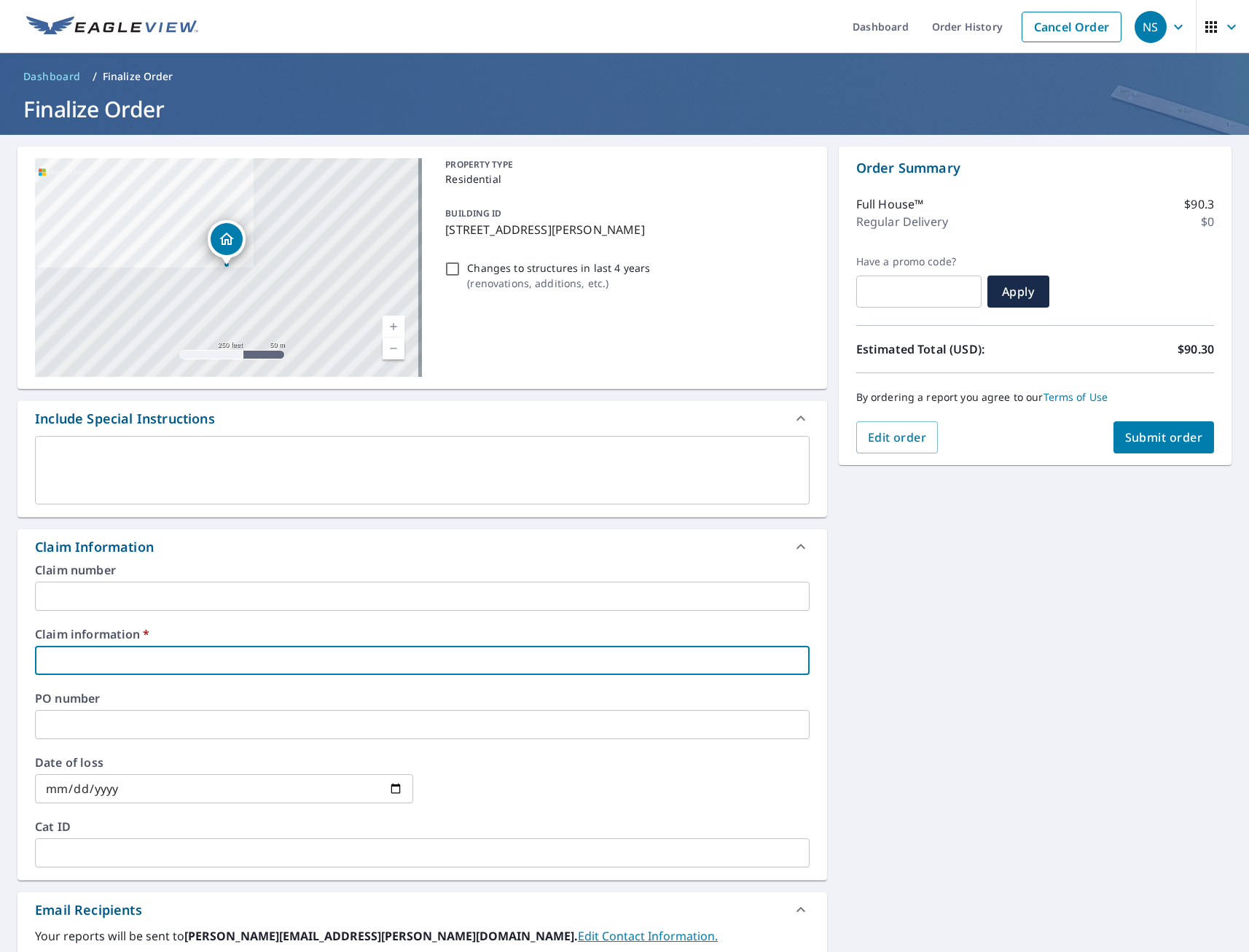
click at [139, 662] on input "text" at bounding box center [422, 660] width 775 height 29
type input "tmj"
checkbox input "true"
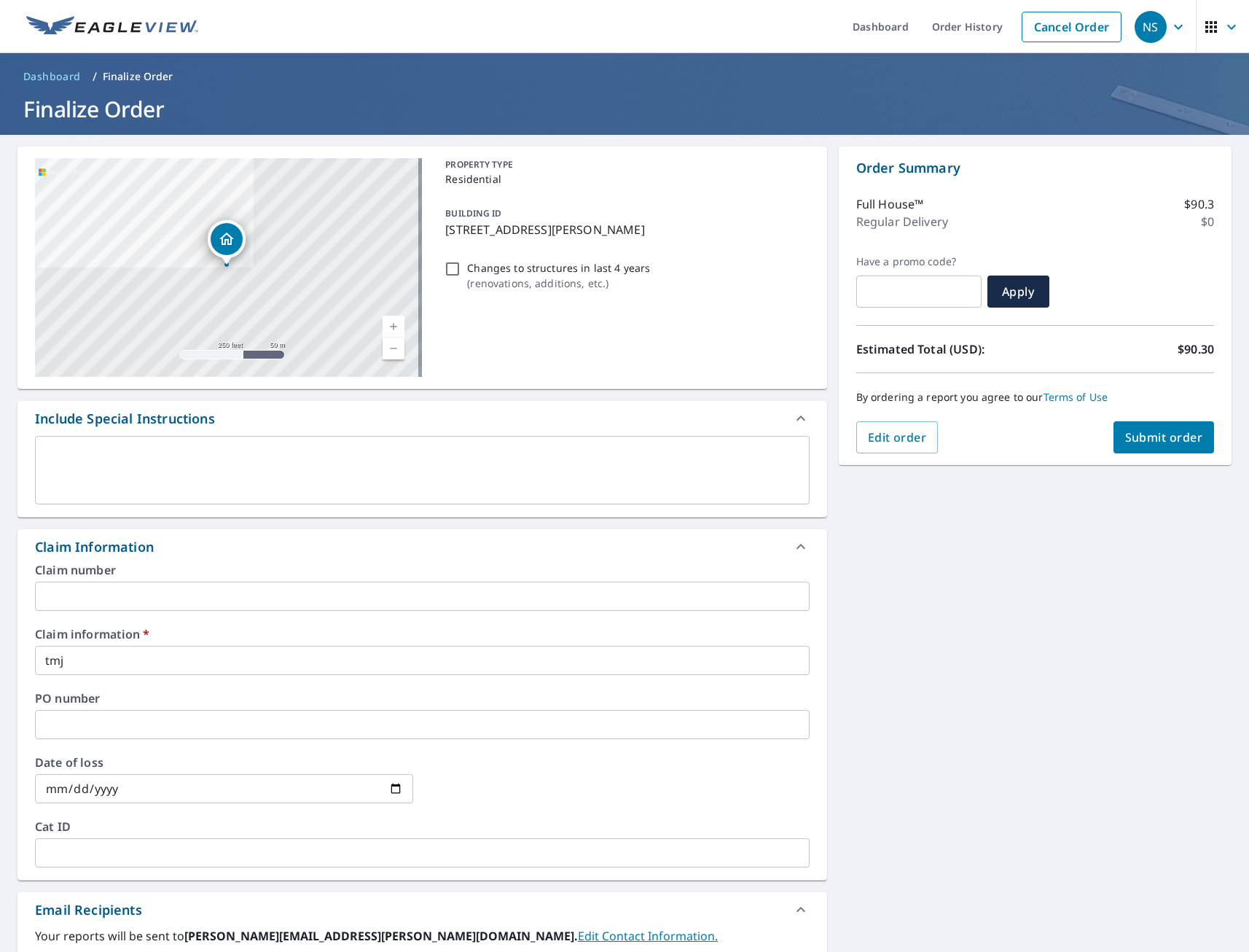
click at [952, 721] on div "[STREET_ADDRESS][PERSON_NAME][PERSON_NAME] A standard road map Aerial A detaile…" at bounding box center [624, 689] width 1249 height 1110
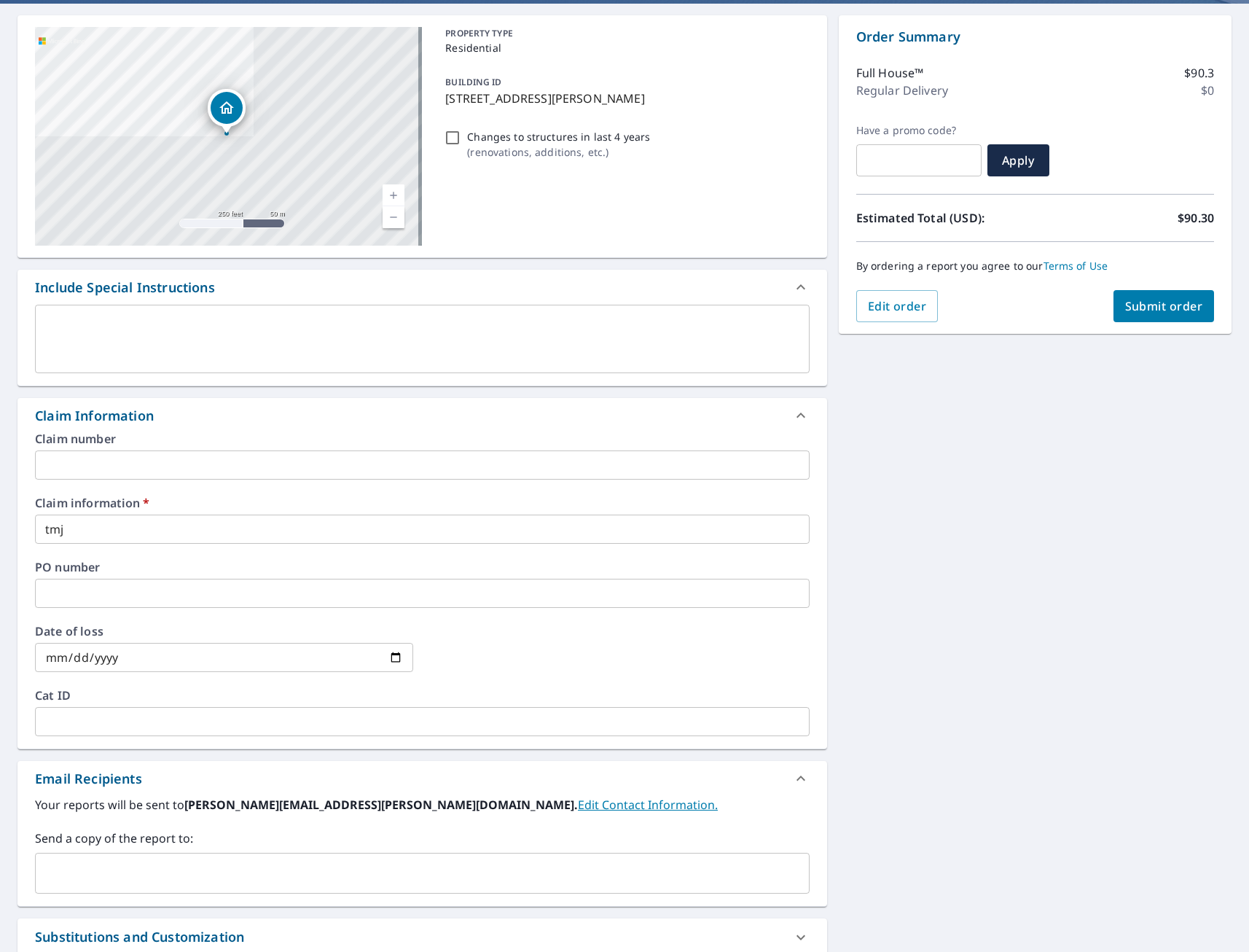
scroll to position [330, 0]
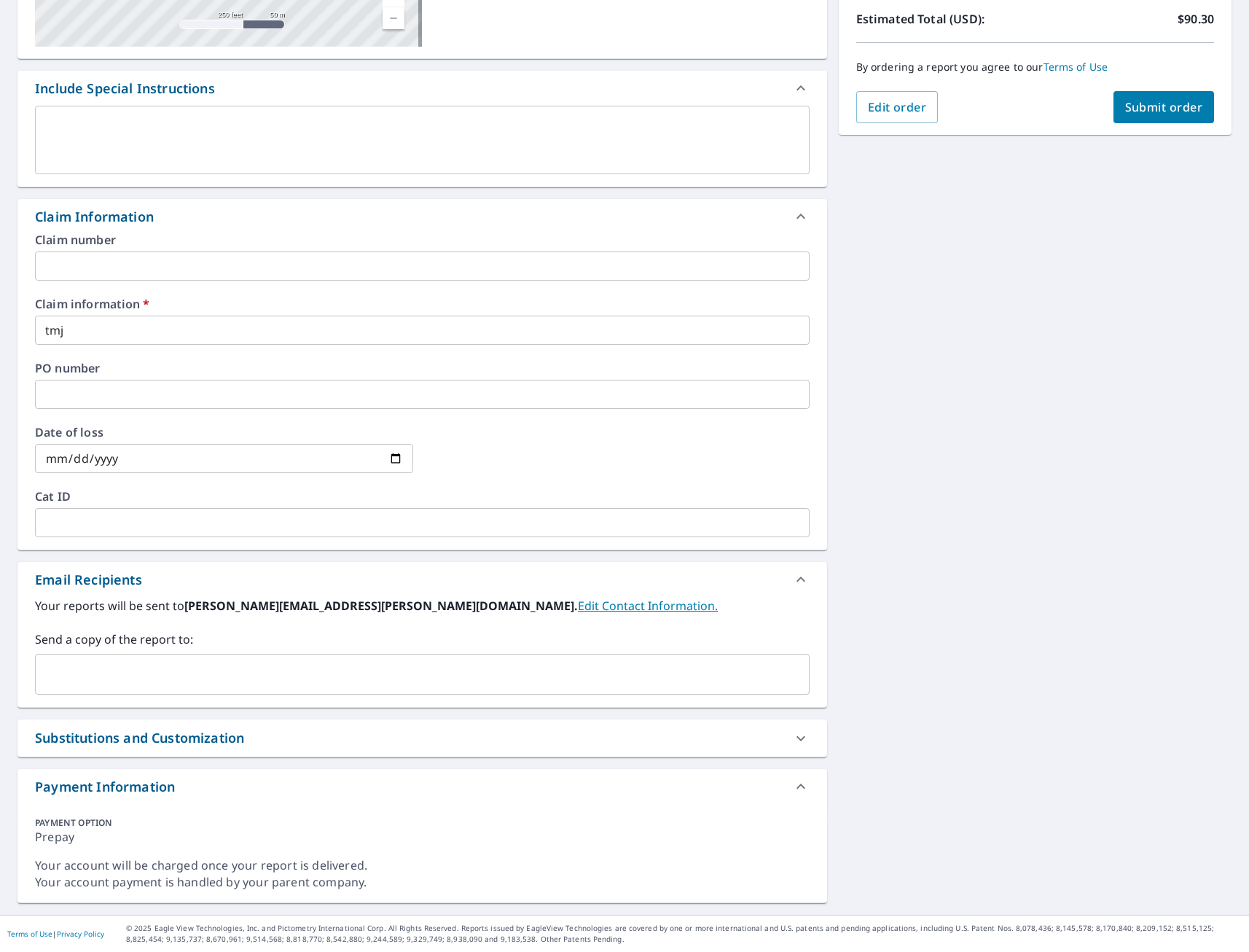
click at [125, 664] on input "text" at bounding box center [411, 674] width 739 height 28
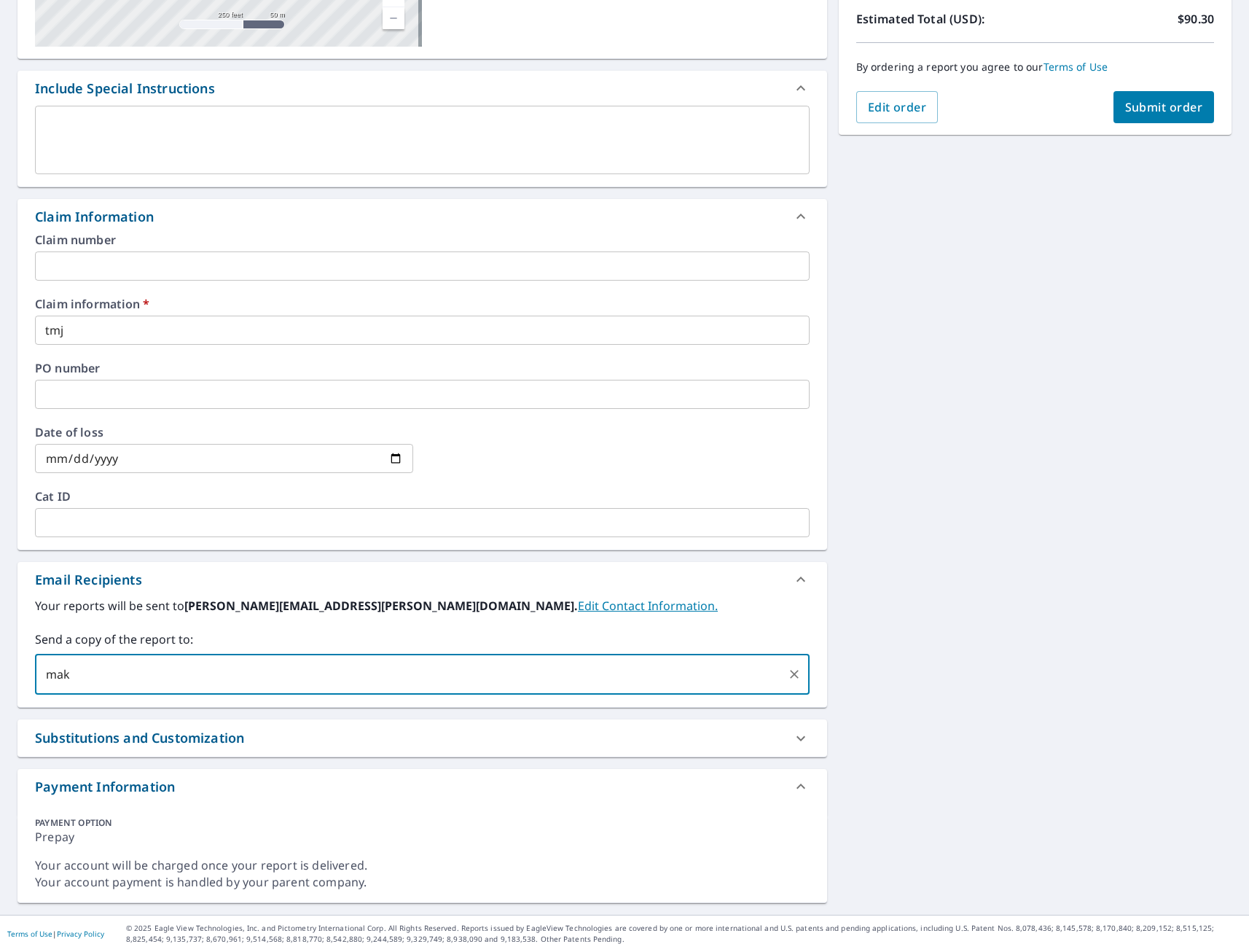
type input "make"
checkbox input "true"
type input "z"
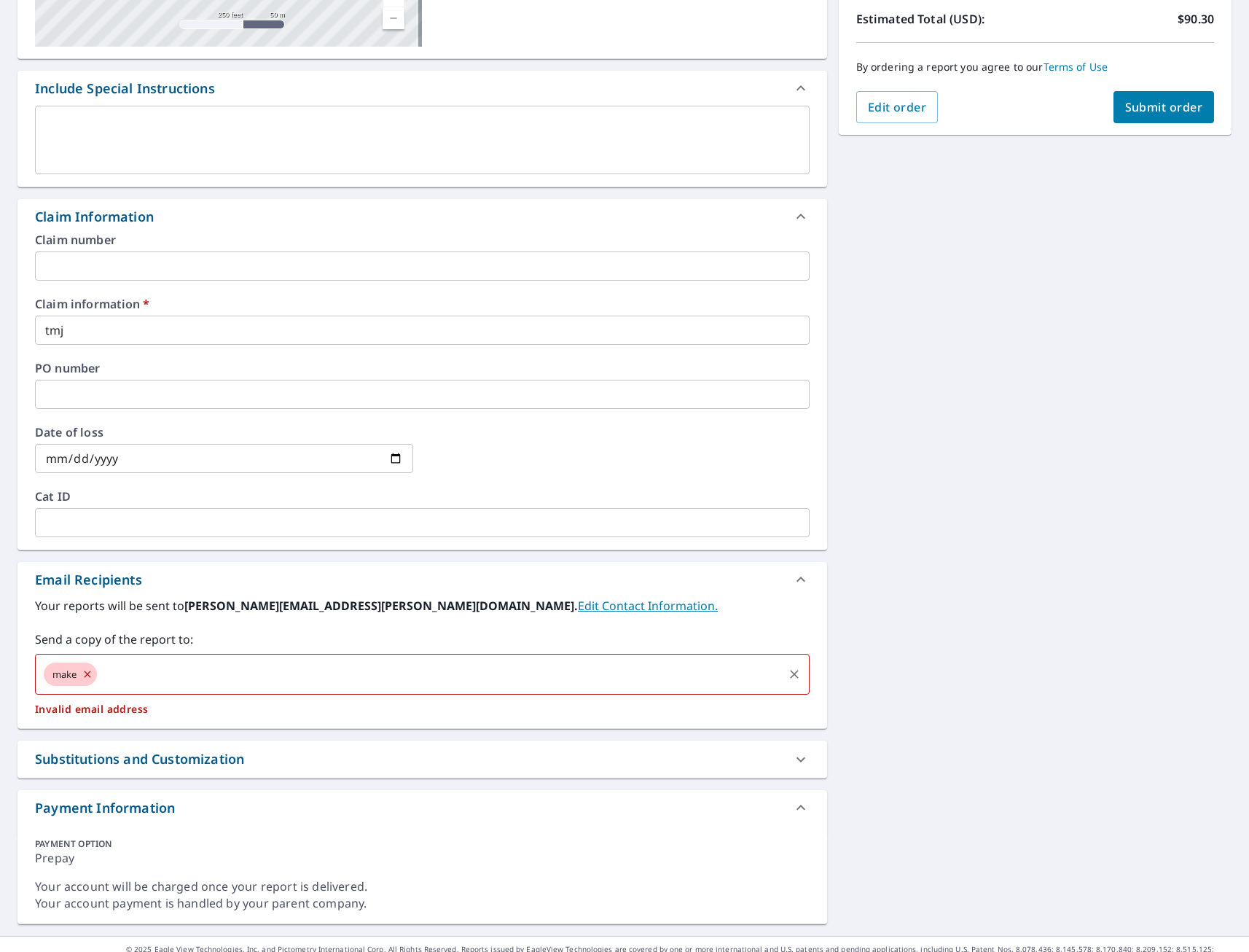
checkbox input "true"
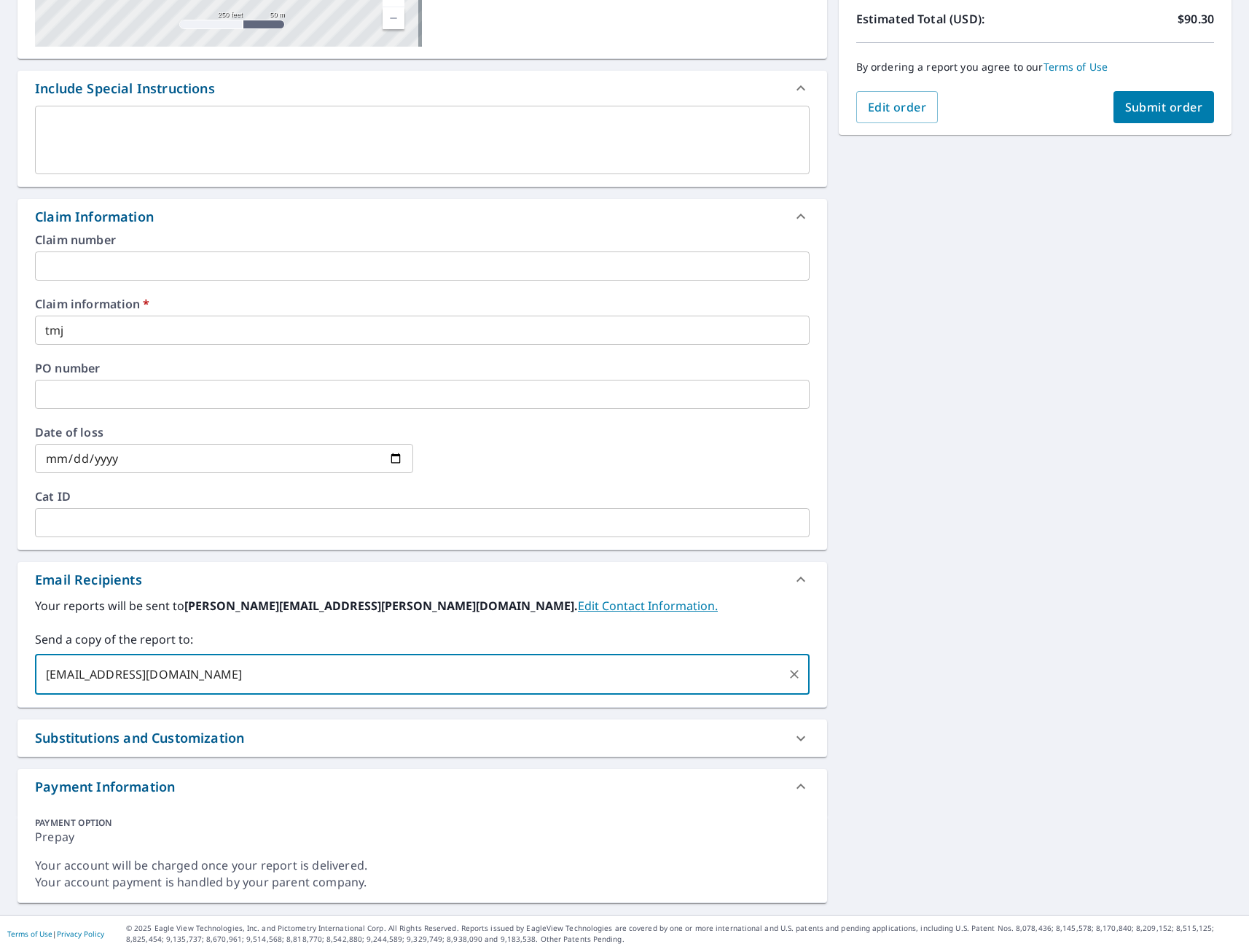
type input "[EMAIL_ADDRESS][DOMAIN_NAME]"
click at [1183, 119] on button "Submit order" at bounding box center [1164, 106] width 101 height 32
checkbox input "true"
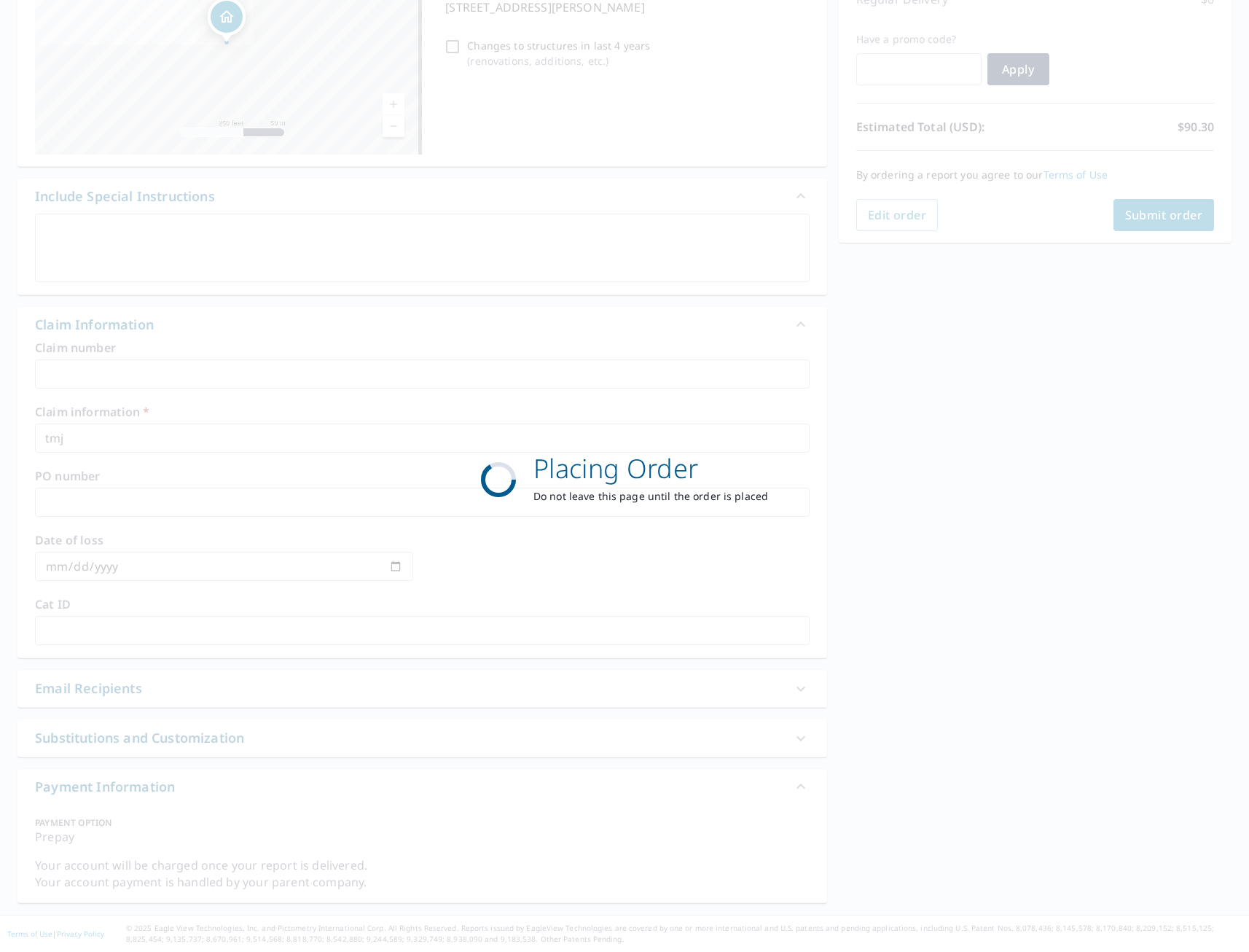
scroll to position [222, 0]
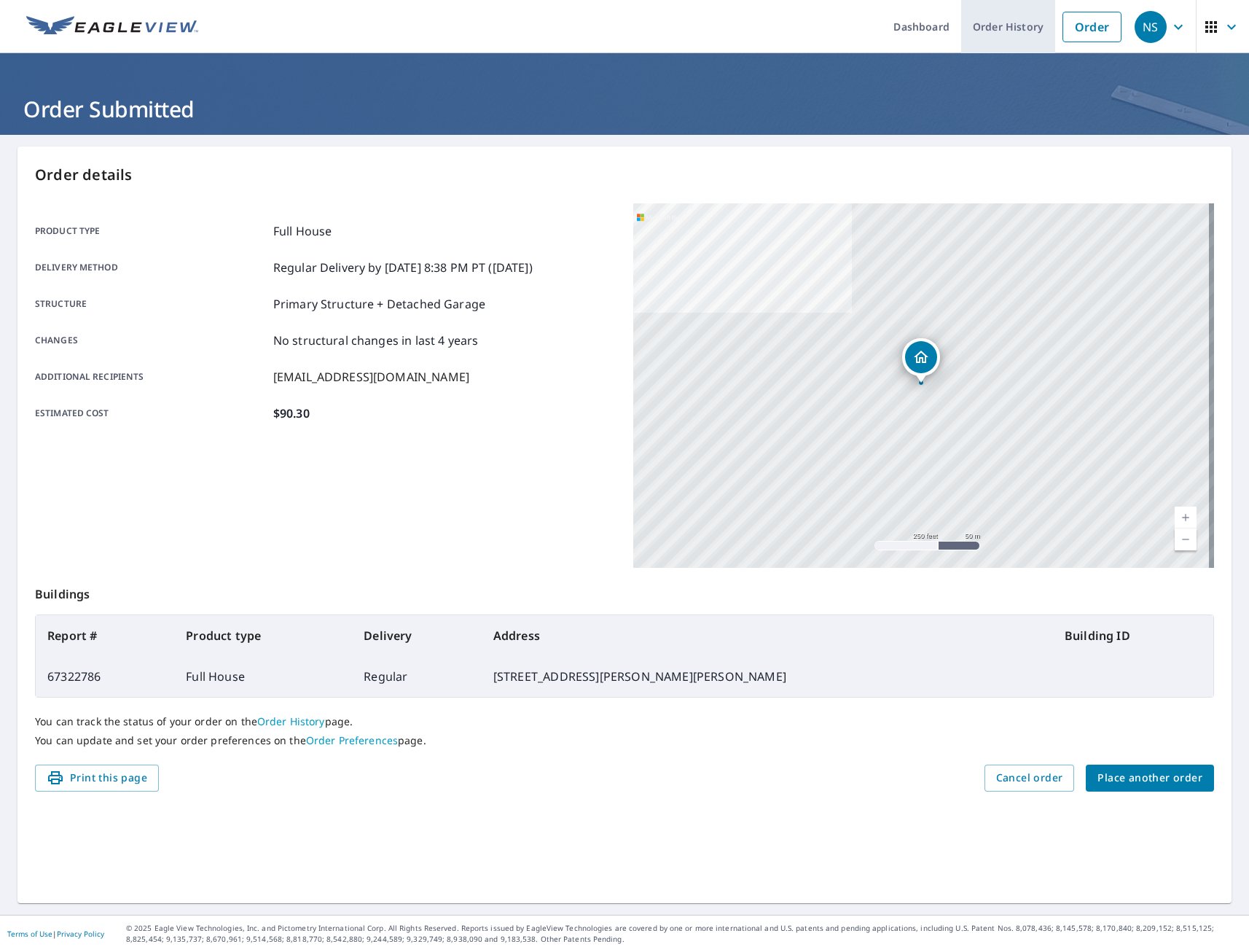
click at [987, 29] on link "Order History" at bounding box center [1008, 26] width 94 height 53
